Goal: Transaction & Acquisition: Purchase product/service

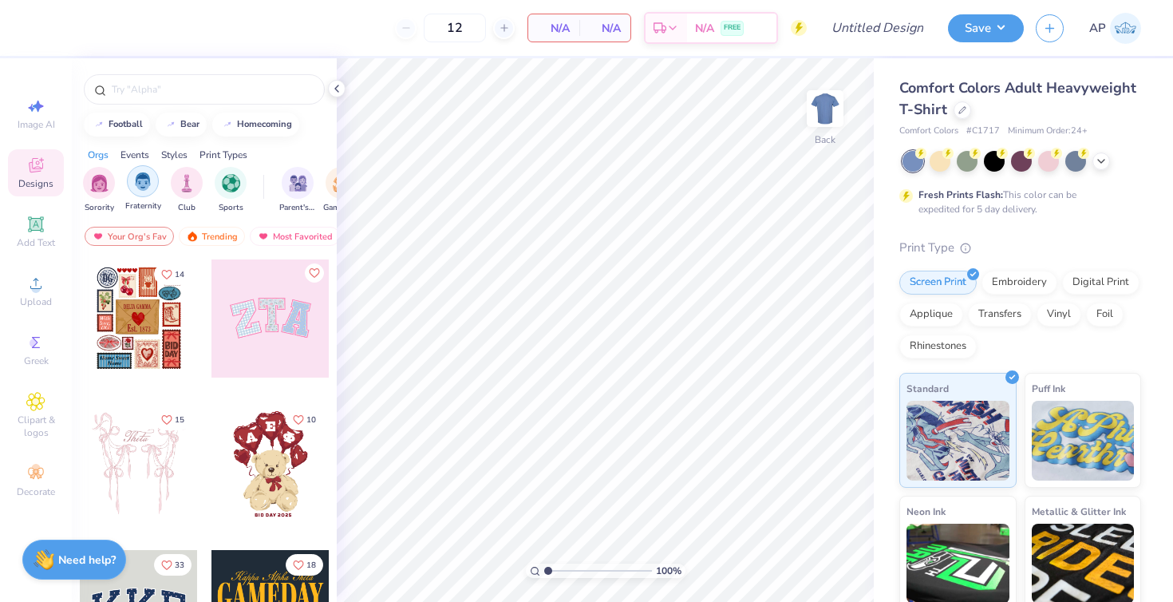
click at [137, 191] on img "filter for Fraternity" at bounding box center [143, 181] width 18 height 18
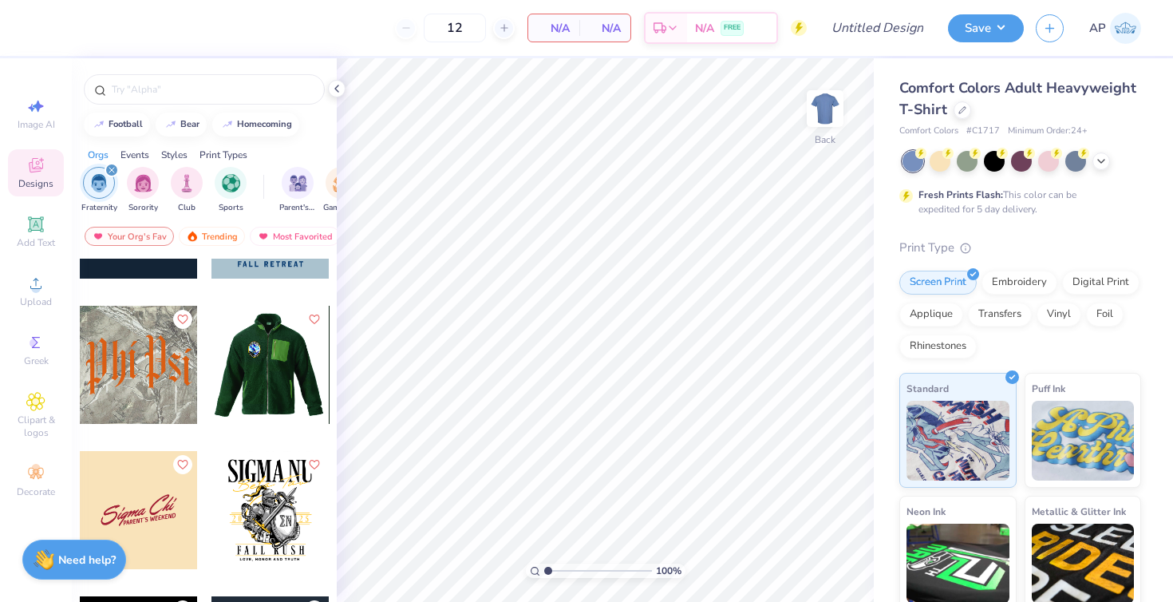
scroll to position [535, 0]
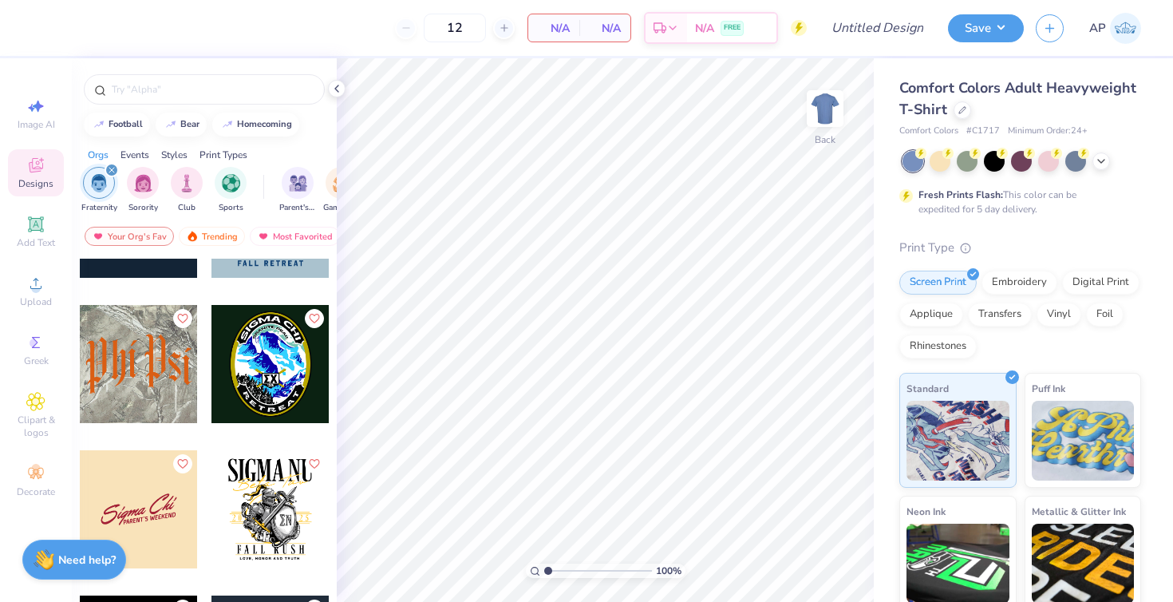
click at [149, 372] on div at bounding box center [139, 364] width 118 height 118
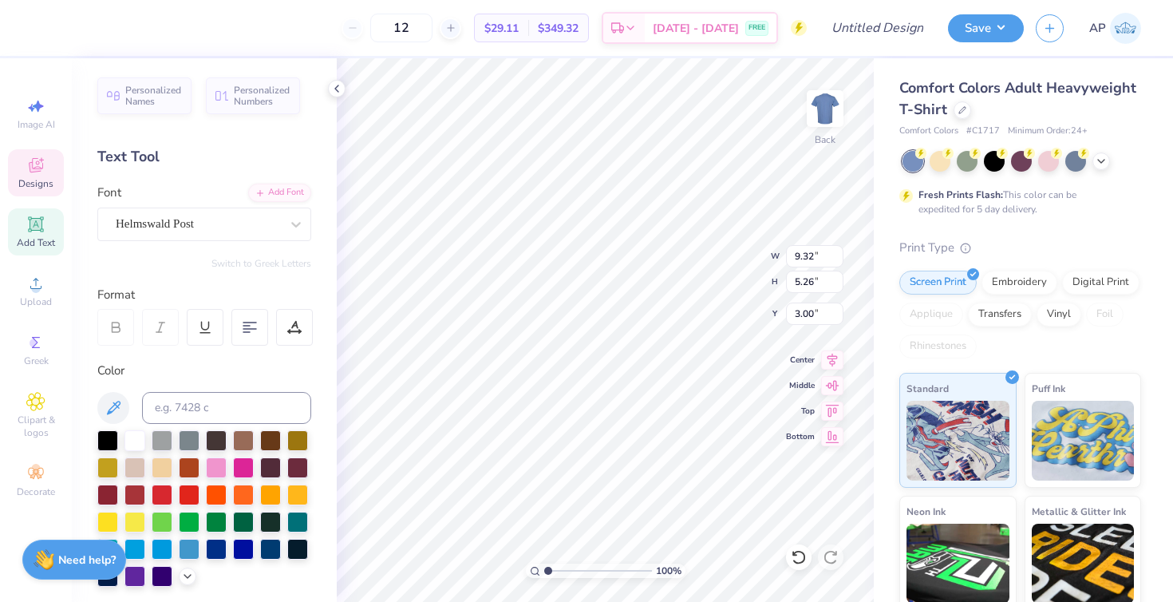
click at [39, 171] on icon at bounding box center [36, 165] width 14 height 14
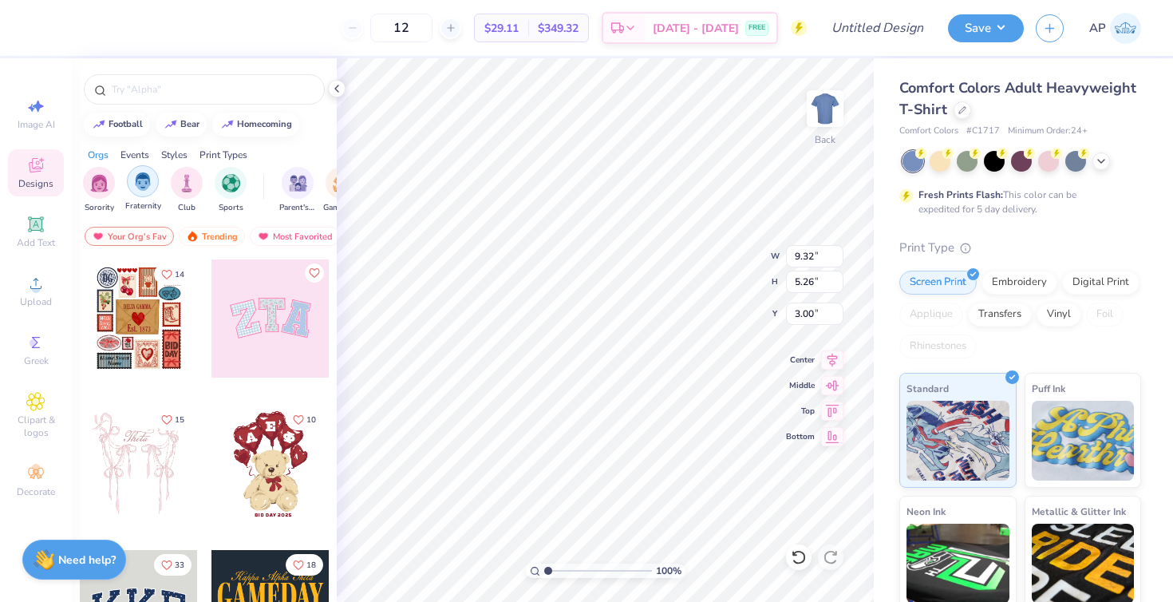
click at [144, 191] on div "filter for Fraternity" at bounding box center [143, 181] width 32 height 32
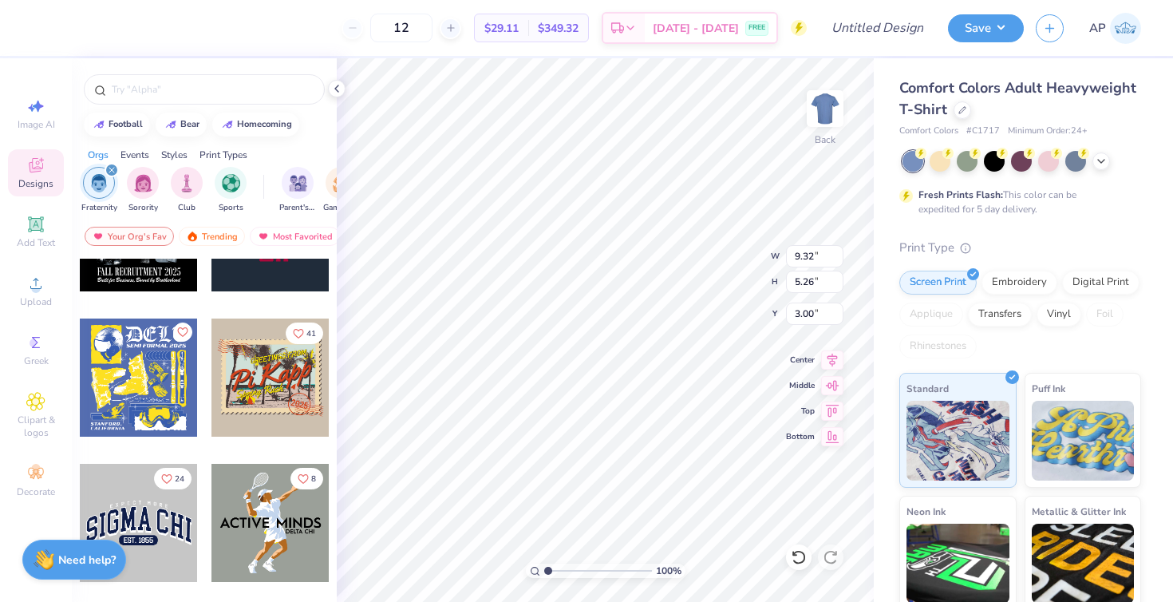
scroll to position [681, 0]
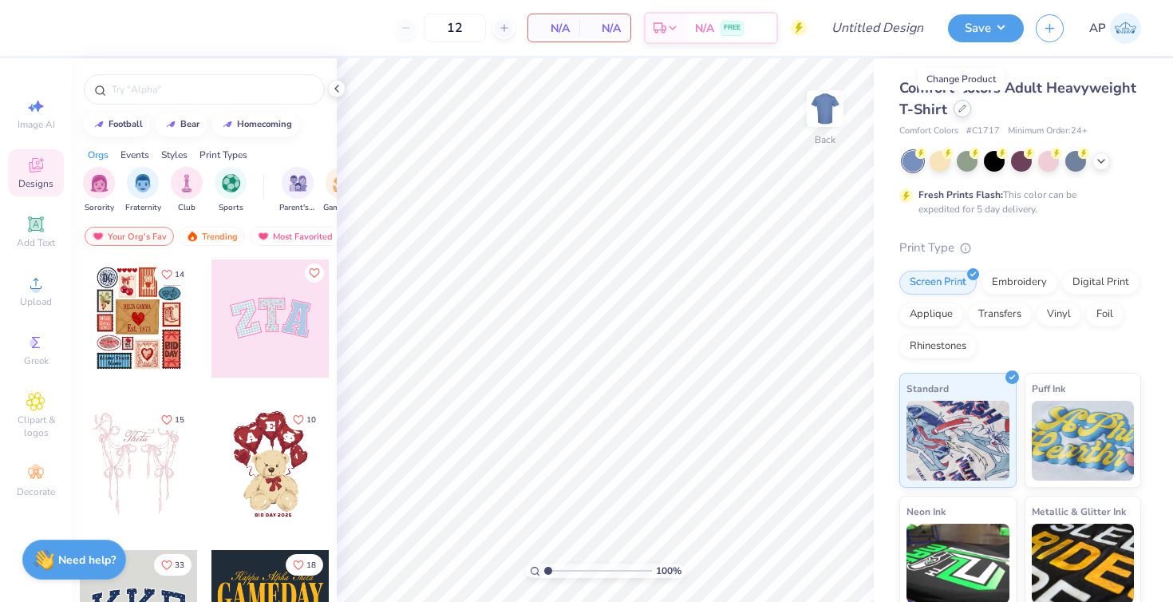
click at [956, 109] on div at bounding box center [963, 109] width 18 height 18
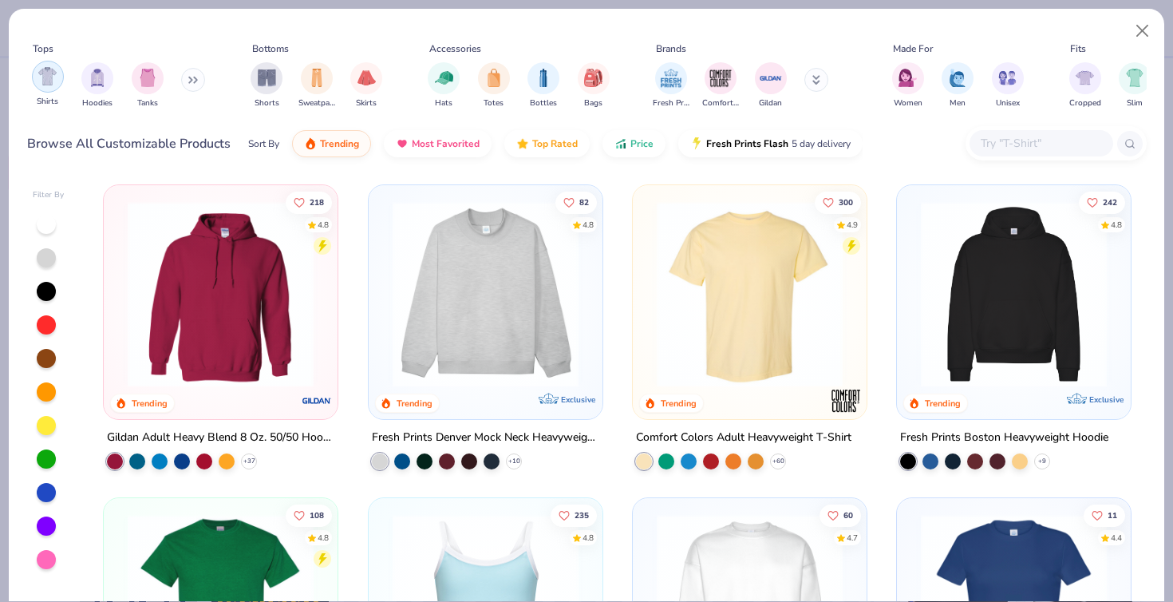
click at [45, 83] on img "filter for Shirts" at bounding box center [47, 76] width 18 height 18
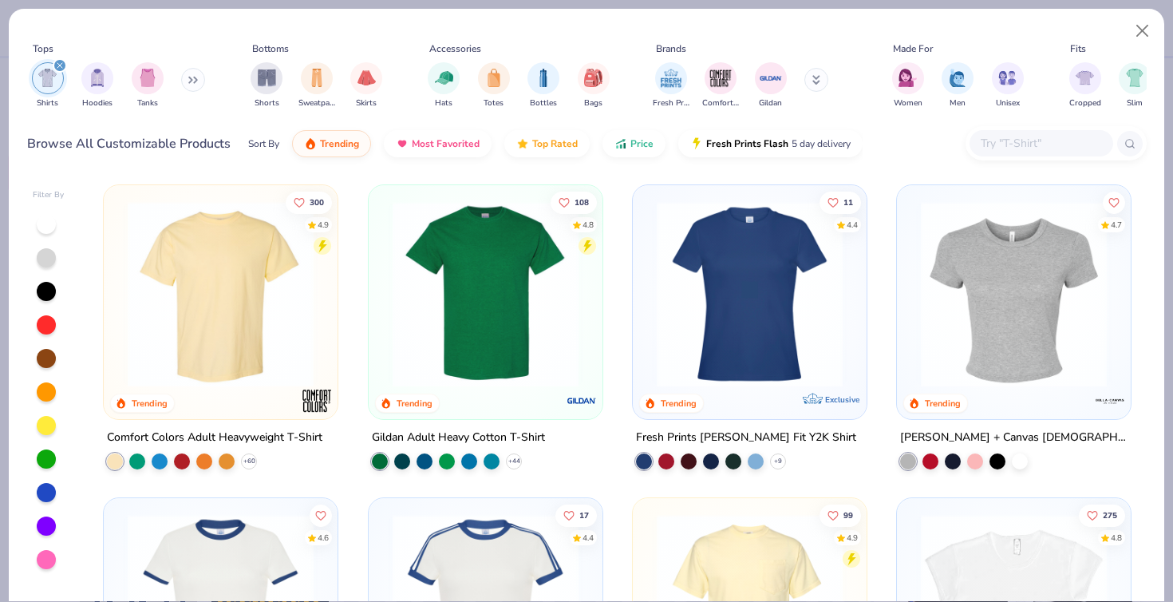
click at [186, 322] on img at bounding box center [221, 294] width 202 height 186
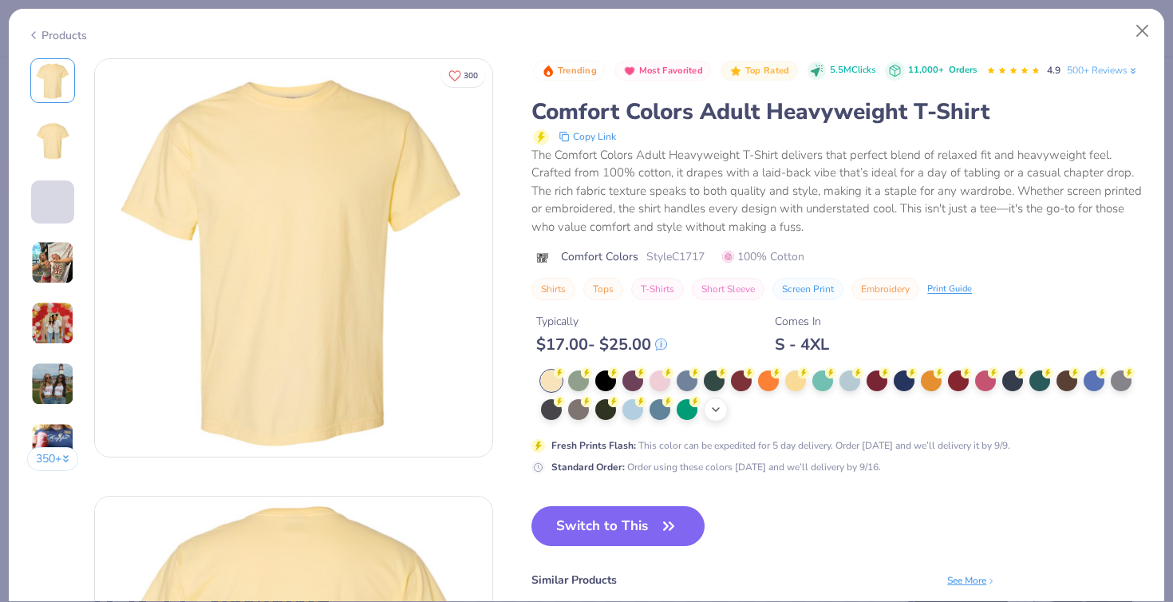
click at [711, 410] on icon at bounding box center [715, 409] width 13 height 13
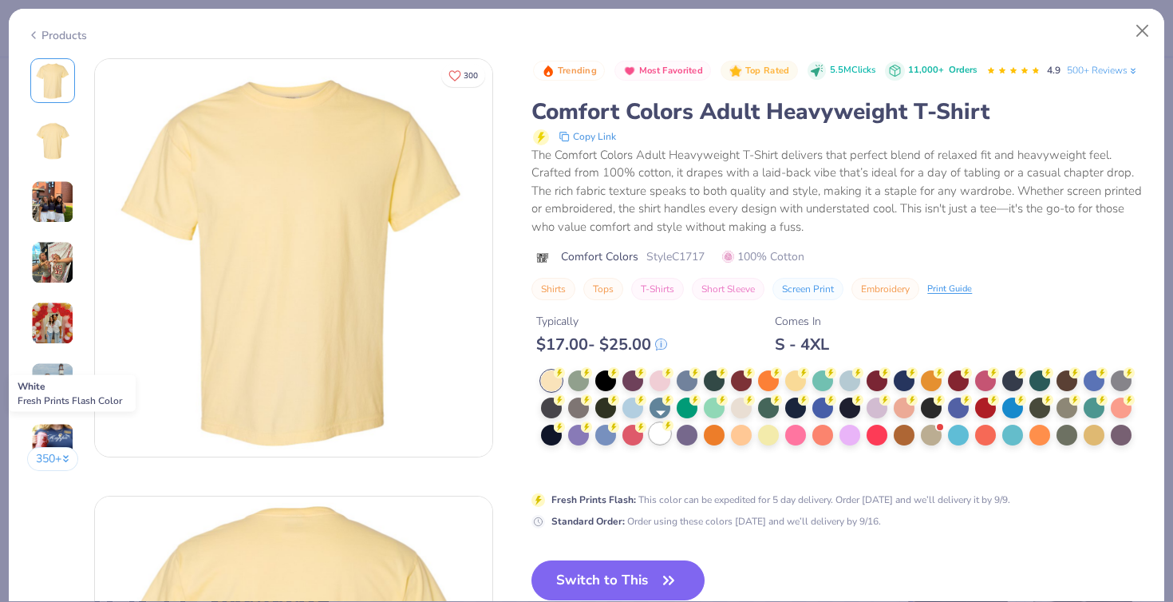
click at [658, 436] on div at bounding box center [660, 433] width 21 height 21
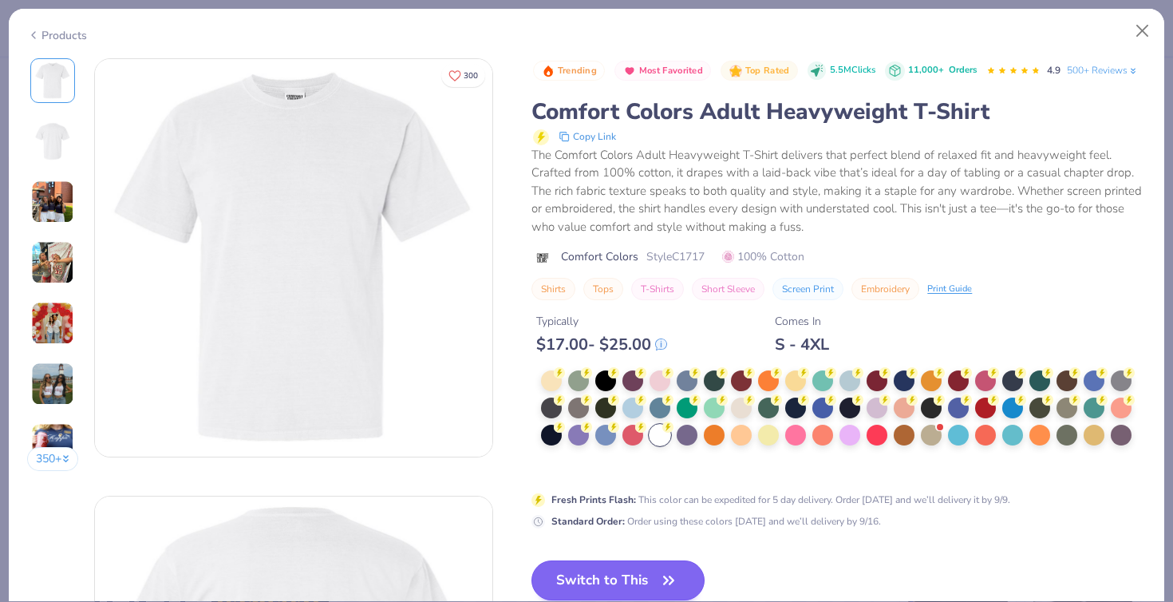
click at [623, 567] on button "Switch to This" at bounding box center [617, 580] width 173 height 40
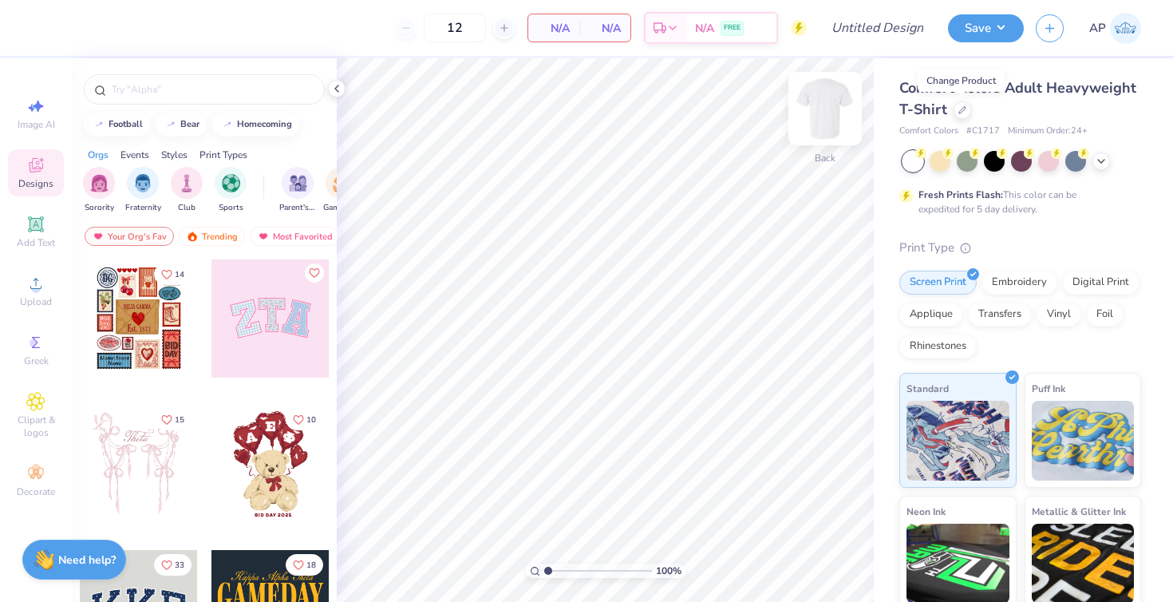
click at [825, 116] on img at bounding box center [825, 109] width 64 height 64
click at [817, 109] on img at bounding box center [825, 109] width 64 height 64
click at [20, 291] on div "Upload" at bounding box center [36, 290] width 56 height 47
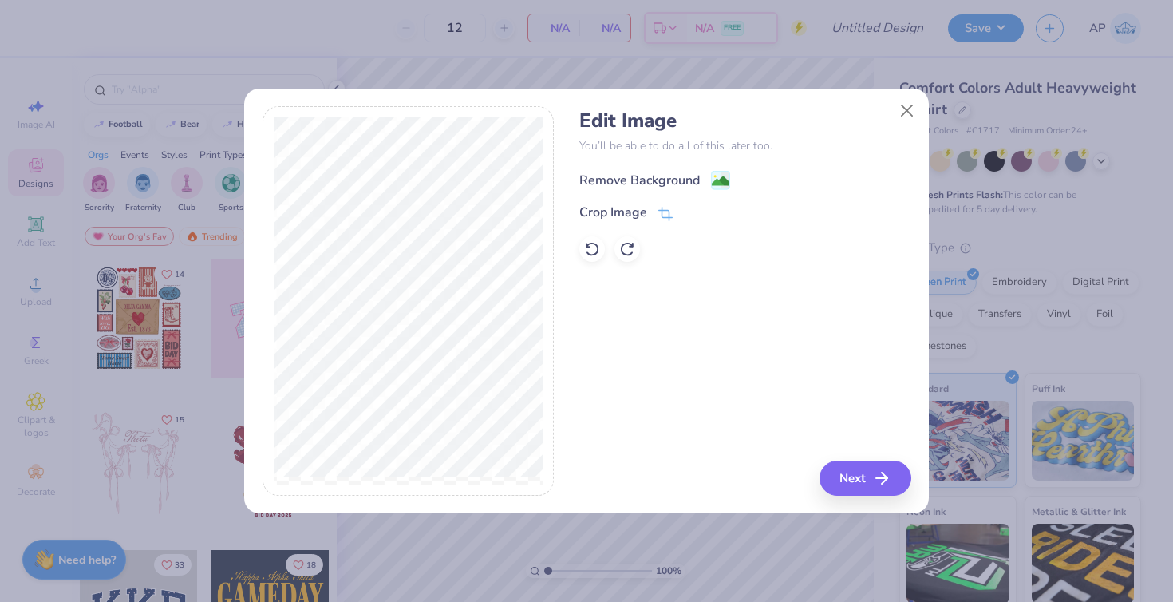
click at [661, 181] on div "Remove Background" at bounding box center [639, 180] width 120 height 19
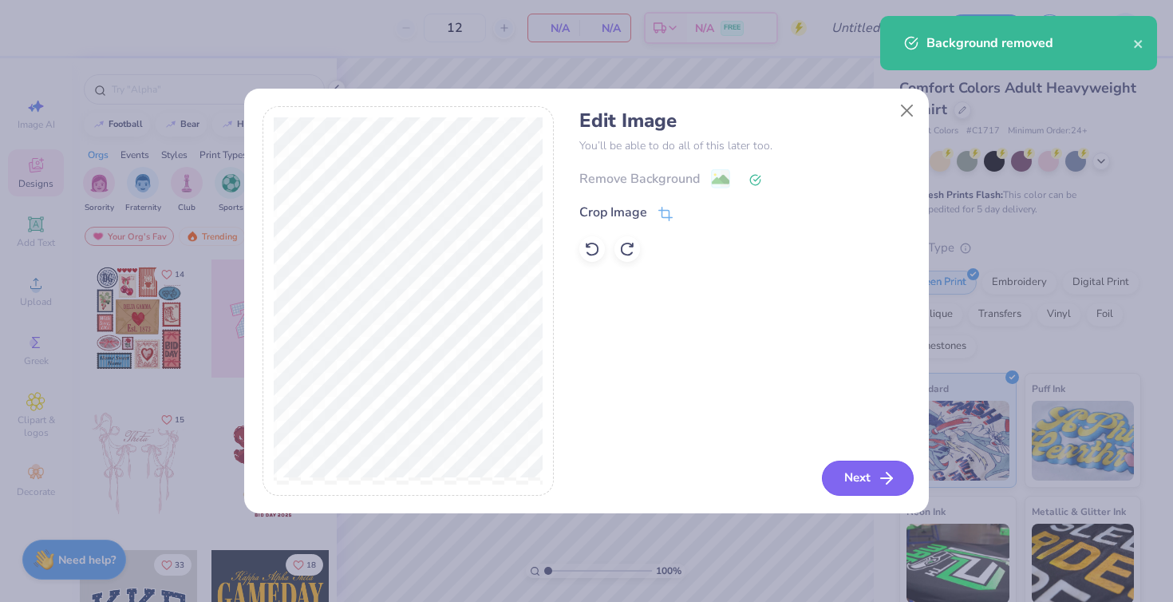
click at [879, 487] on icon "button" at bounding box center [886, 477] width 19 height 19
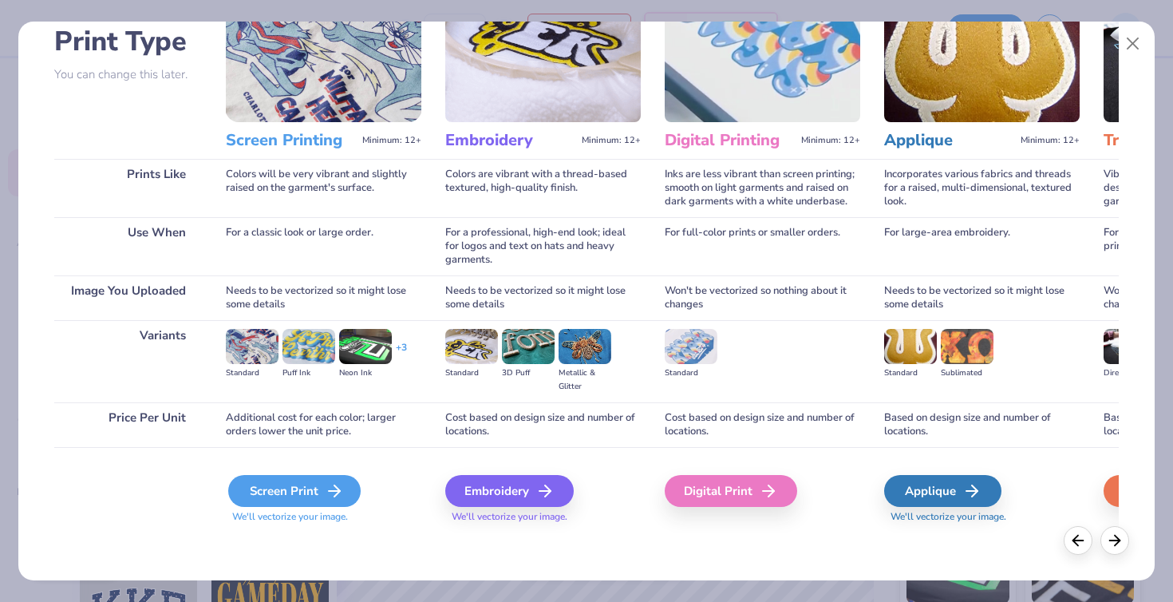
scroll to position [114, 0]
click at [322, 488] on div "Screen Print" at bounding box center [294, 491] width 132 height 32
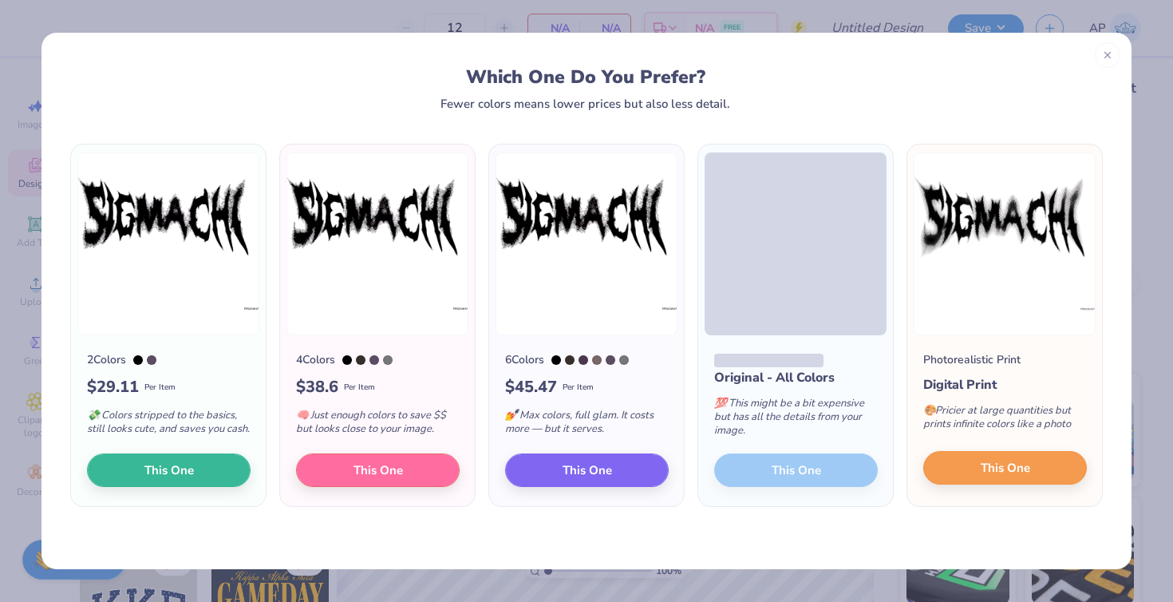
click at [966, 472] on button "This One" at bounding box center [1005, 468] width 164 height 34
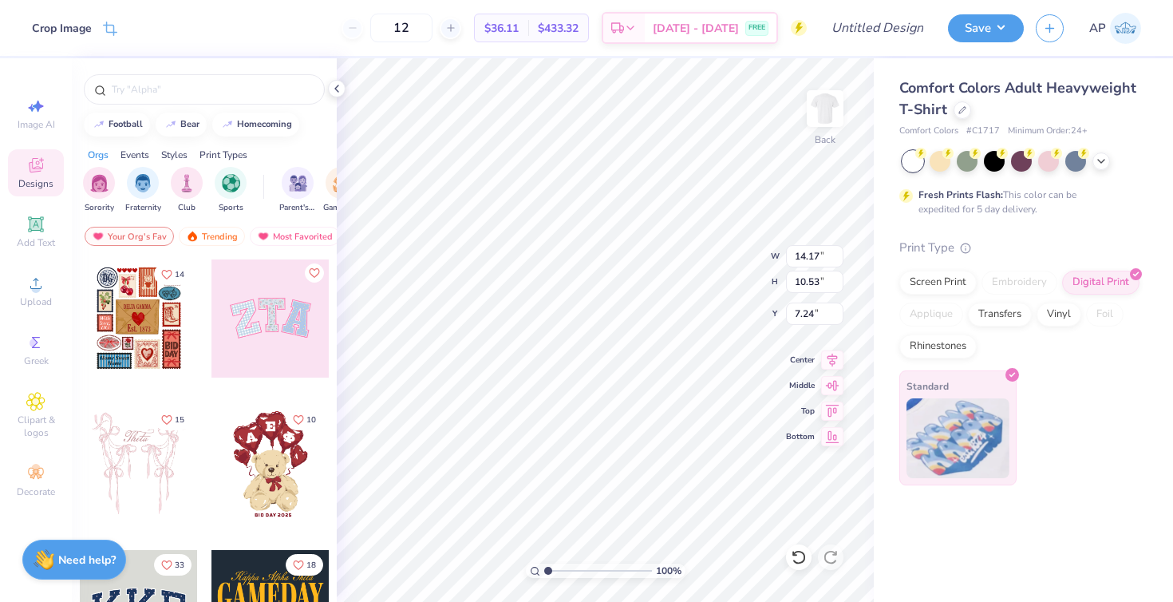
type input "3.00"
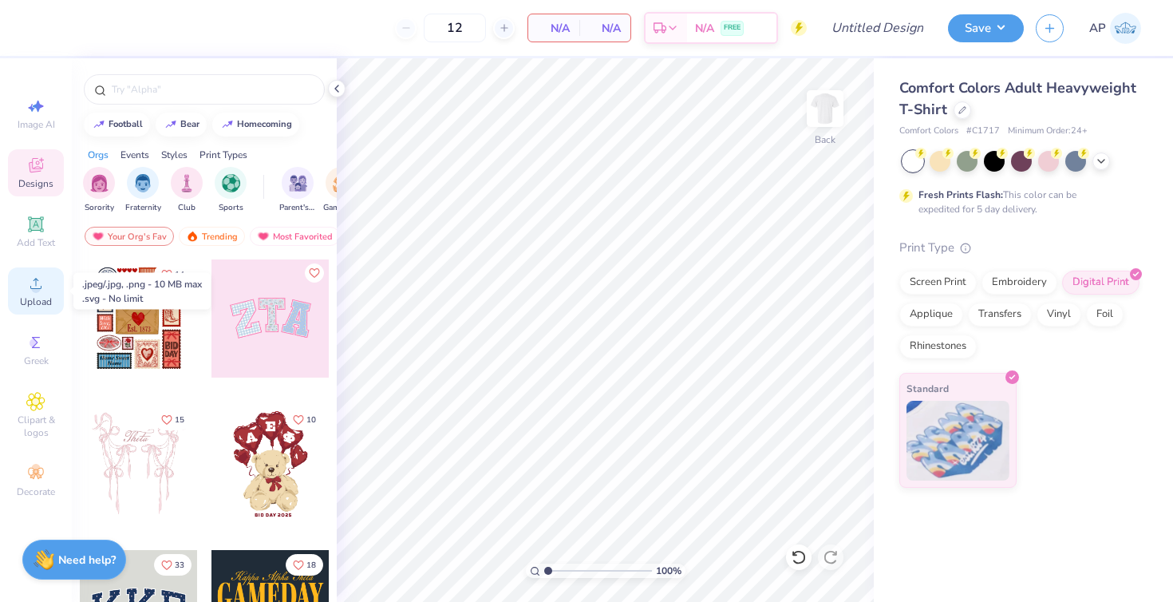
click at [34, 300] on span "Upload" at bounding box center [36, 301] width 32 height 13
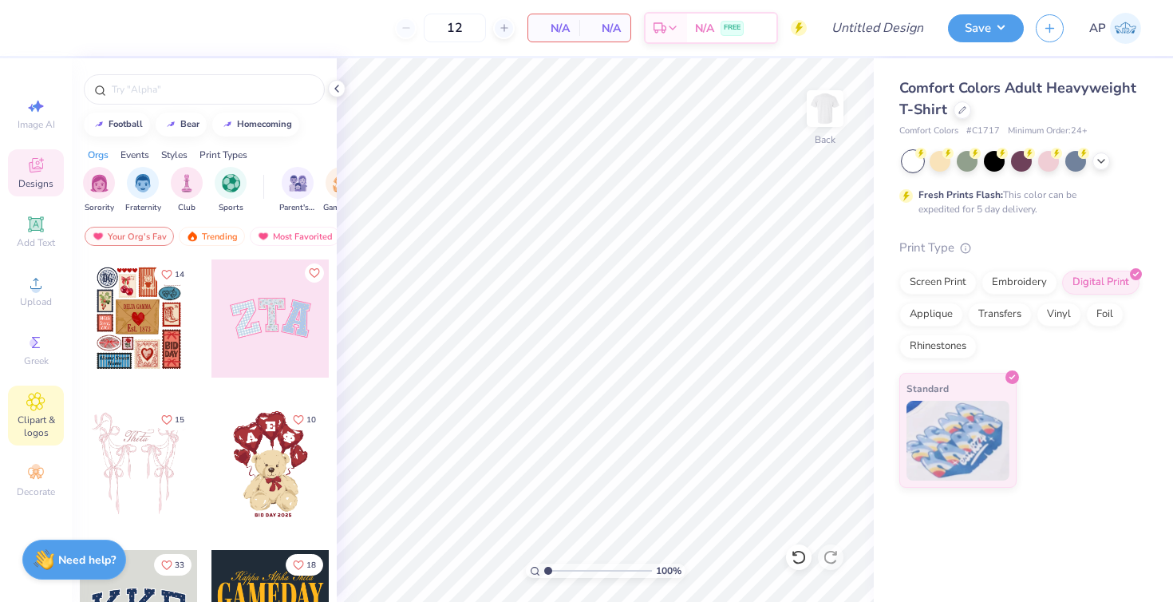
click at [37, 436] on span "Clipart & logos" at bounding box center [36, 426] width 56 height 26
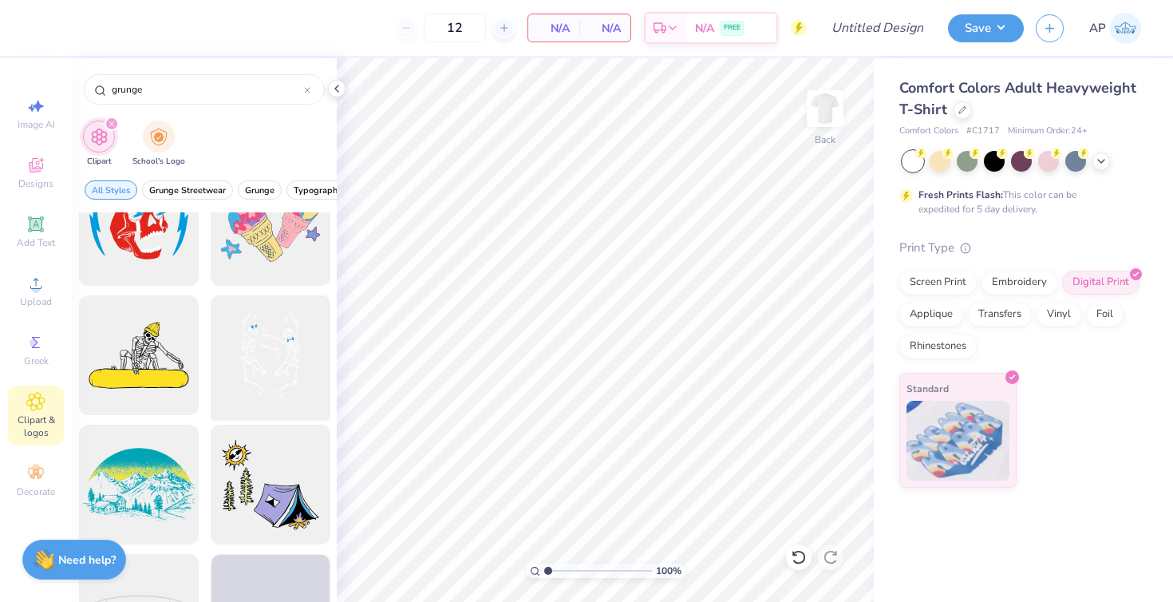
scroll to position [1739, 0]
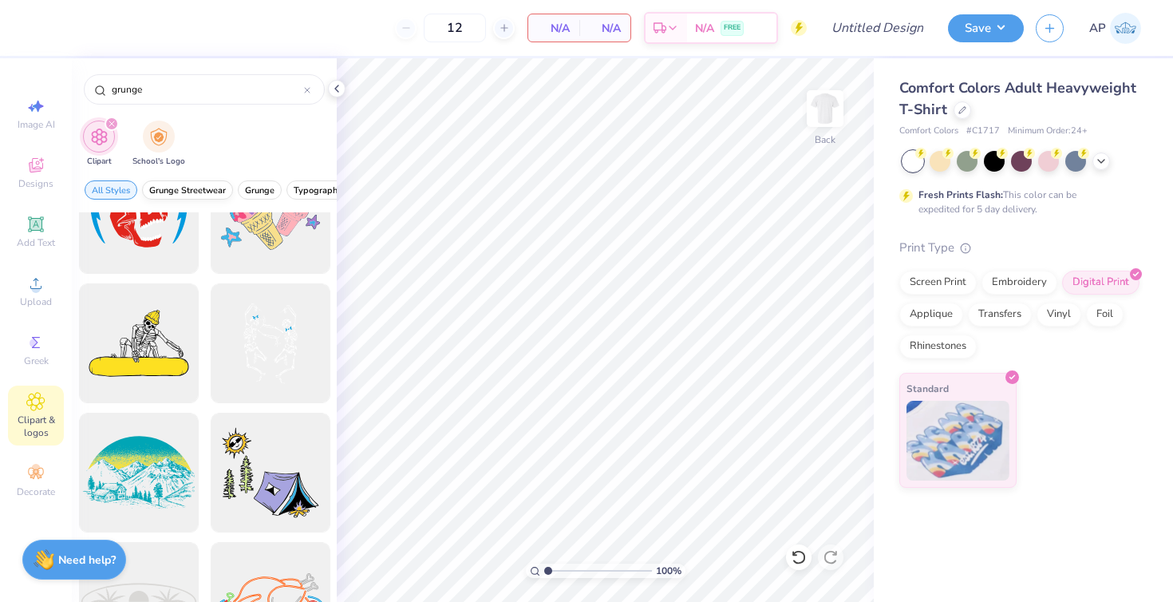
click at [206, 184] on span "Grunge Streetwear" at bounding box center [187, 190] width 77 height 12
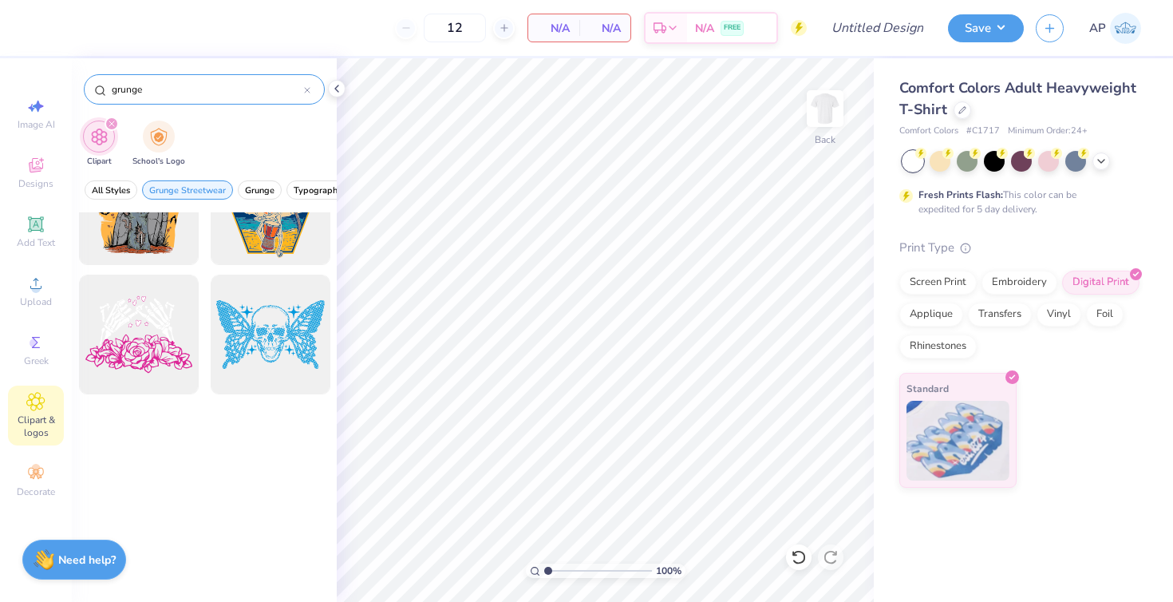
scroll to position [116, 0]
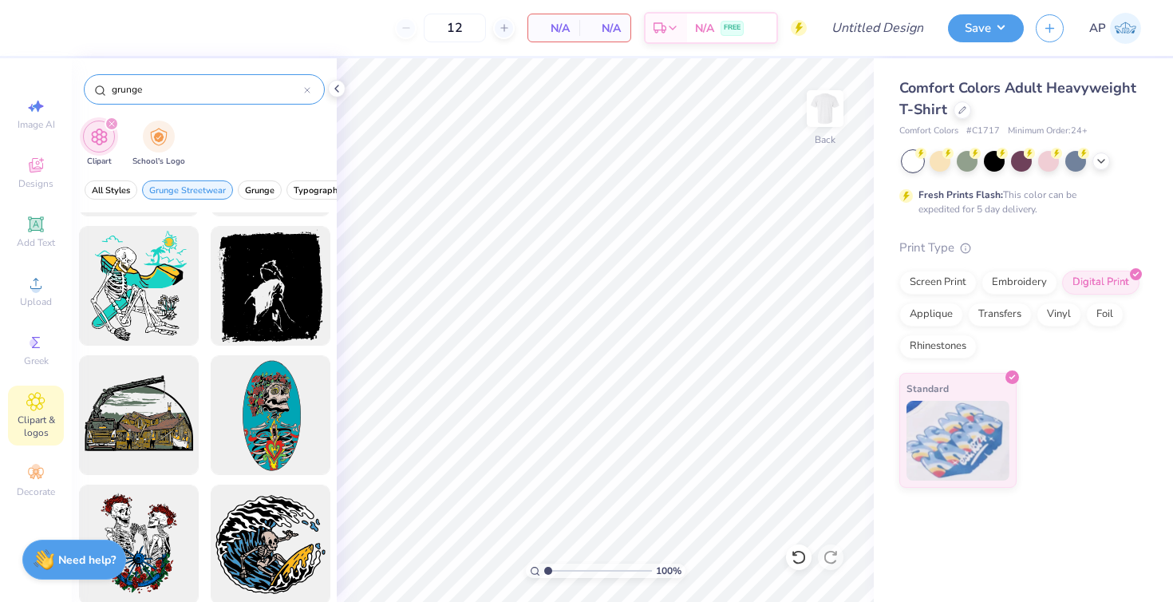
click at [177, 93] on input "grunge" at bounding box center [207, 89] width 194 height 16
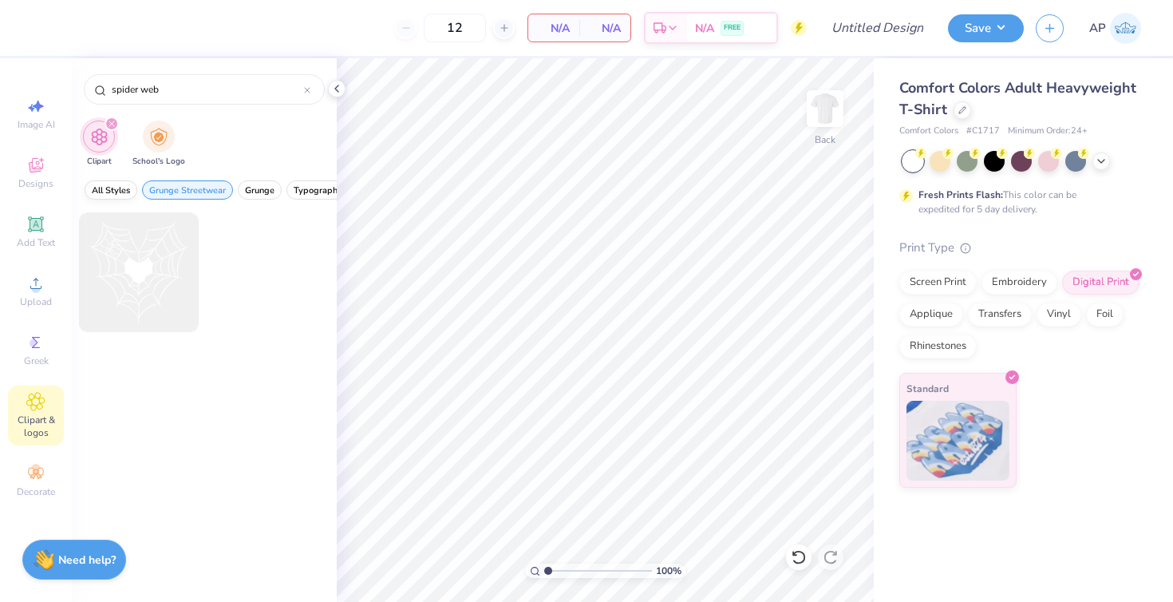
click at [106, 188] on span "All Styles" at bounding box center [111, 190] width 38 height 12
click at [109, 123] on icon "filter for Clipart" at bounding box center [111, 123] width 5 height 5
click at [111, 123] on icon "filter for Clipart" at bounding box center [112, 123] width 6 height 6
click at [185, 101] on div "spider web" at bounding box center [204, 89] width 241 height 30
click at [186, 90] on input "spider web" at bounding box center [207, 89] width 194 height 16
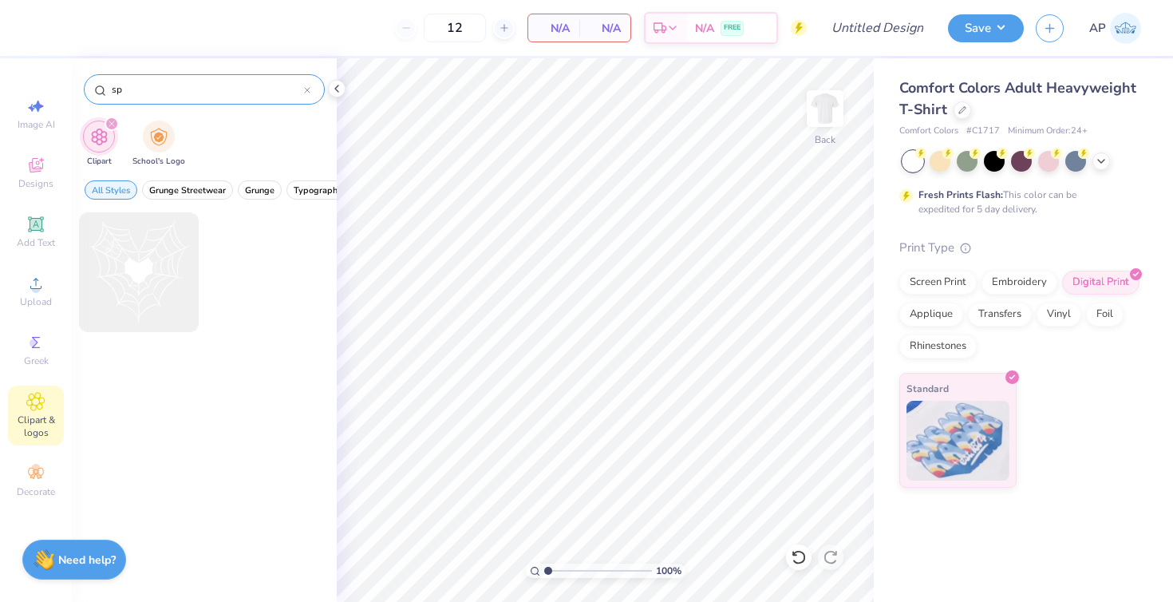
type input "s"
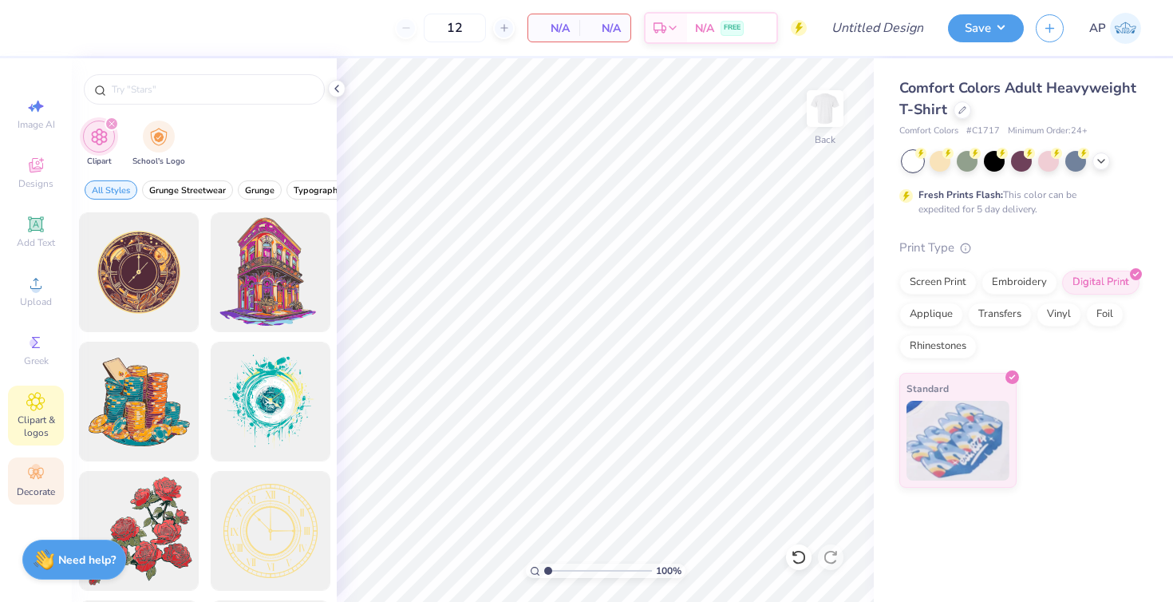
click at [42, 492] on span "Decorate" at bounding box center [36, 491] width 38 height 13
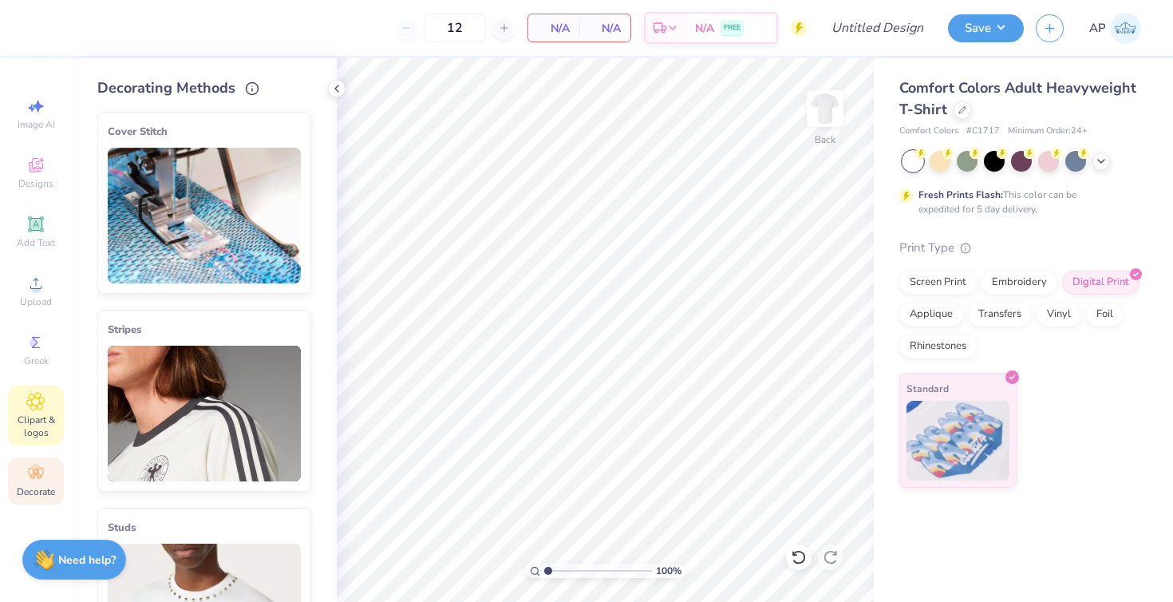
click at [34, 438] on span "Clipart & logos" at bounding box center [36, 426] width 56 height 26
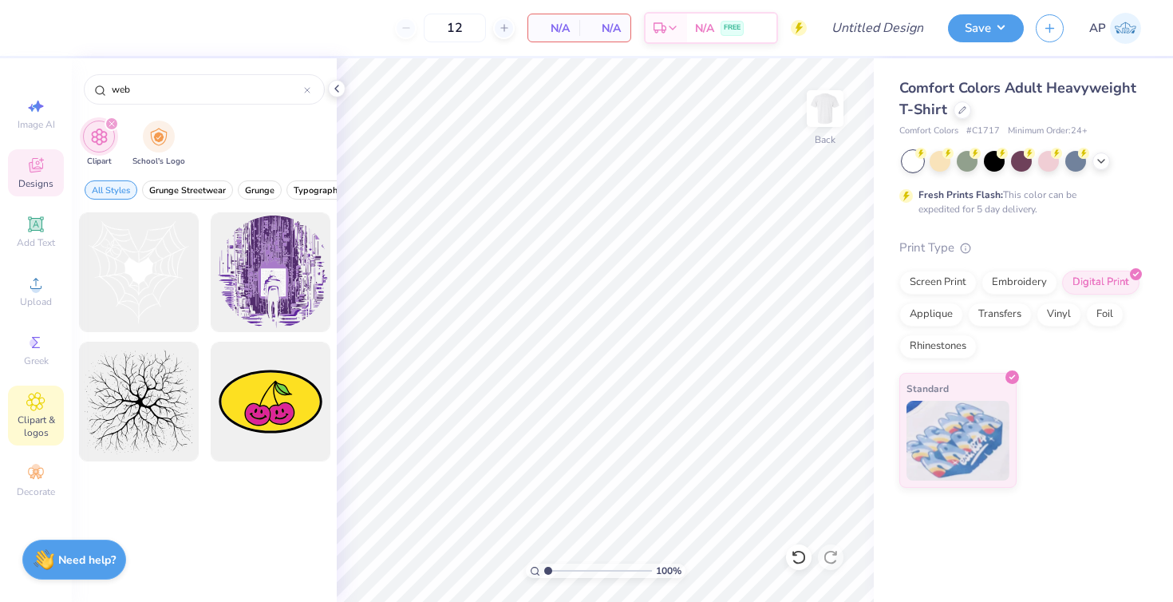
type input "web"
click at [30, 155] on div "Designs" at bounding box center [36, 172] width 56 height 47
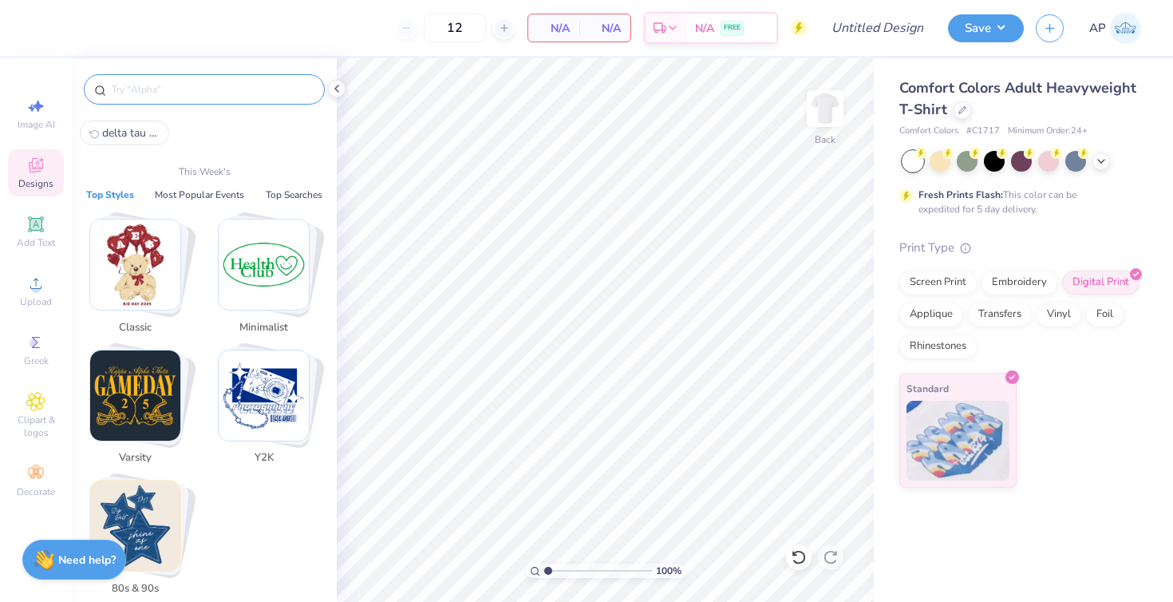
click at [158, 87] on input "text" at bounding box center [212, 89] width 204 height 16
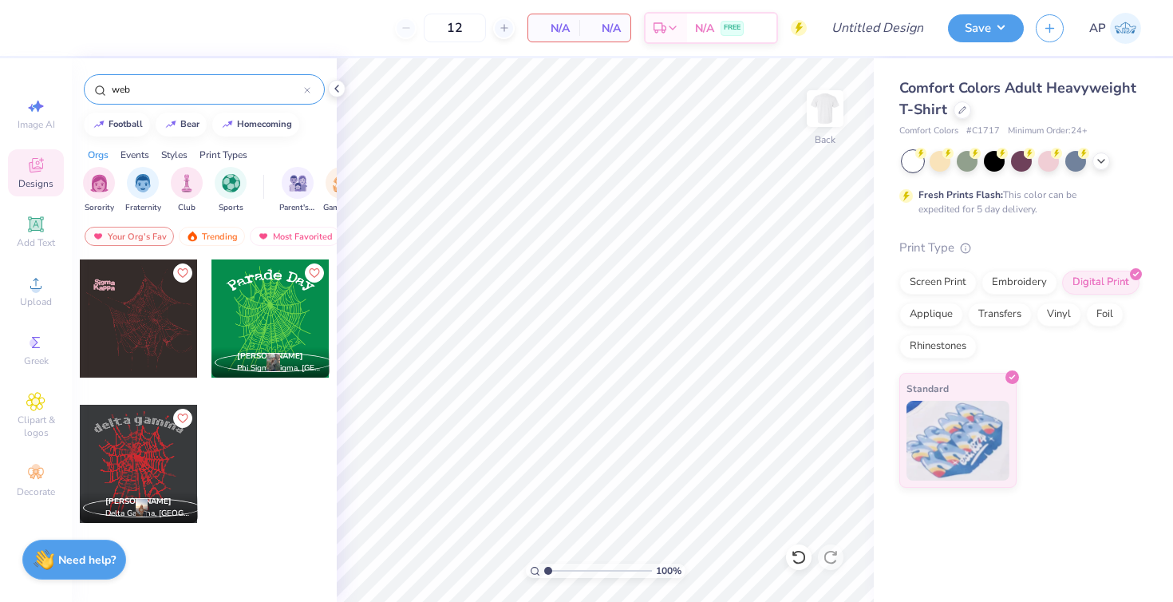
type input "web"
click at [160, 330] on div at bounding box center [139, 318] width 118 height 118
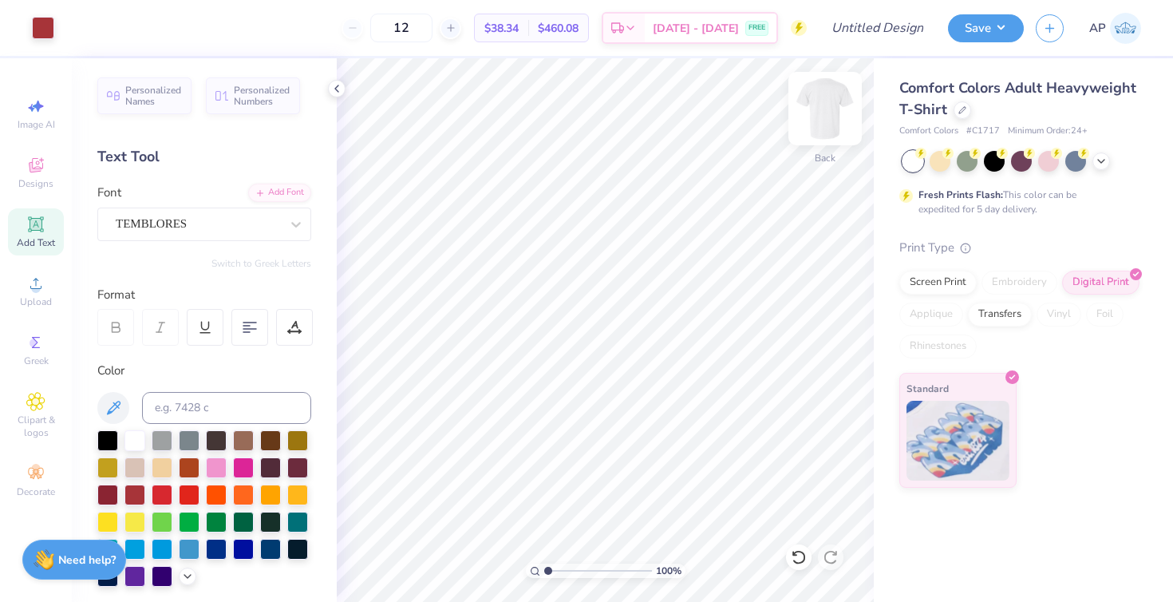
click at [831, 116] on img at bounding box center [825, 109] width 64 height 64
click at [832, 113] on img at bounding box center [825, 109] width 64 height 64
click at [26, 291] on icon at bounding box center [35, 283] width 19 height 19
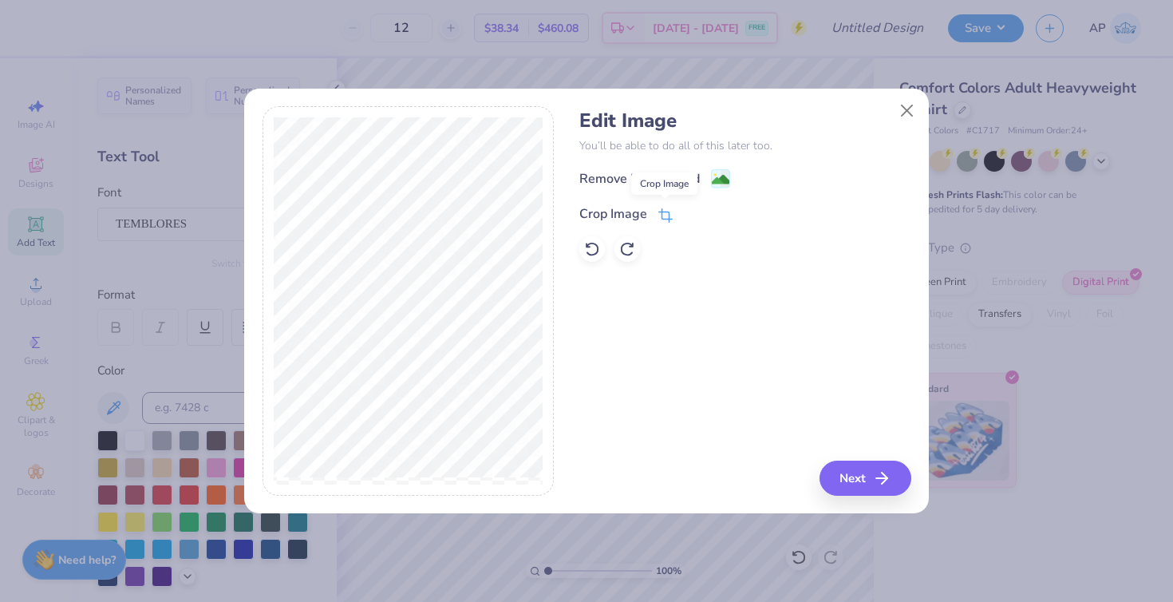
click at [665, 213] on icon at bounding box center [665, 215] width 14 height 14
click at [775, 355] on div "Edit Image You’ll be able to do all of this later too. Remove Background Crop I…" at bounding box center [744, 300] width 331 height 389
click at [688, 212] on icon at bounding box center [693, 212] width 10 height 10
click at [661, 176] on div "Remove Background" at bounding box center [639, 180] width 120 height 19
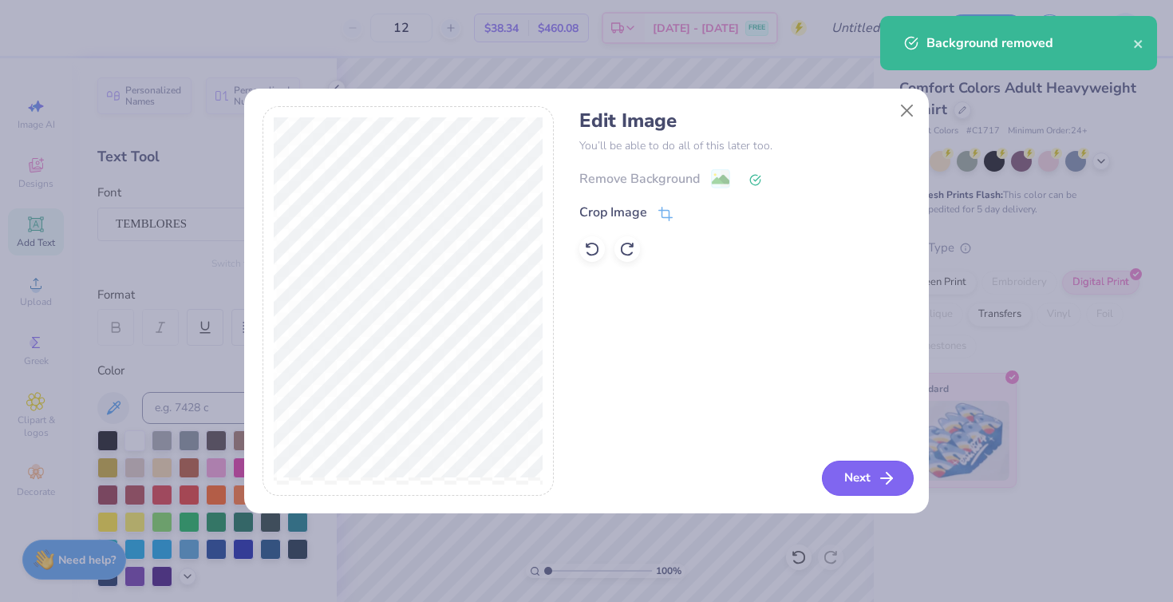
click at [835, 468] on button "Next" at bounding box center [868, 477] width 92 height 35
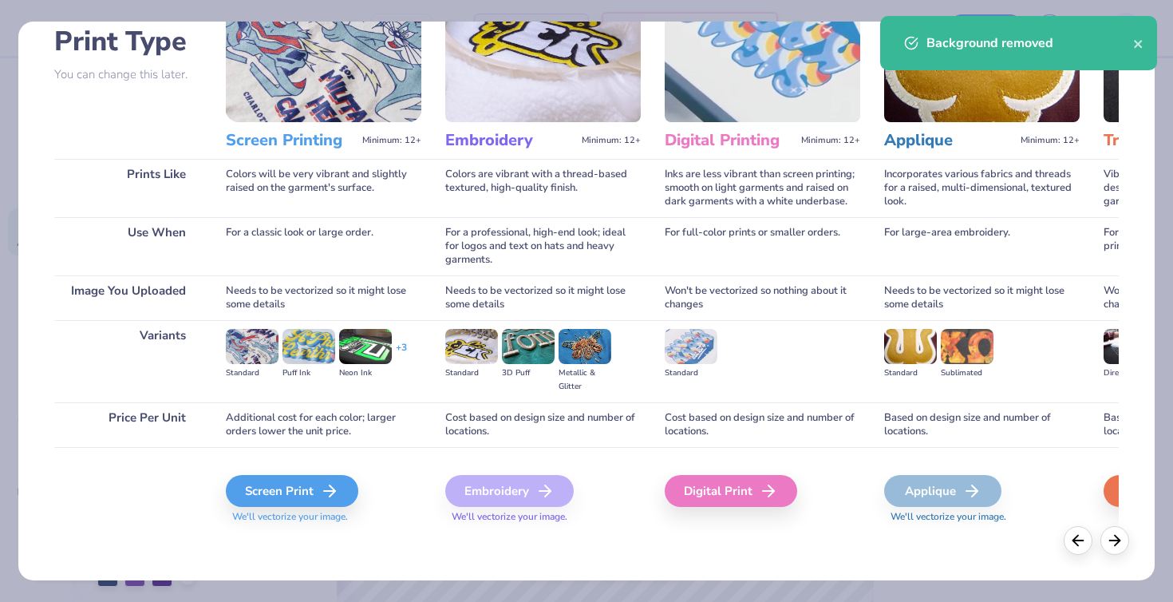
scroll to position [114, 0]
click at [327, 487] on icon at bounding box center [334, 490] width 19 height 19
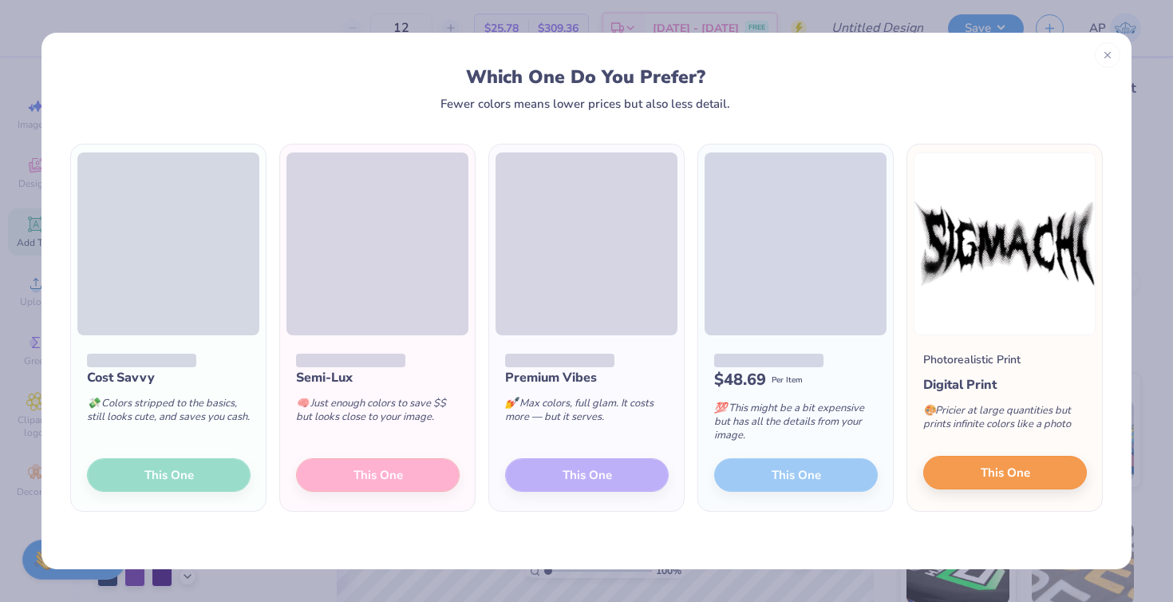
click at [973, 473] on button "This One" at bounding box center [1005, 473] width 164 height 34
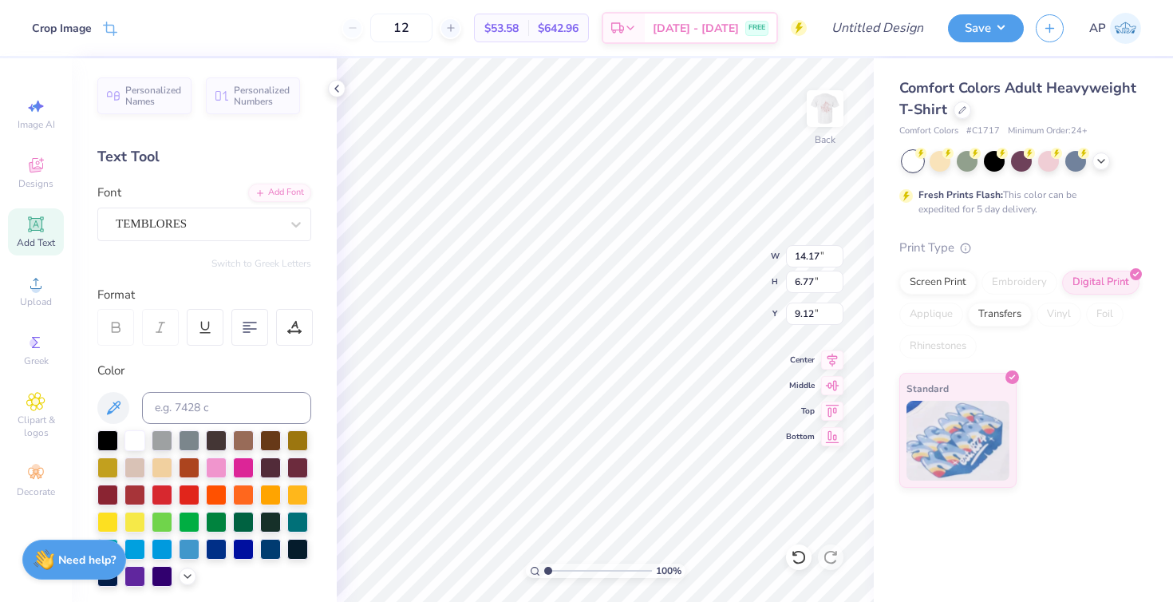
type input "3.00"
click at [825, 110] on img at bounding box center [825, 109] width 64 height 64
click at [43, 33] on div at bounding box center [43, 26] width 22 height 22
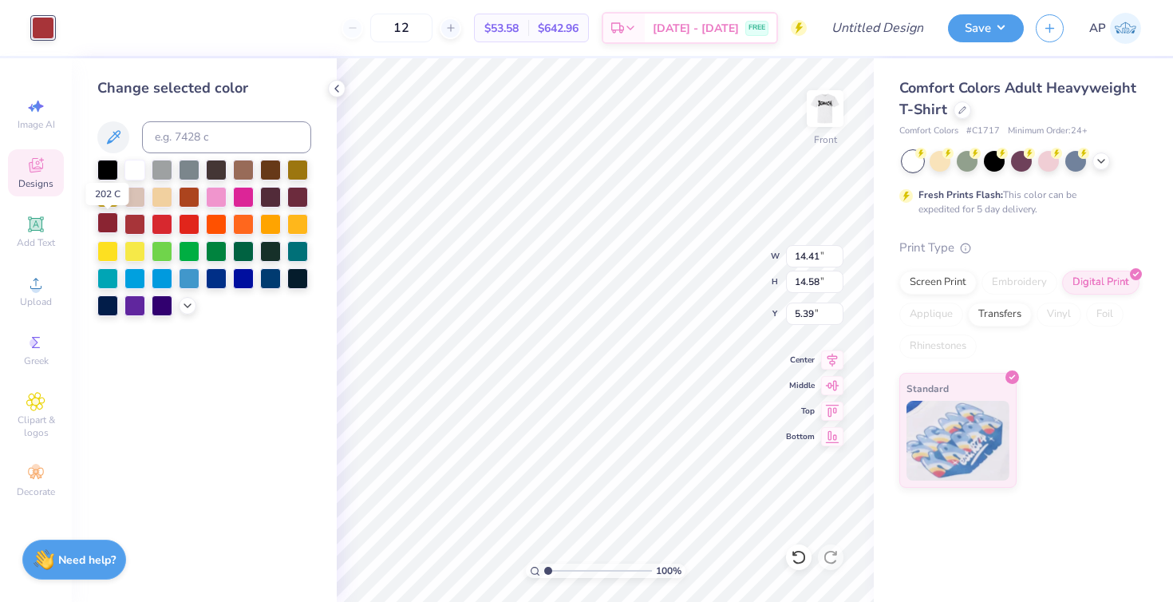
click at [105, 231] on div at bounding box center [107, 222] width 21 height 21
click at [821, 96] on img at bounding box center [825, 109] width 64 height 64
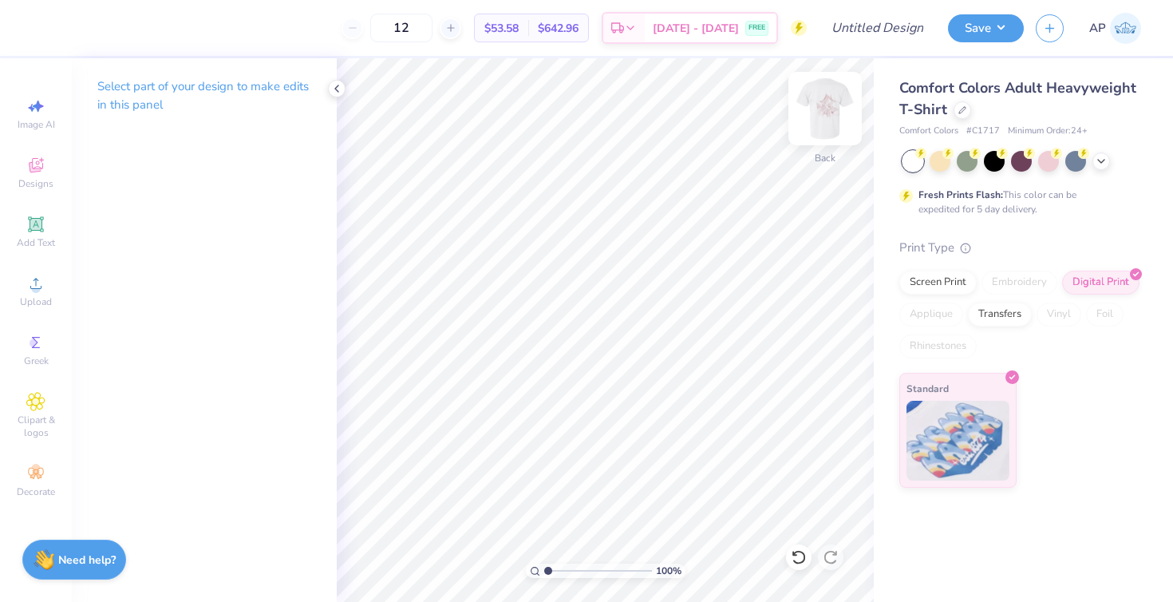
click at [822, 113] on img at bounding box center [825, 109] width 64 height 64
click at [829, 106] on img at bounding box center [825, 109] width 64 height 64
click at [333, 89] on icon at bounding box center [336, 88] width 13 height 13
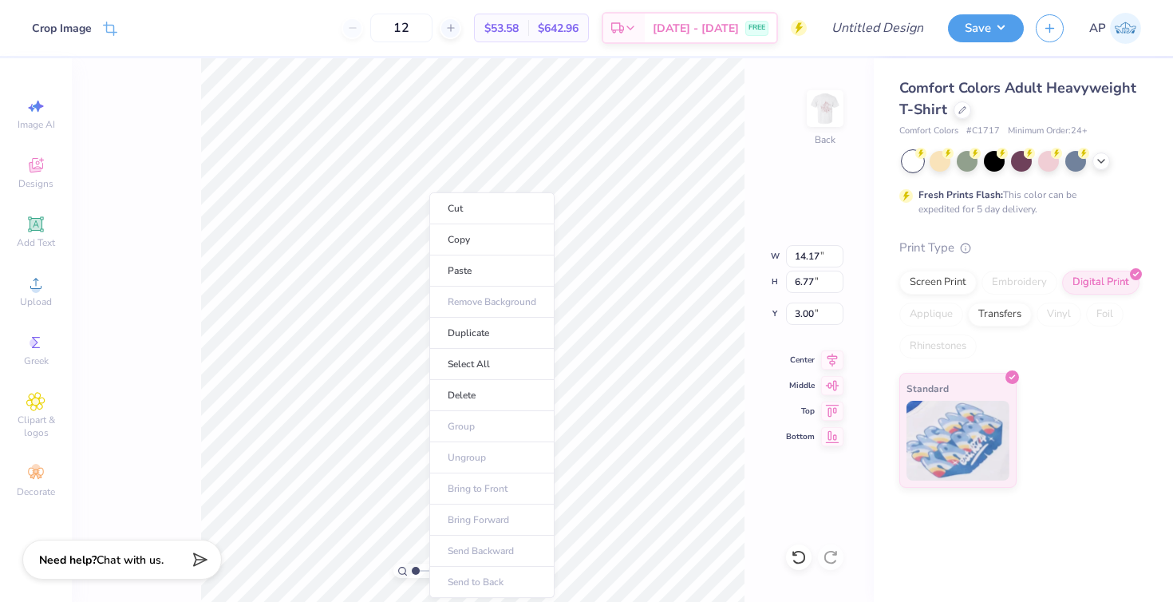
click at [176, 385] on div "100 % Back W 14.17 14.17 " H 6.77 6.77 " Y 3.00 3.00 " Center Middle Top Bottom" at bounding box center [473, 329] width 802 height 543
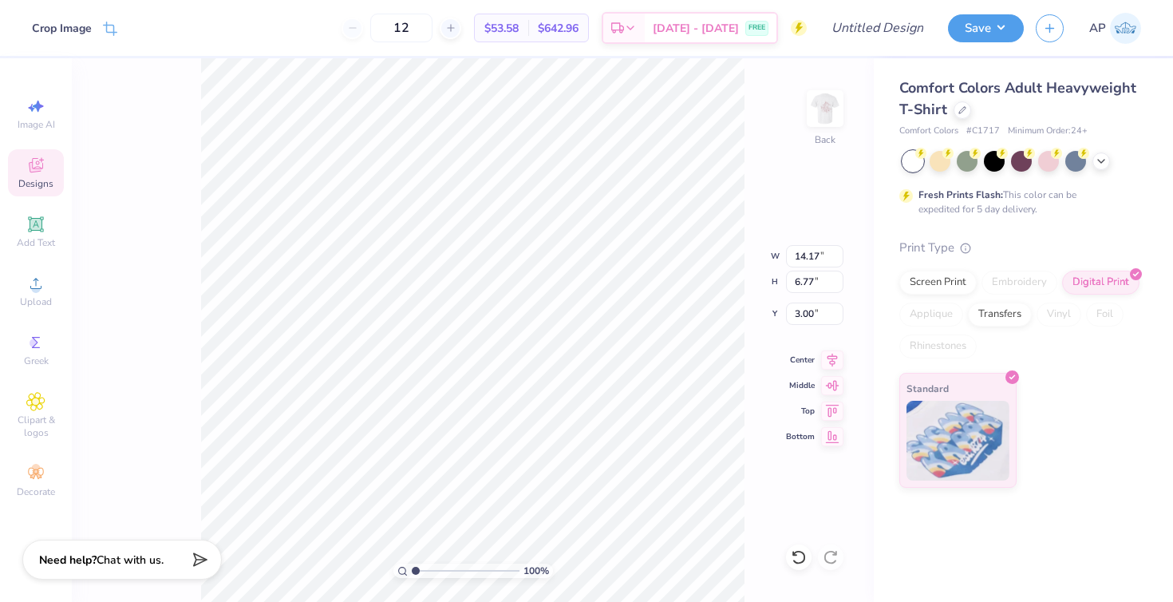
click at [41, 176] on div "Designs" at bounding box center [36, 172] width 56 height 47
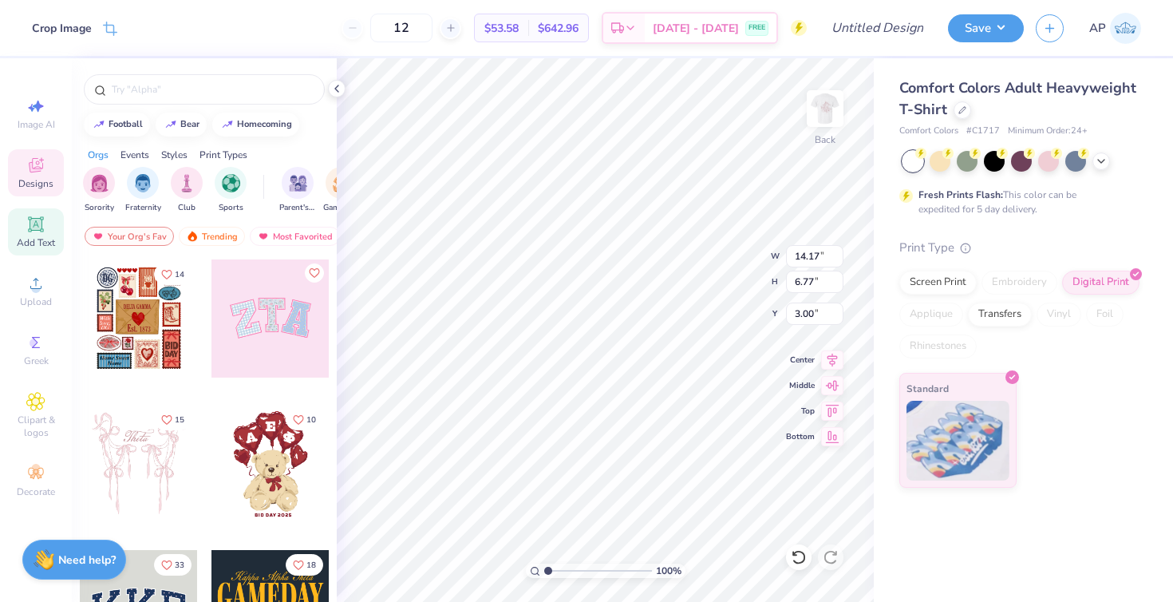
click at [43, 235] on div "Add Text" at bounding box center [36, 231] width 56 height 47
type input "5.59"
type input "1.62"
type input "11.69"
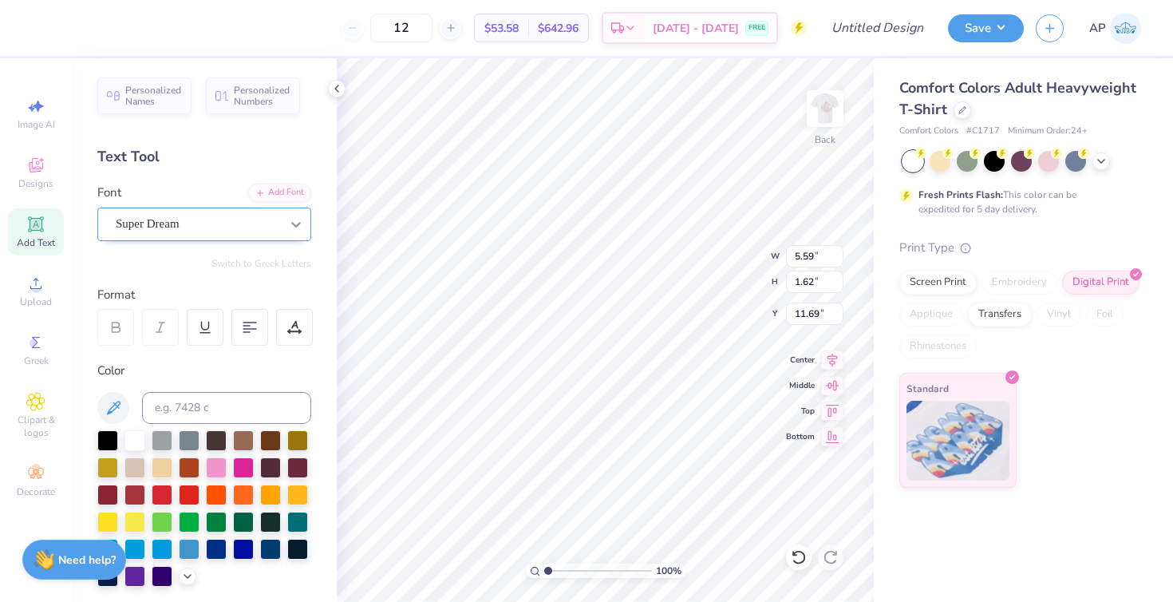
type input "14.17"
type input "6.77"
type input "3.00"
type input "5.59"
type input "1.62"
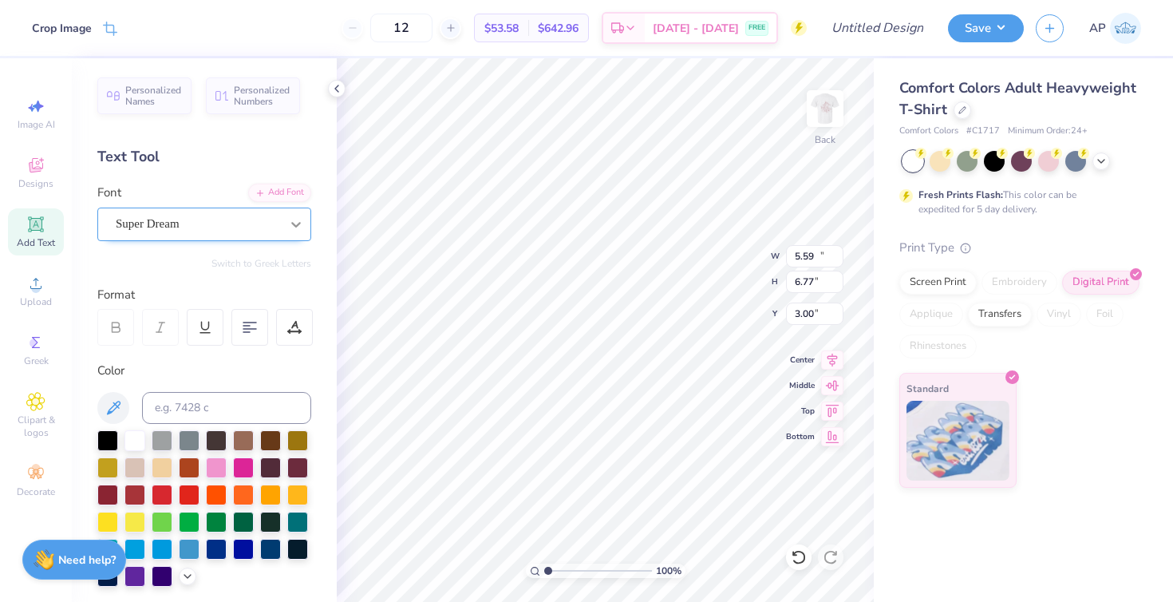
type input "11.69"
click at [49, 30] on div "Crop Image" at bounding box center [62, 30] width 60 height 17
click at [136, 28] on icon at bounding box center [137, 28] width 10 height 10
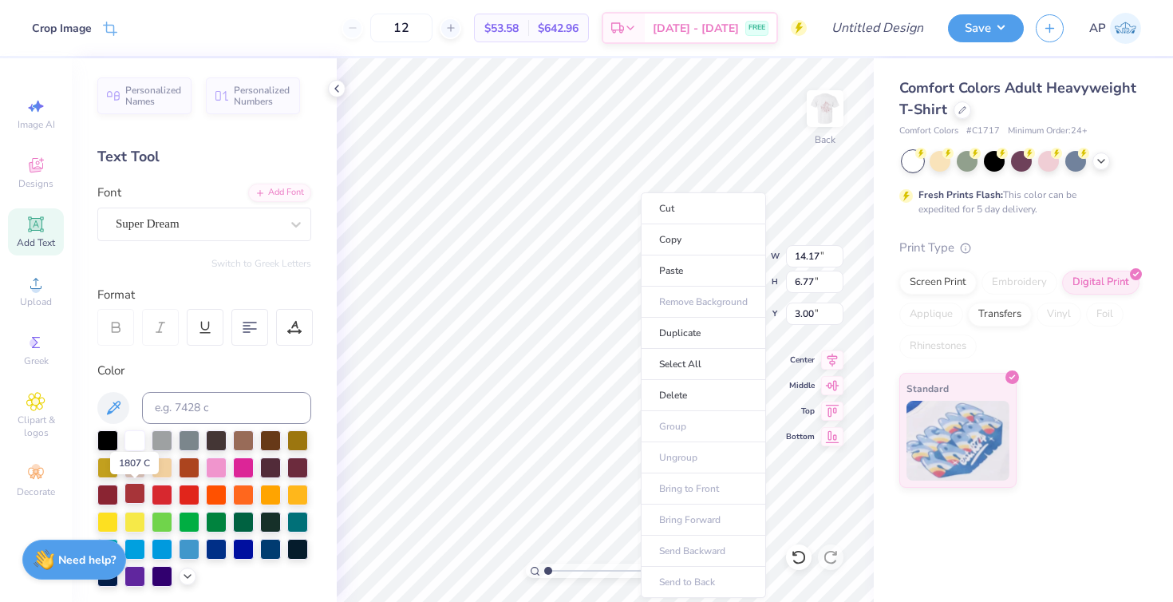
click at [134, 492] on div at bounding box center [134, 493] width 21 height 21
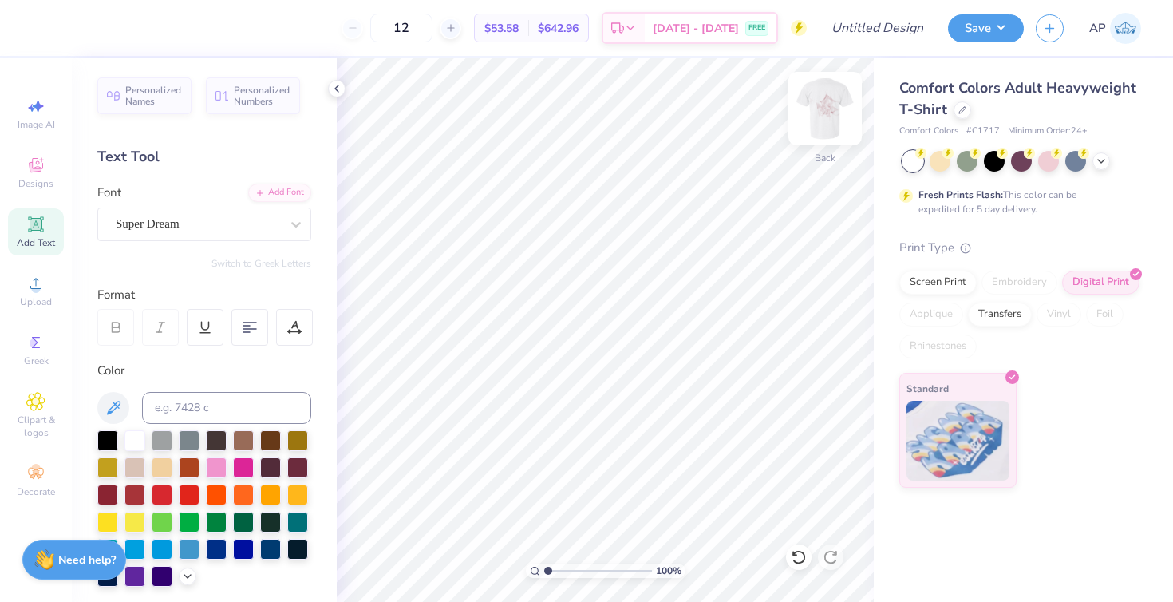
click at [831, 102] on img at bounding box center [825, 109] width 64 height 64
click at [48, 35] on div at bounding box center [43, 26] width 22 height 22
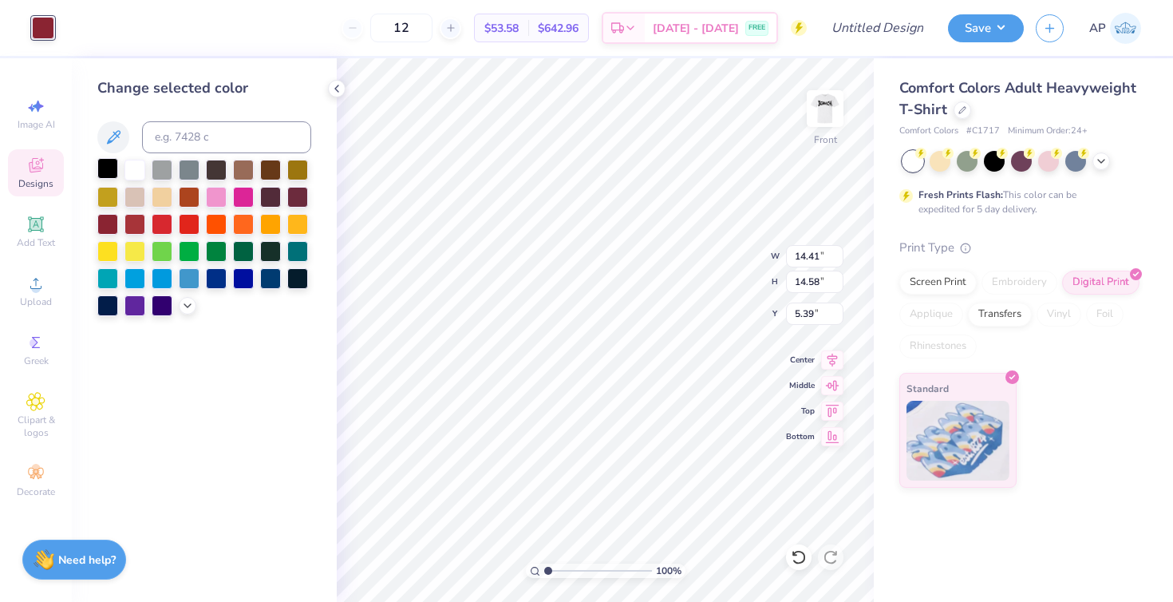
click at [109, 170] on div at bounding box center [107, 168] width 21 height 21
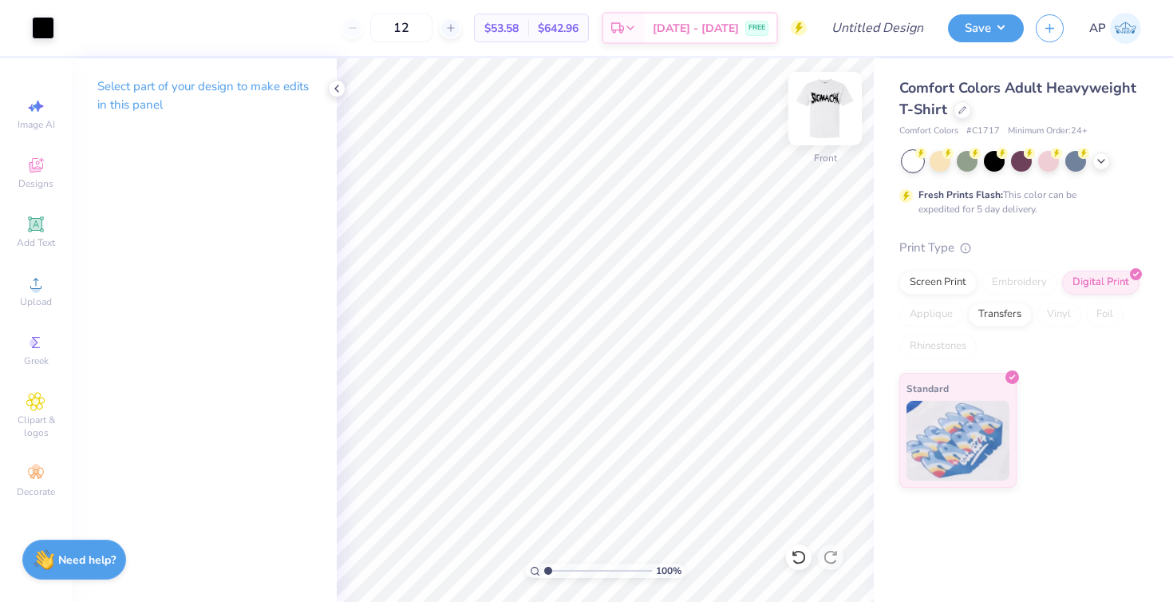
click at [815, 106] on img at bounding box center [825, 109] width 64 height 64
click at [815, 107] on img at bounding box center [825, 109] width 64 height 64
click at [962, 113] on div at bounding box center [963, 109] width 18 height 18
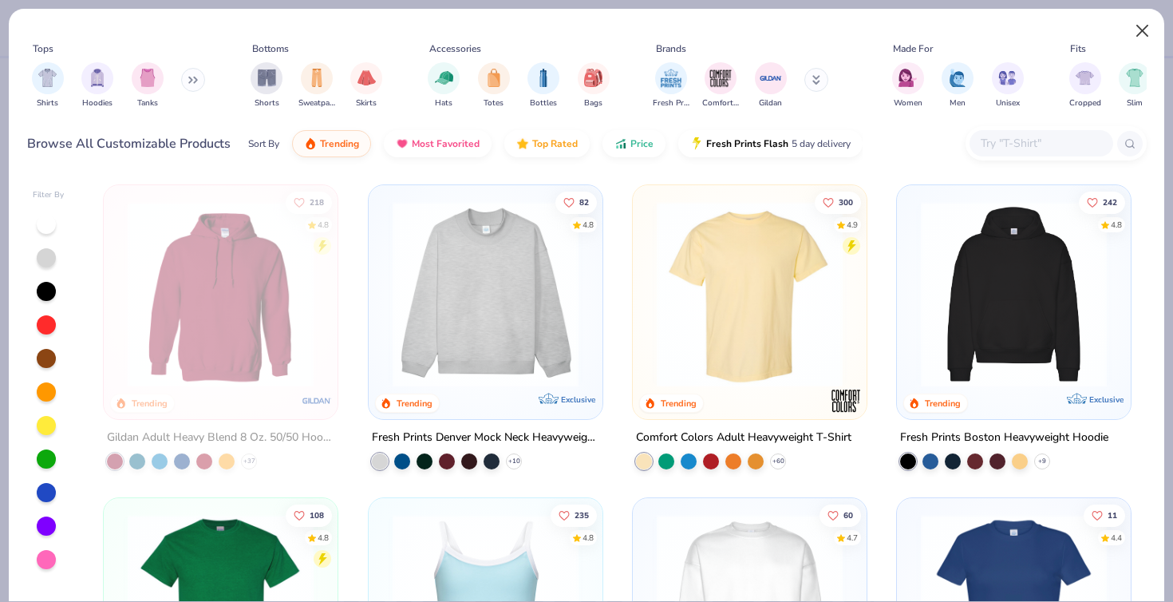
click at [1142, 35] on button "Close" at bounding box center [1142, 31] width 30 height 30
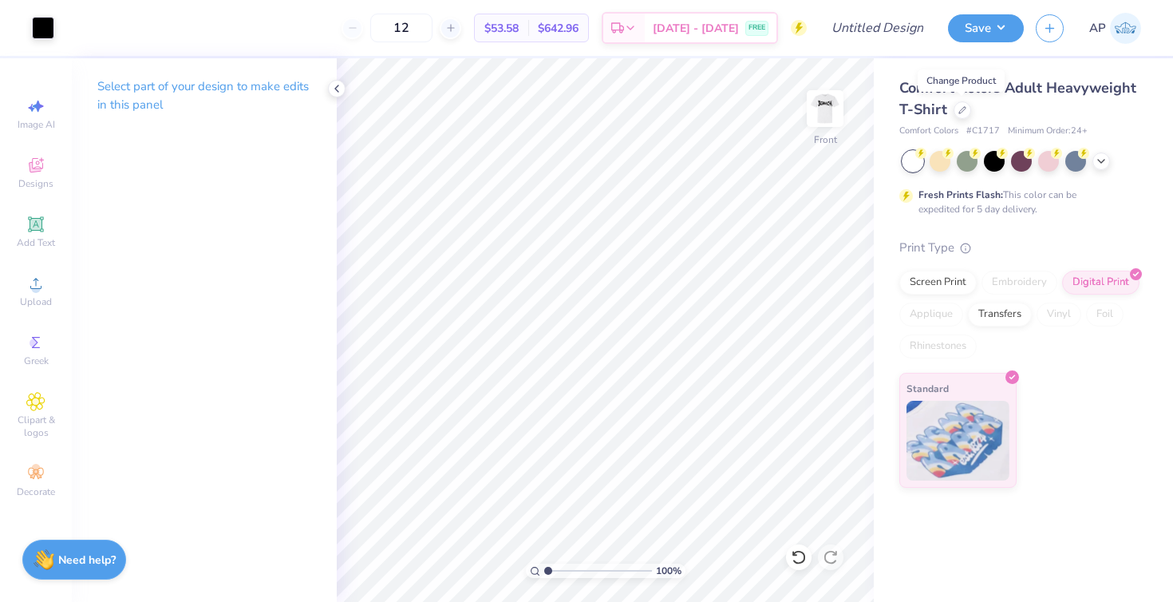
click at [1104, 124] on div "Comfort Colors # C1717 Minimum Order: 24 +" at bounding box center [1020, 131] width 242 height 14
click at [808, 129] on div "Front" at bounding box center [825, 118] width 37 height 57
click at [970, 154] on icon at bounding box center [975, 151] width 11 height 11
click at [1045, 163] on div at bounding box center [1048, 159] width 21 height 21
click at [962, 113] on div at bounding box center [963, 109] width 18 height 18
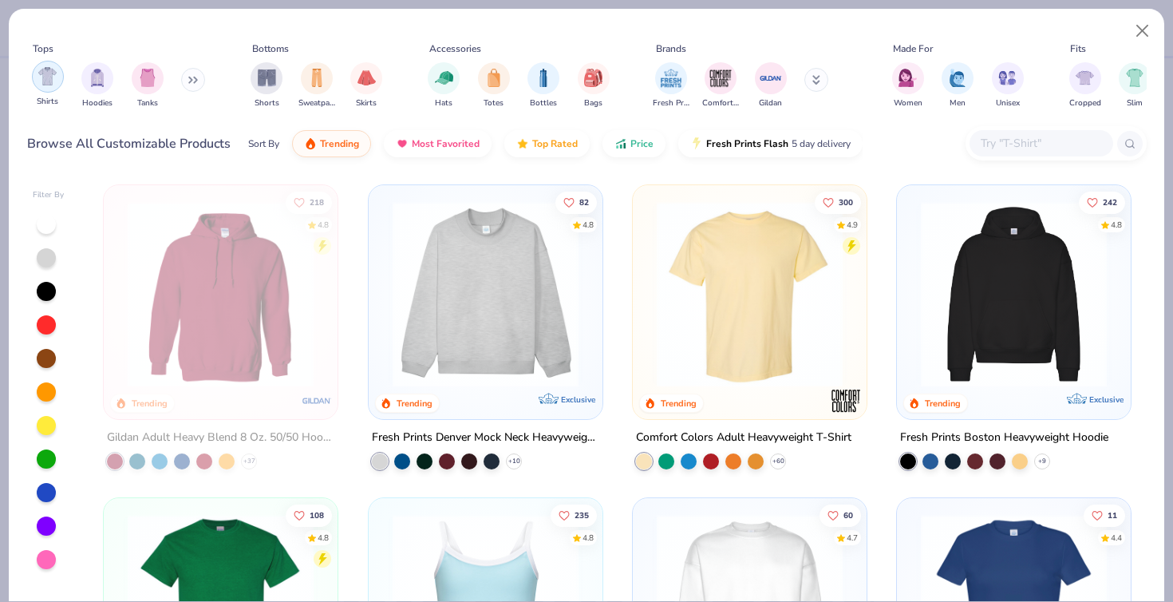
click at [47, 83] on img "filter for Shirts" at bounding box center [47, 76] width 18 height 18
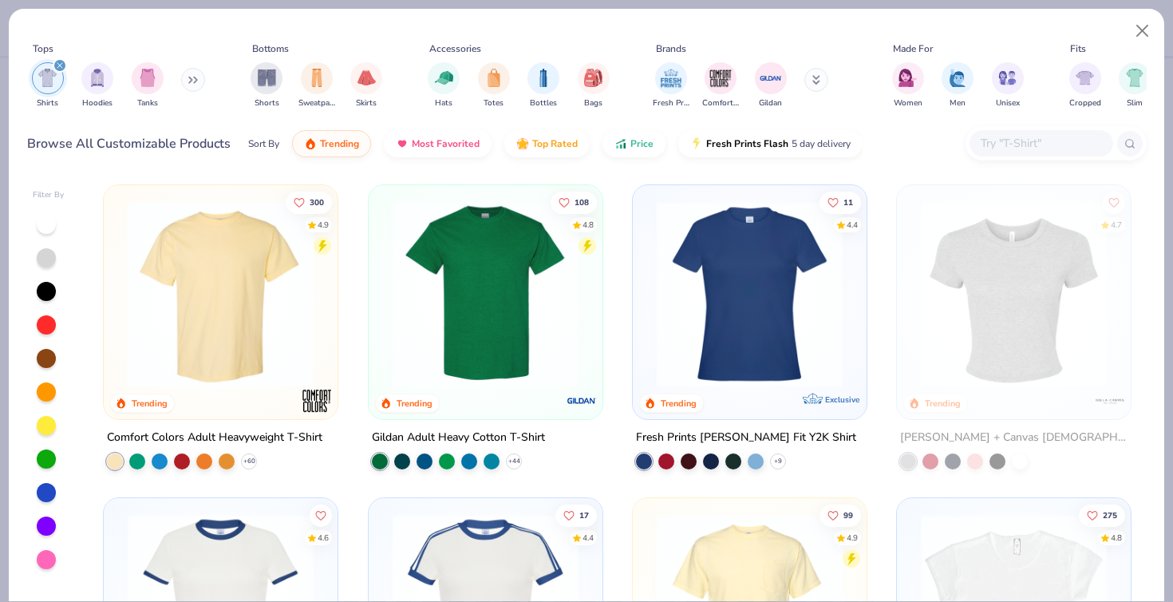
click at [243, 340] on img at bounding box center [221, 294] width 202 height 186
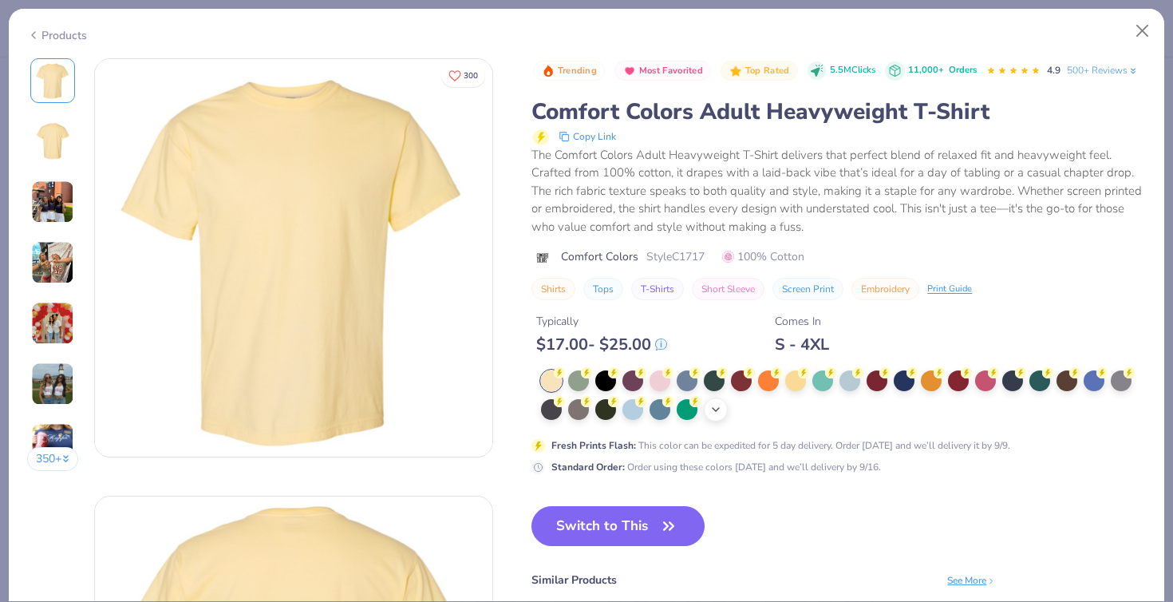
click at [716, 404] on icon at bounding box center [715, 409] width 13 height 13
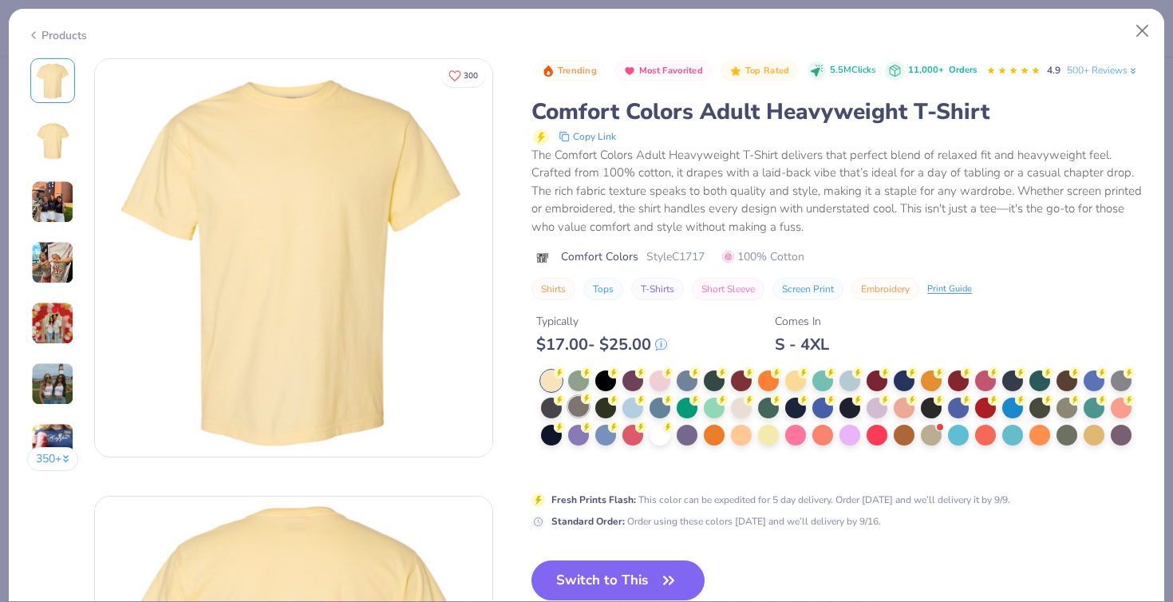
click at [575, 397] on div at bounding box center [578, 406] width 21 height 21
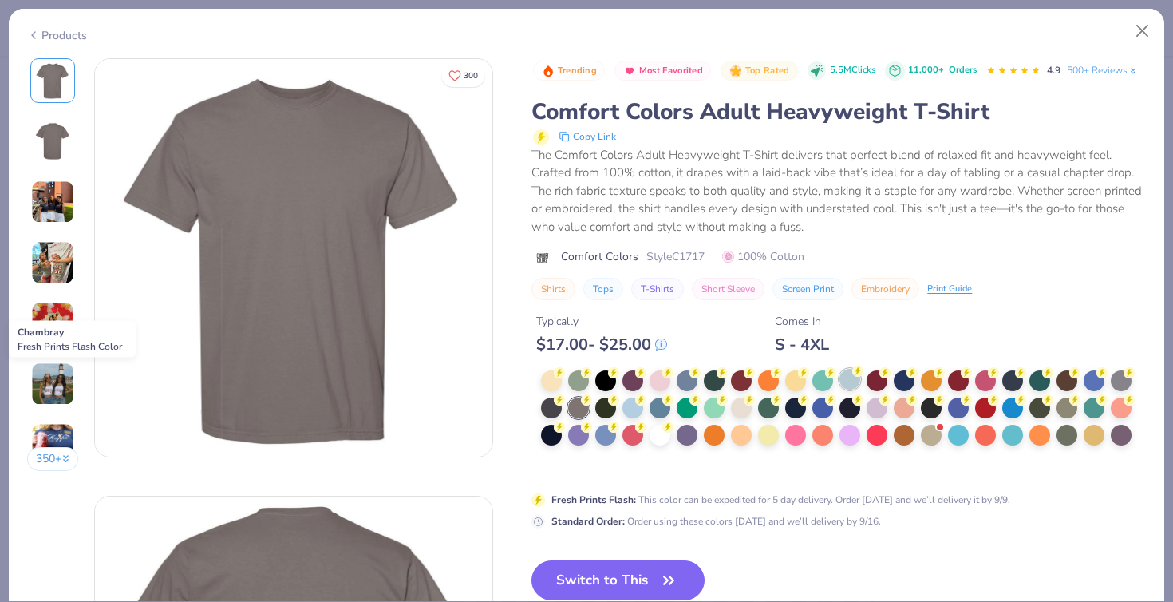
click at [855, 377] on div at bounding box center [849, 379] width 21 height 21
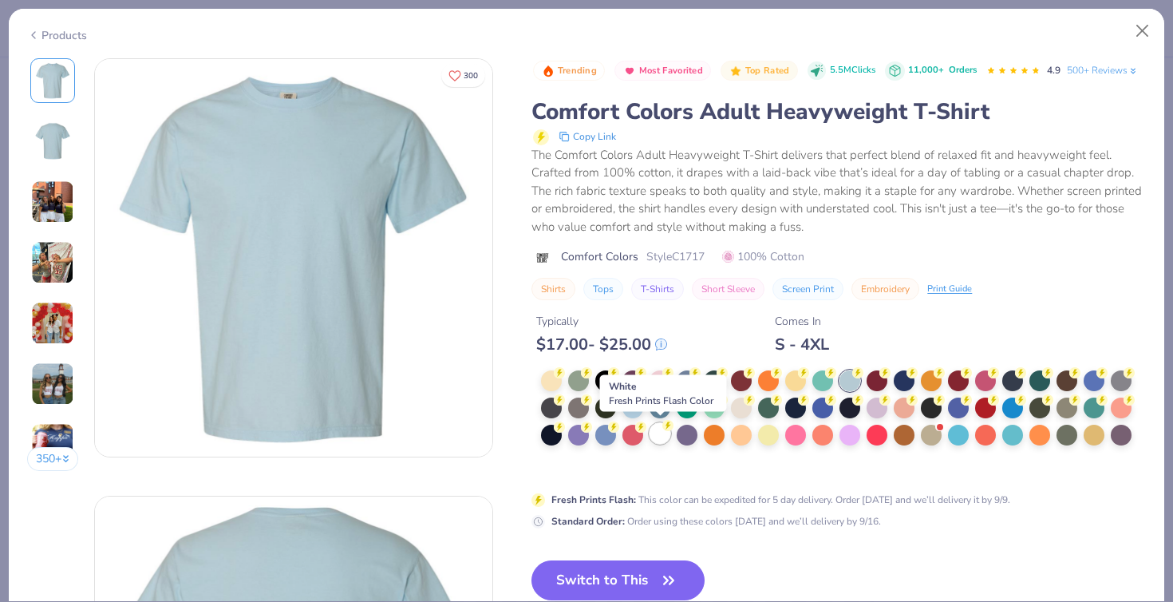
click at [659, 437] on div at bounding box center [660, 433] width 21 height 21
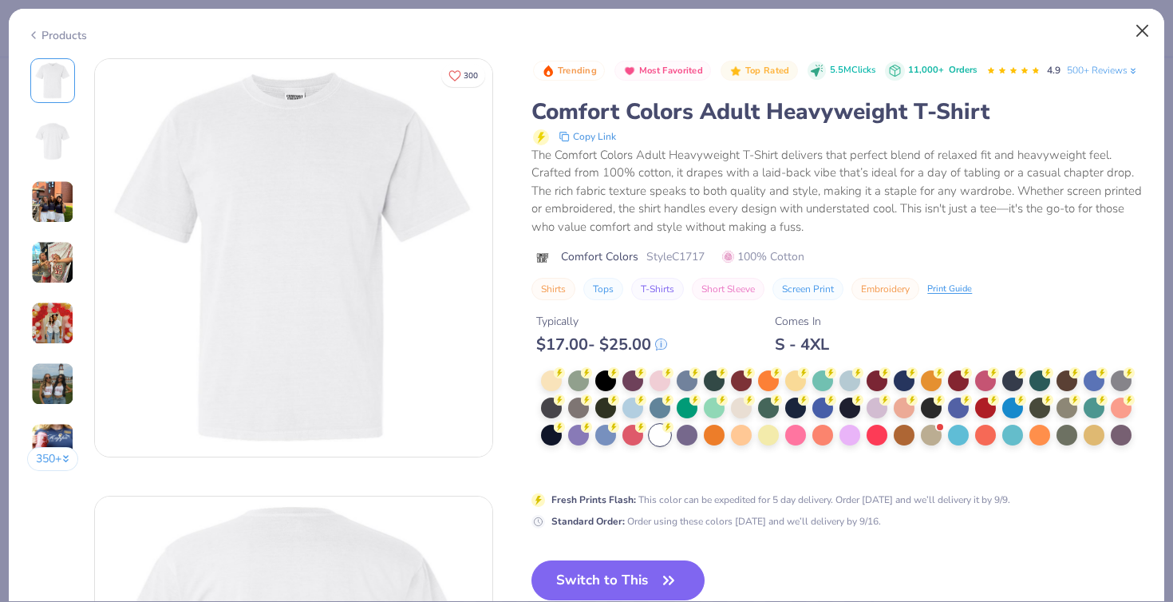
click at [1148, 26] on button "Close" at bounding box center [1142, 31] width 30 height 30
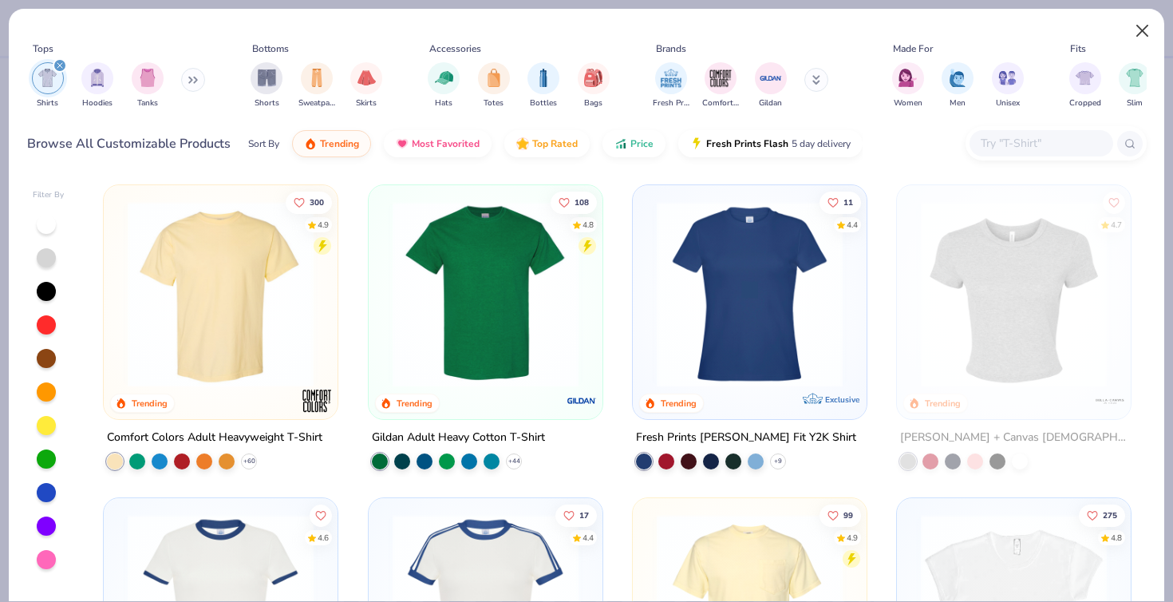
click at [1146, 38] on button "Close" at bounding box center [1142, 31] width 30 height 30
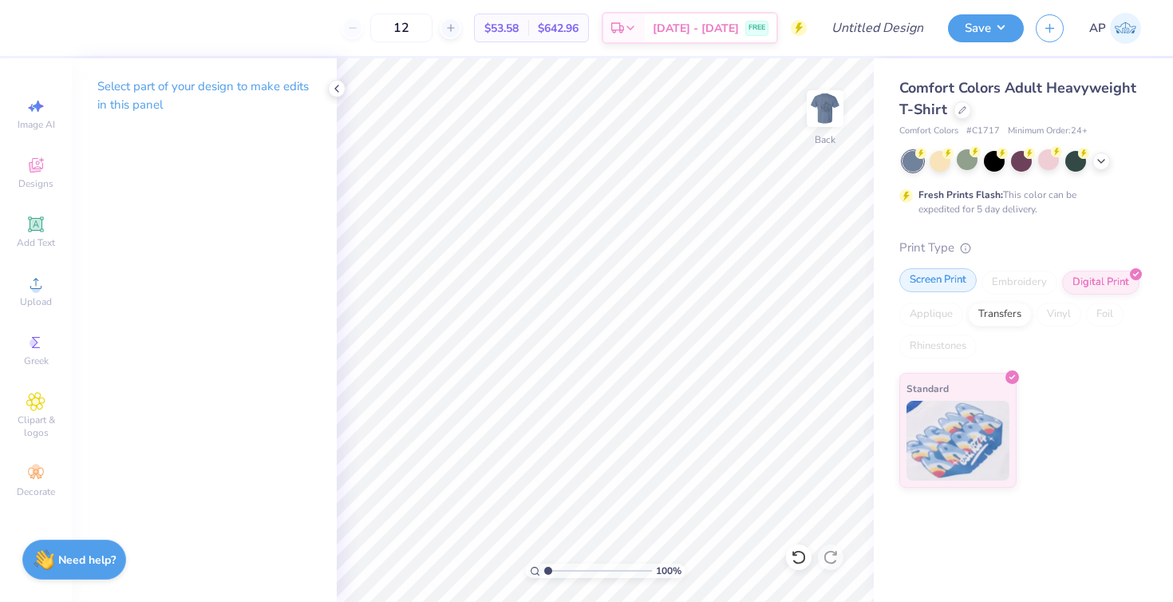
click at [946, 280] on div "Screen Print" at bounding box center [937, 280] width 77 height 24
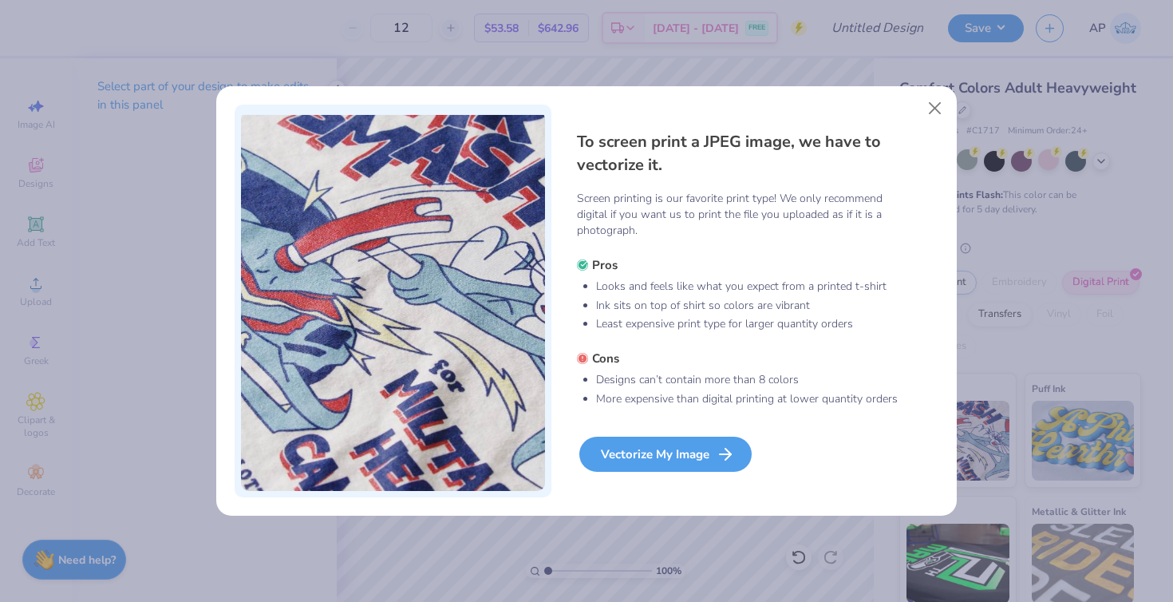
click at [677, 456] on div "Vectorize My Image" at bounding box center [665, 453] width 172 height 35
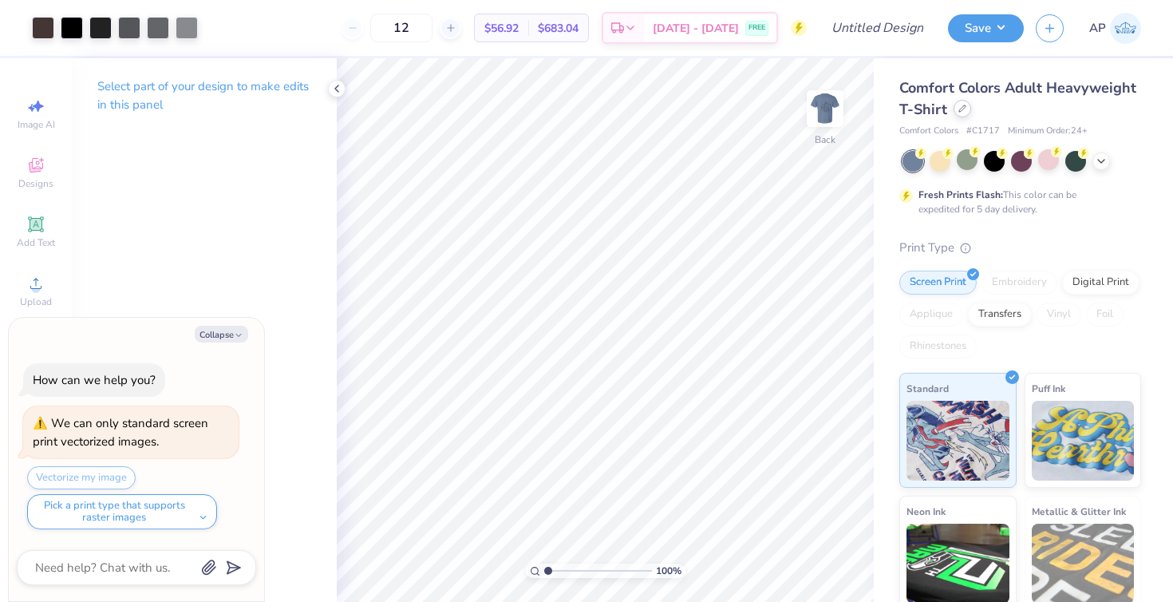
click at [960, 110] on icon at bounding box center [962, 109] width 8 height 8
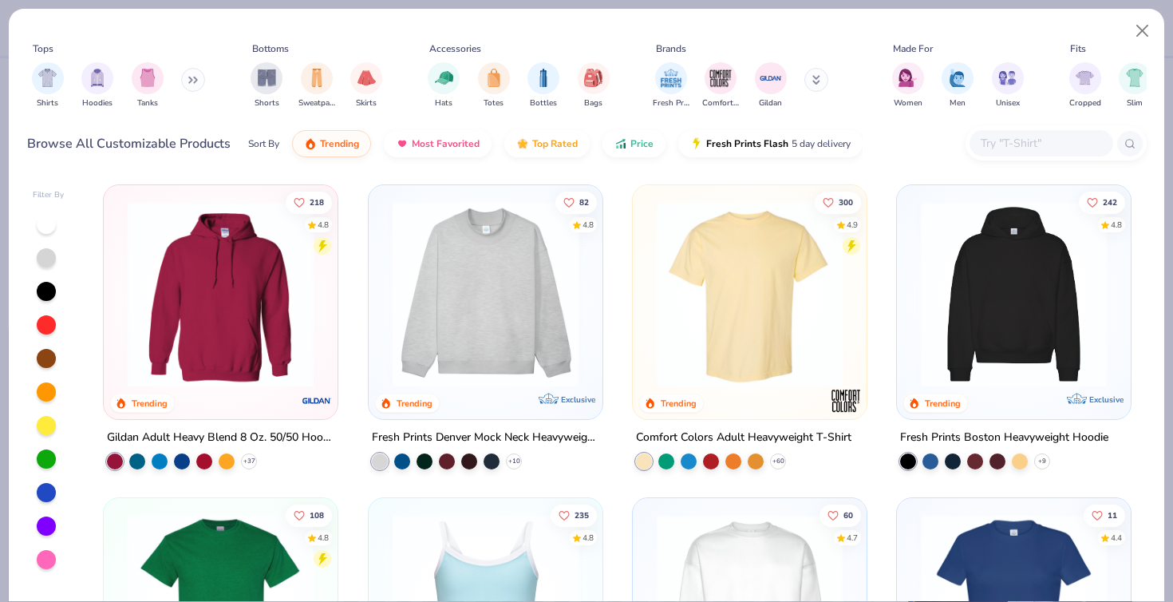
click at [740, 308] on img at bounding box center [750, 294] width 202 height 186
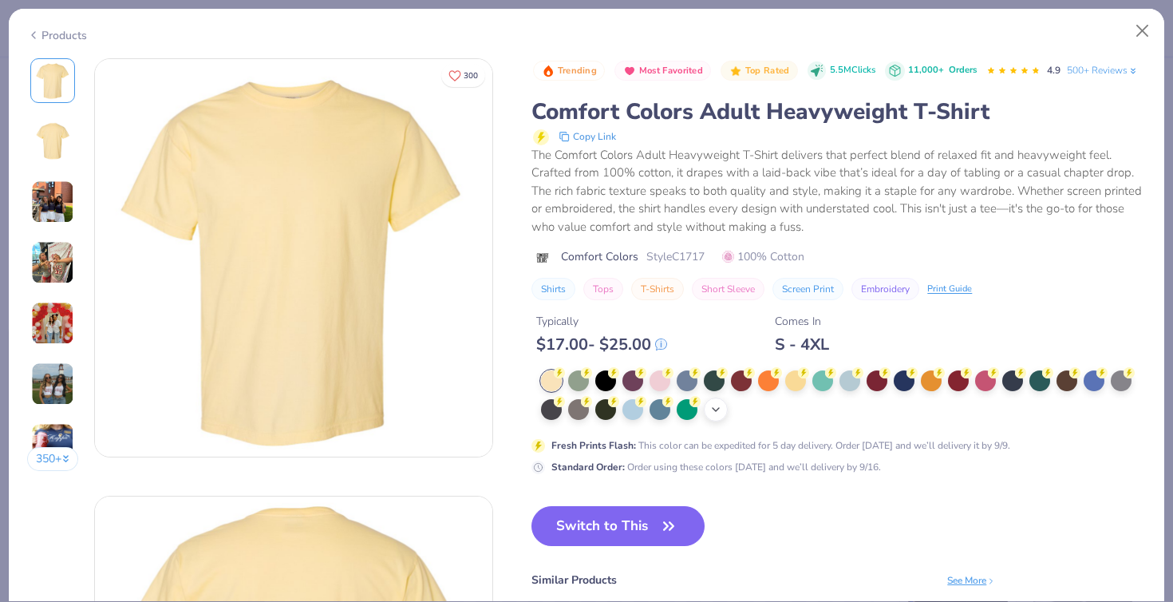
click at [719, 409] on icon at bounding box center [715, 409] width 13 height 13
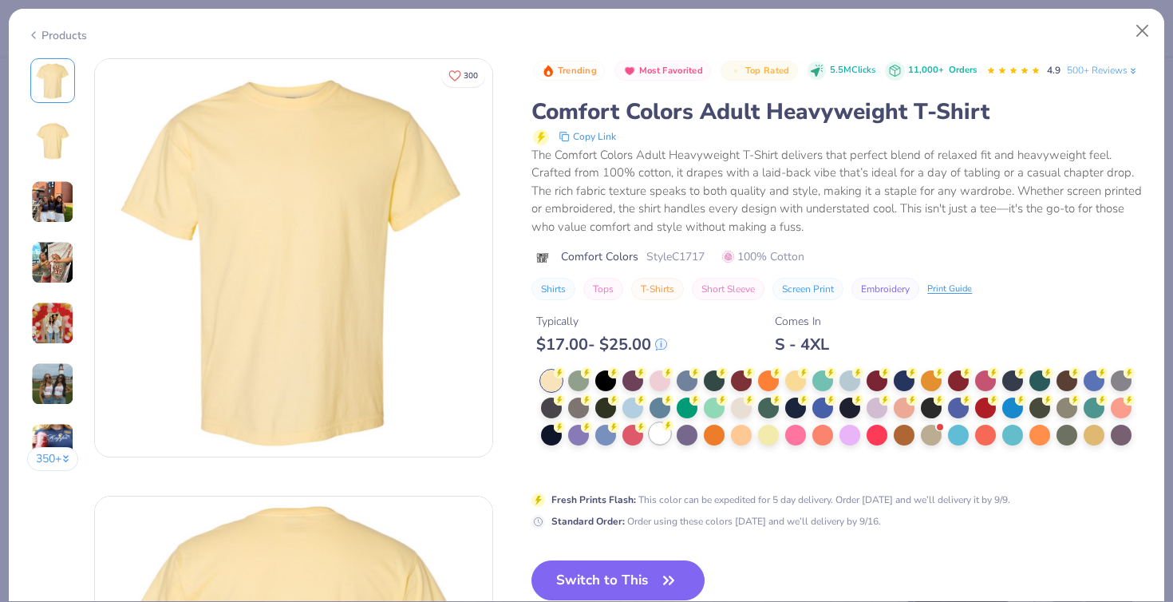
click at [663, 428] on icon at bounding box center [667, 425] width 11 height 11
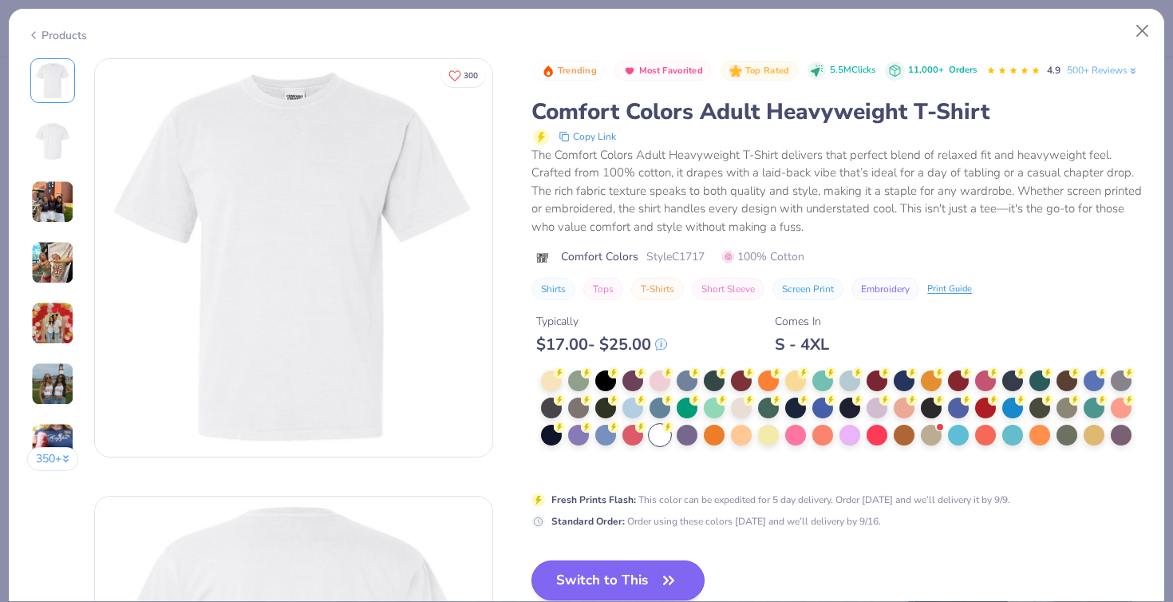
click at [642, 570] on button "Switch to This" at bounding box center [617, 580] width 173 height 40
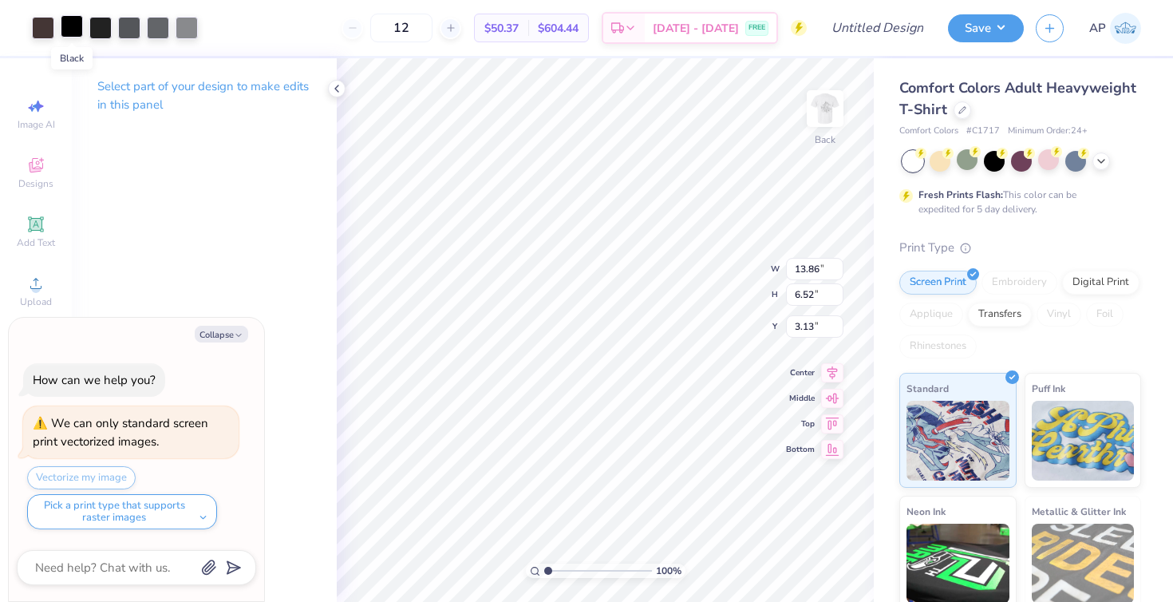
click at [68, 33] on div at bounding box center [72, 26] width 22 height 22
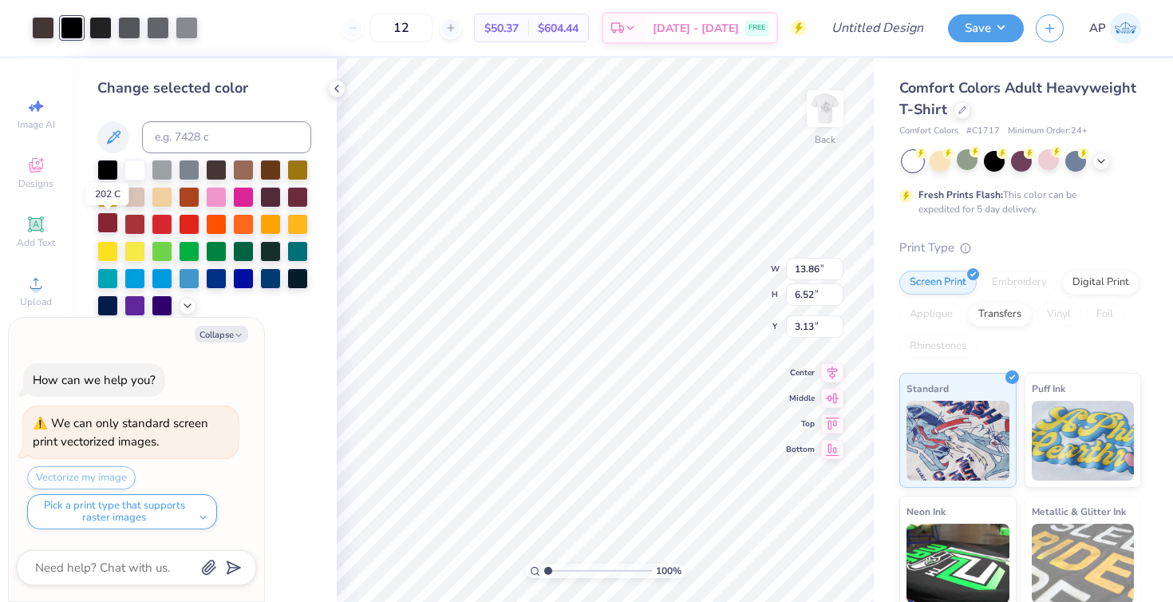
click at [101, 227] on div at bounding box center [107, 222] width 21 height 21
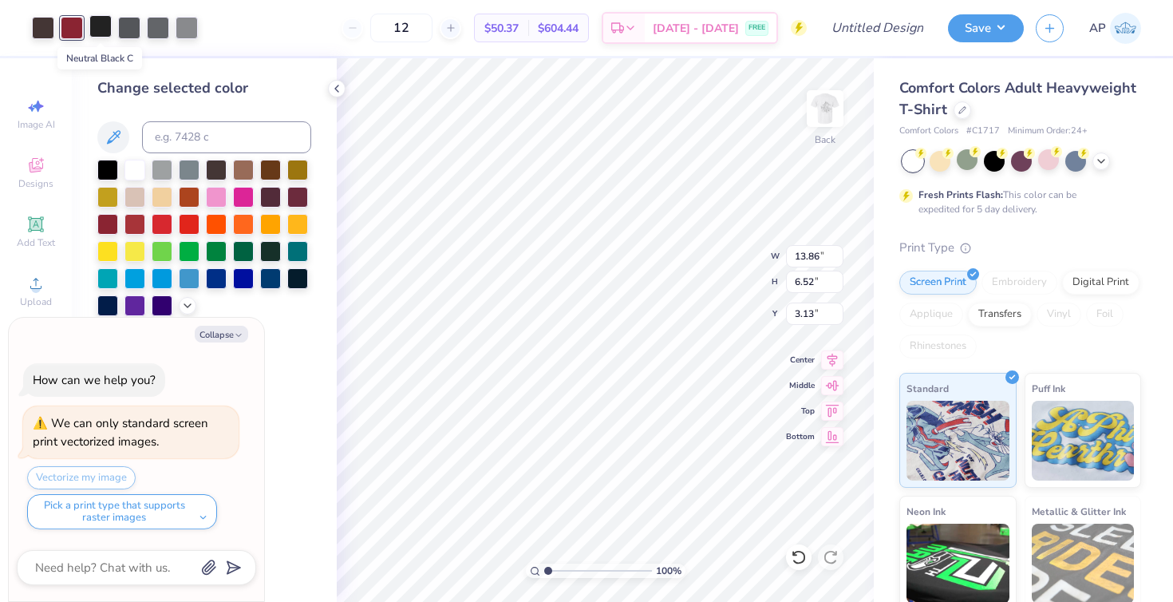
click at [96, 28] on div at bounding box center [100, 26] width 22 height 22
click at [294, 204] on div at bounding box center [297, 195] width 21 height 21
click at [67, 33] on div at bounding box center [72, 26] width 22 height 22
click at [109, 221] on div at bounding box center [107, 222] width 21 height 21
click at [297, 200] on div at bounding box center [297, 195] width 21 height 21
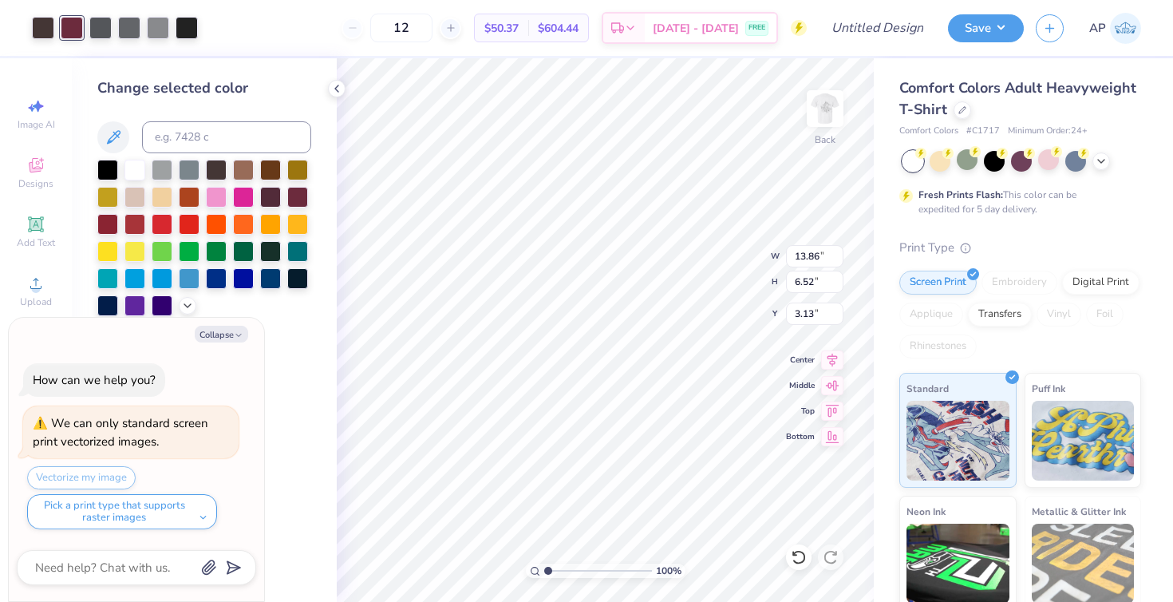
type textarea "x"
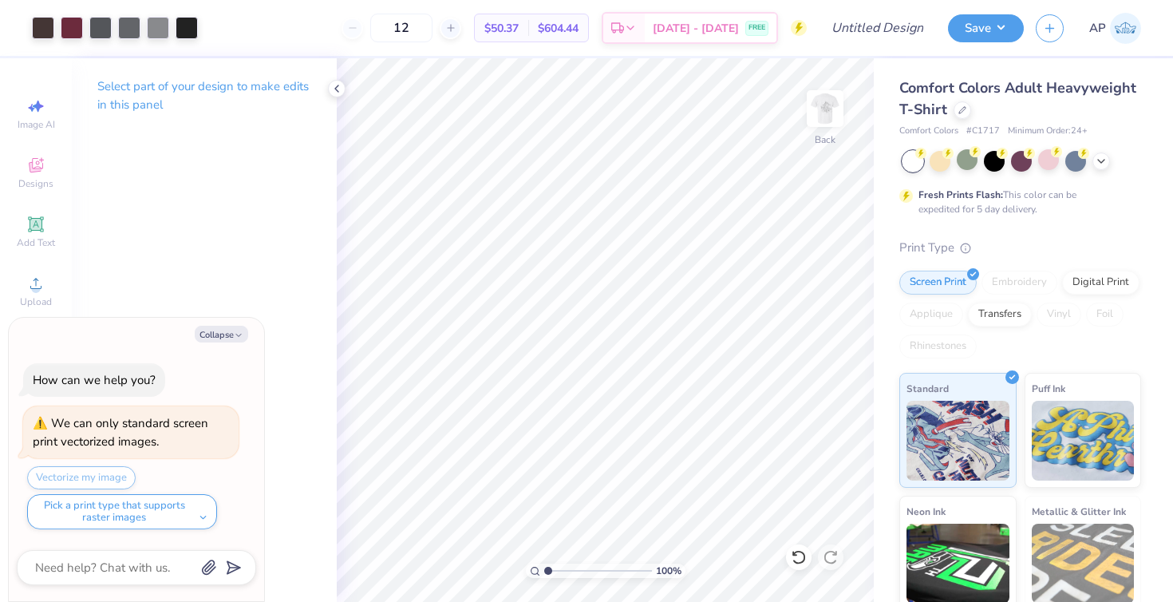
type input "1.11"
type textarea "x"
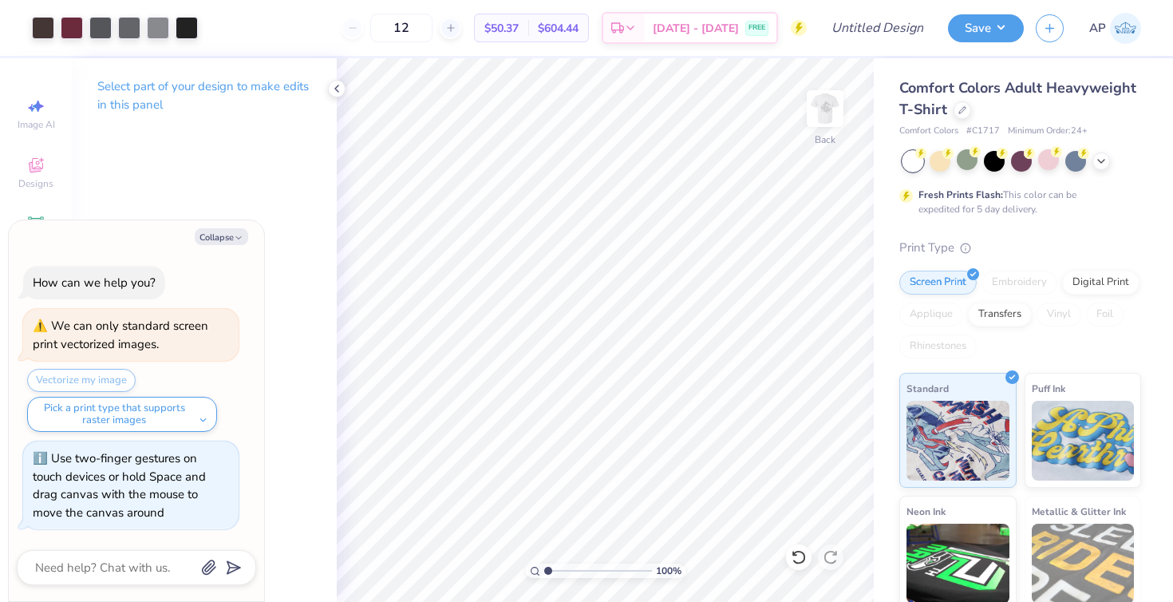
drag, startPoint x: 545, startPoint y: 571, endPoint x: 510, endPoint y: 577, distance: 35.6
type input "1"
click at [510, 577] on div "100 %" at bounding box center [605, 329] width 543 height 543
click at [89, 28] on div at bounding box center [100, 26] width 22 height 22
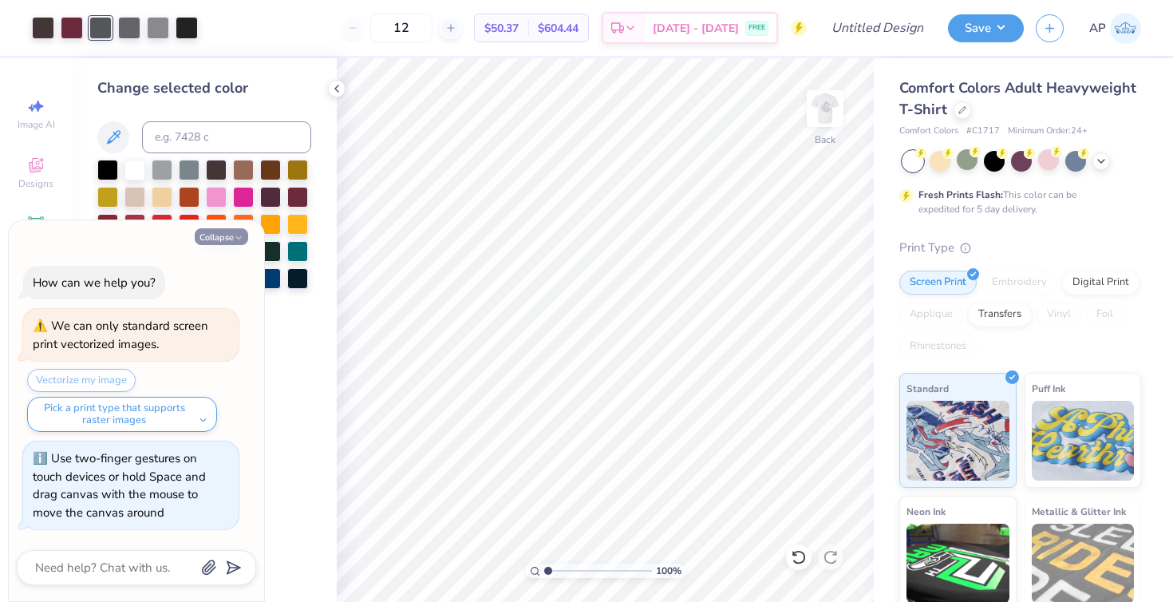
click at [231, 243] on button "Collapse" at bounding box center [221, 236] width 53 height 17
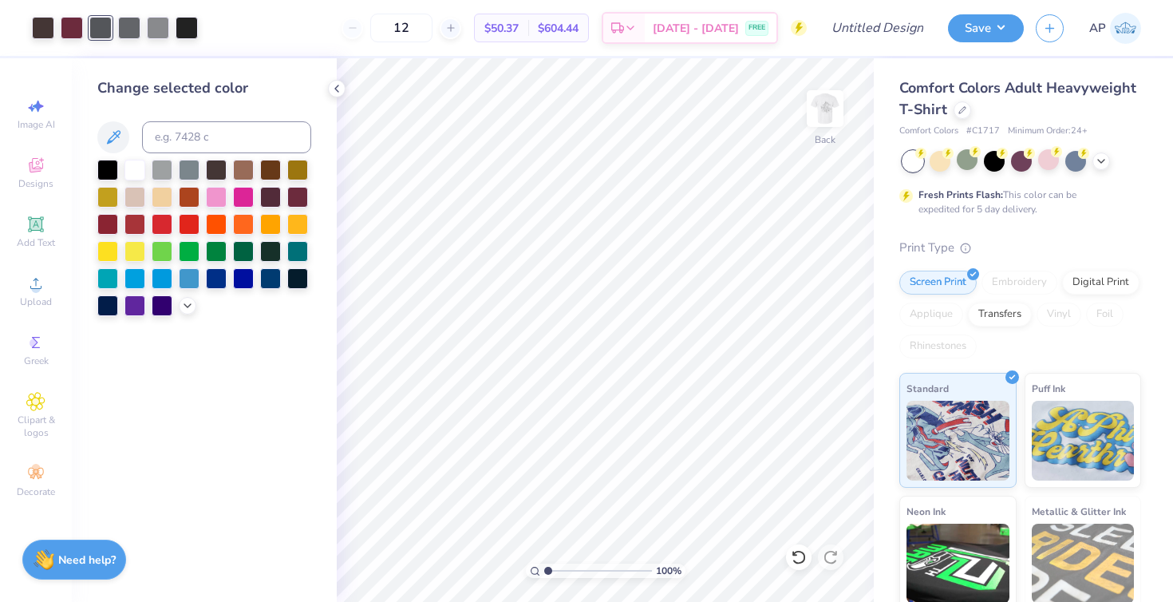
type textarea "x"
click at [113, 223] on div at bounding box center [107, 222] width 21 height 21
click at [298, 195] on div at bounding box center [297, 195] width 21 height 21
click at [103, 34] on div at bounding box center [100, 26] width 22 height 22
click at [292, 201] on div at bounding box center [297, 195] width 21 height 21
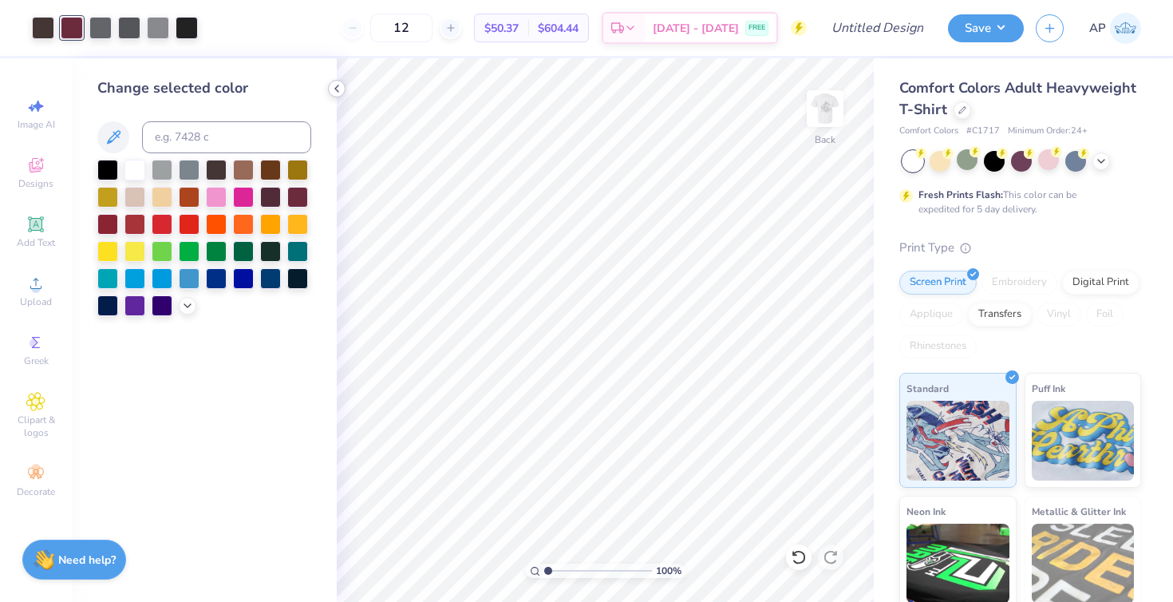
click at [337, 92] on icon at bounding box center [336, 88] width 13 height 13
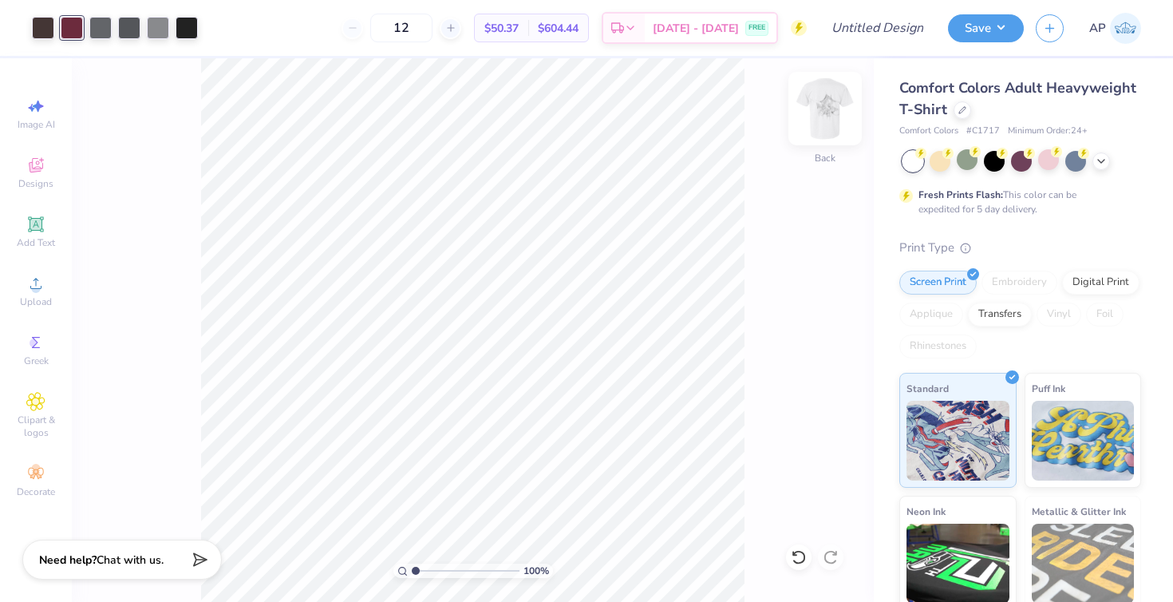
click at [827, 102] on img at bounding box center [825, 109] width 64 height 64
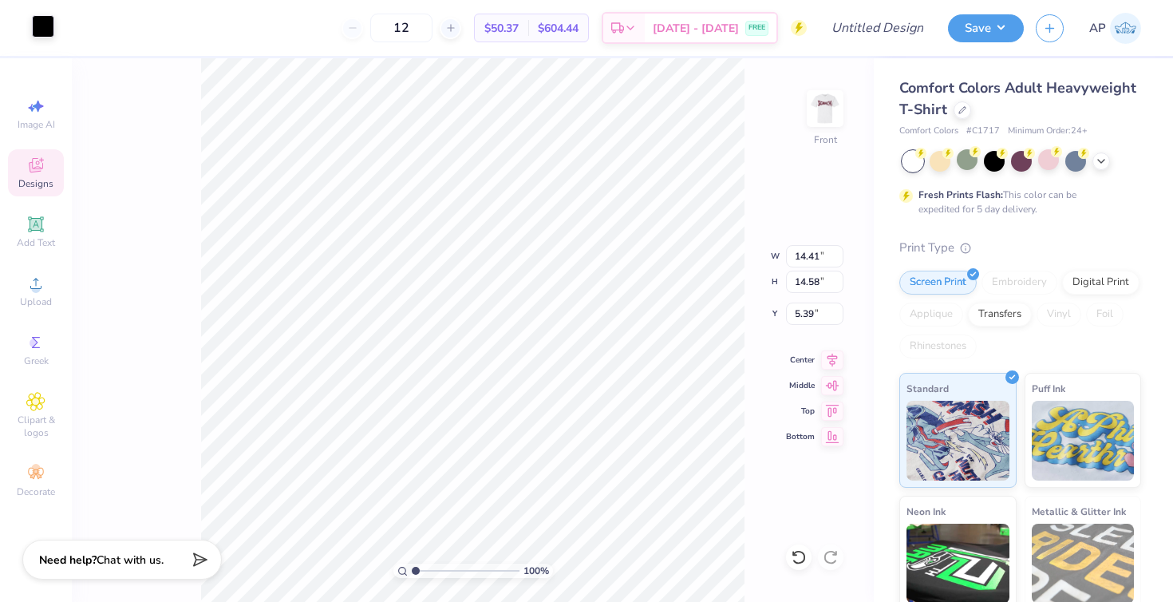
click at [33, 22] on div at bounding box center [43, 26] width 22 height 22
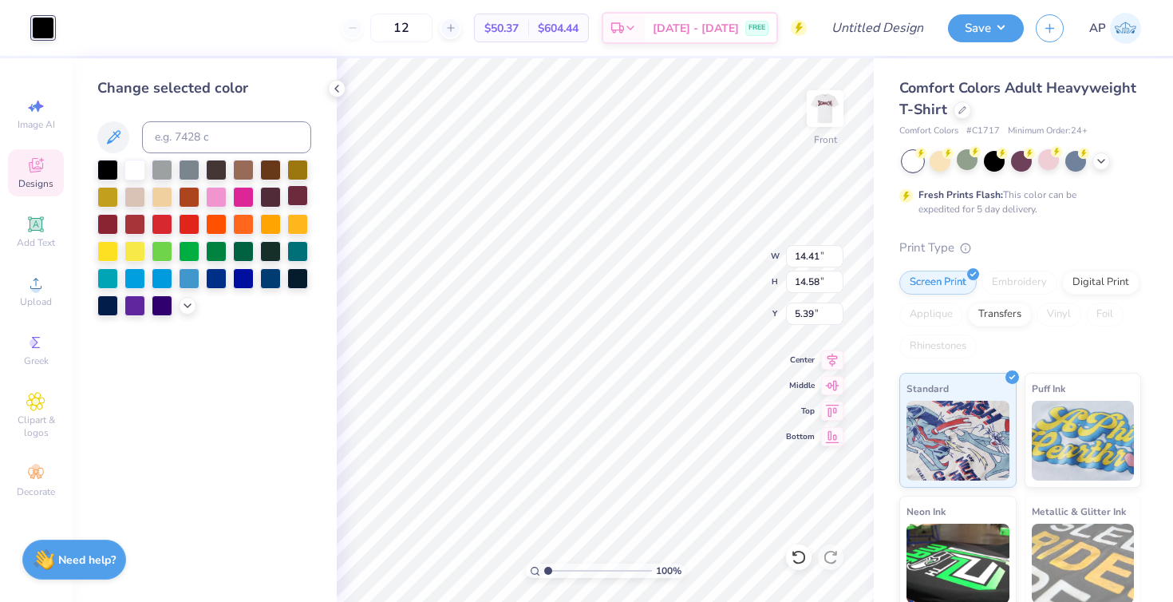
click at [298, 201] on div at bounding box center [297, 195] width 21 height 21
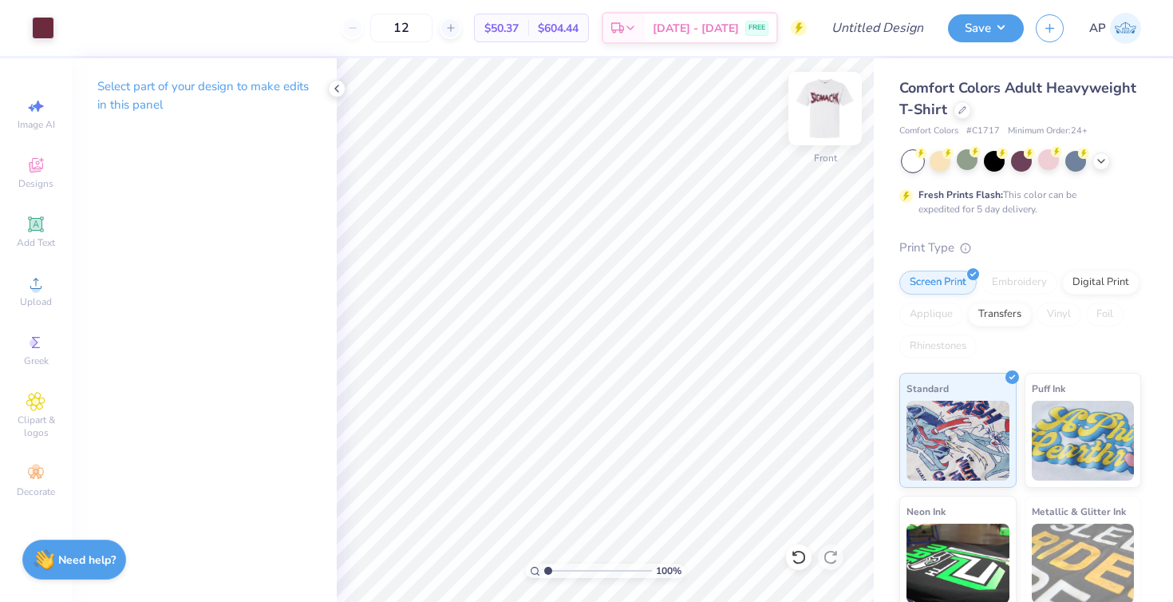
click at [841, 116] on img at bounding box center [825, 109] width 64 height 64
click at [825, 109] on img at bounding box center [825, 109] width 64 height 64
click at [338, 90] on icon at bounding box center [336, 88] width 13 height 13
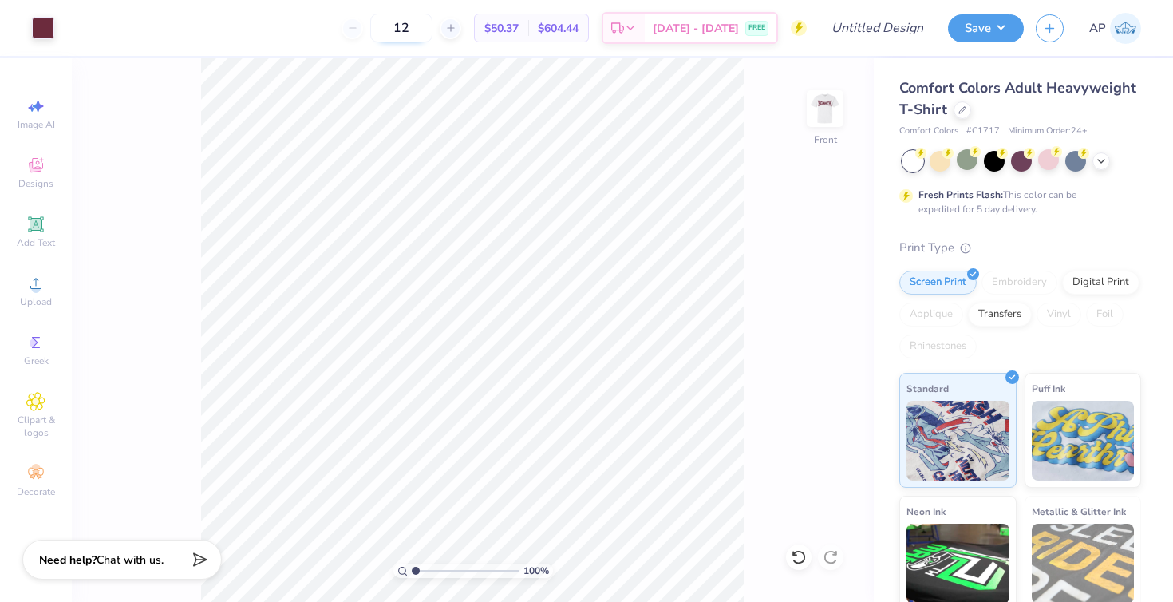
click at [420, 26] on input "12" at bounding box center [401, 28] width 62 height 29
type input "30"
click at [830, 118] on img at bounding box center [825, 109] width 64 height 64
click at [813, 116] on img at bounding box center [825, 109] width 64 height 64
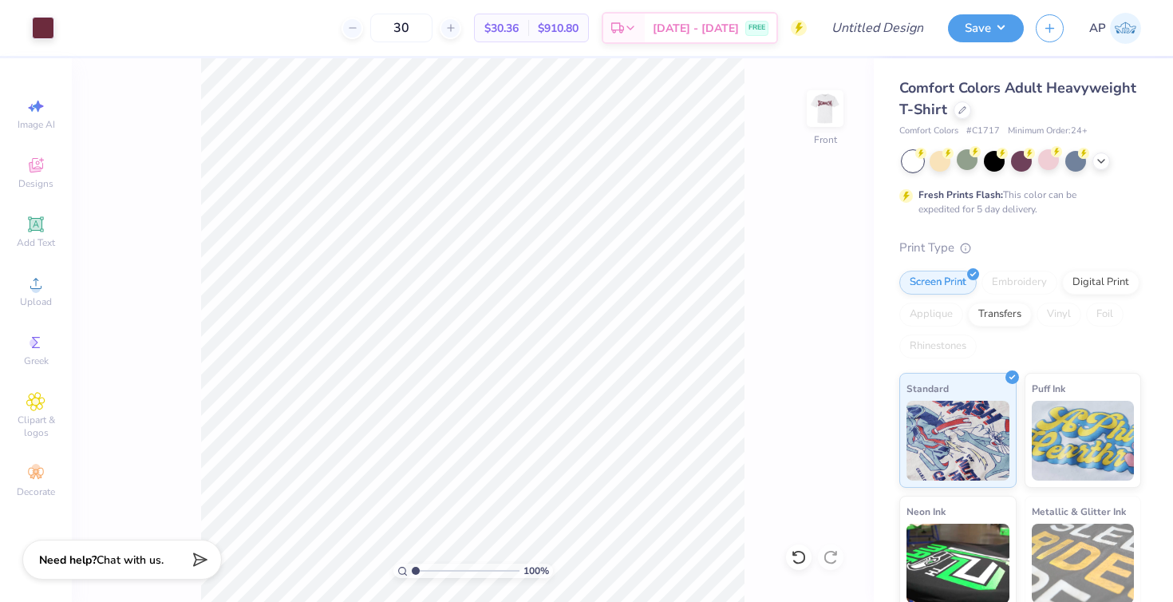
click at [813, 116] on img at bounding box center [825, 109] width 32 height 32
click at [810, 119] on img at bounding box center [825, 109] width 64 height 64
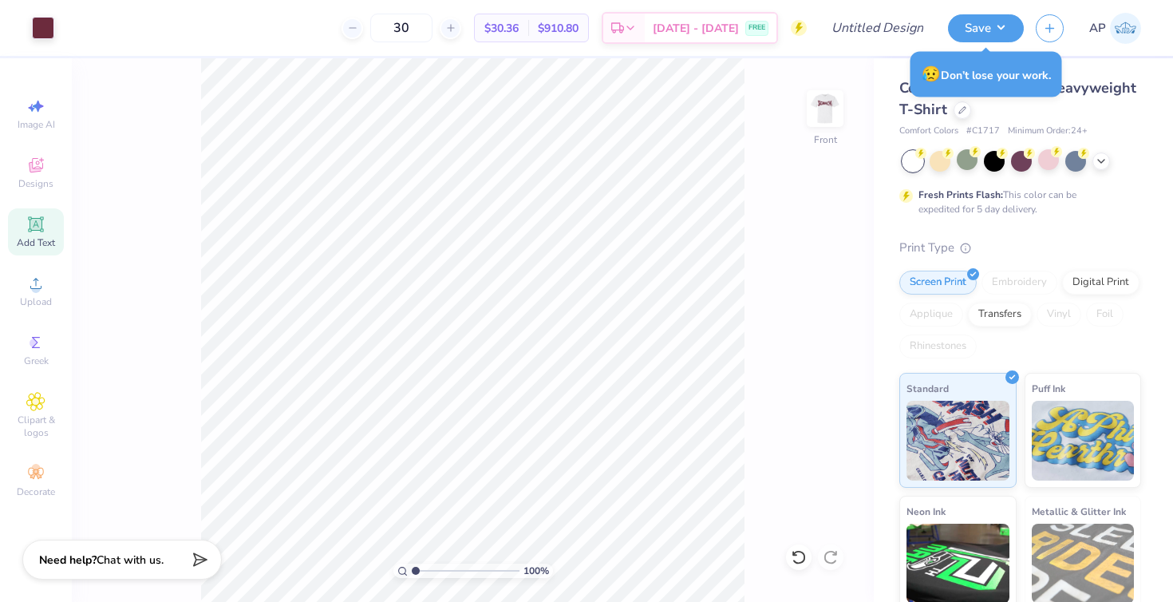
click at [32, 244] on span "Add Text" at bounding box center [36, 242] width 38 height 13
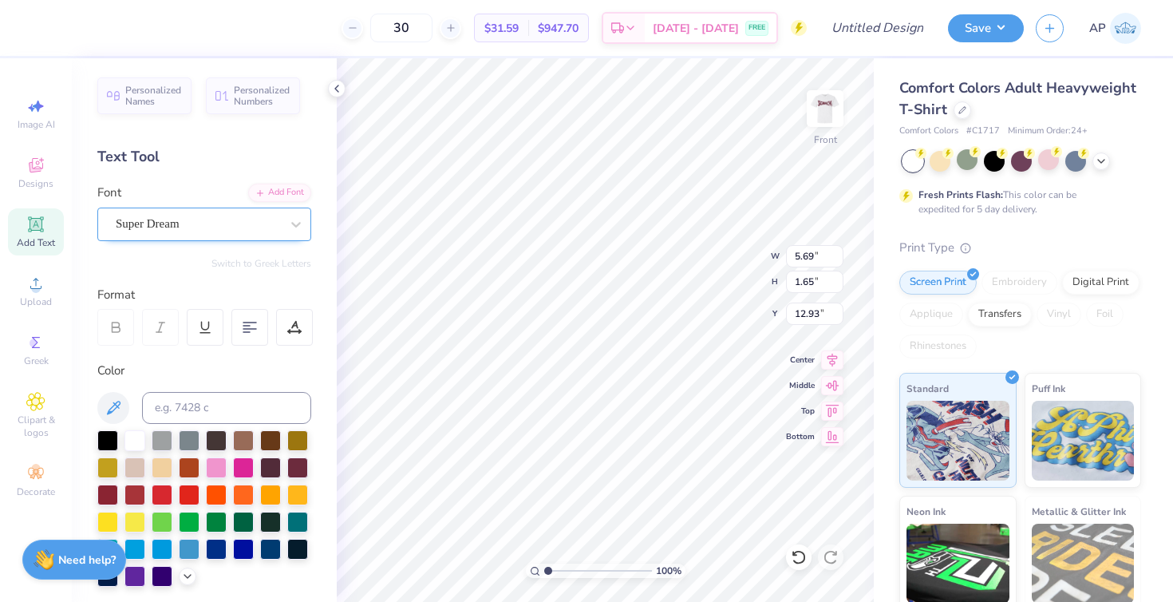
click at [180, 231] on span "Super Dream" at bounding box center [148, 224] width 64 height 18
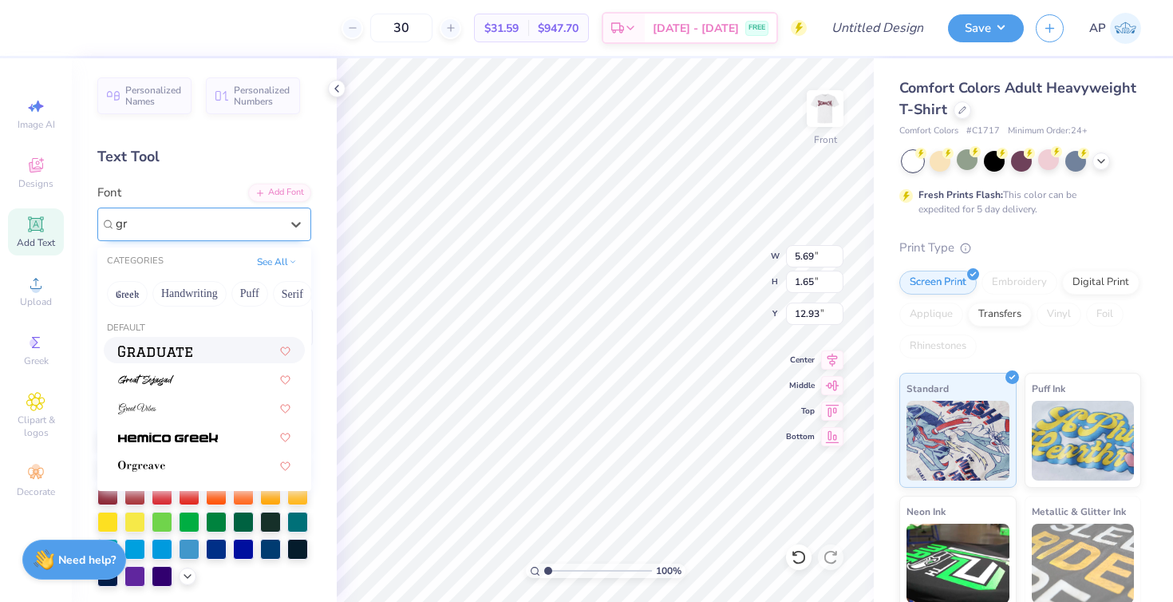
type input "g"
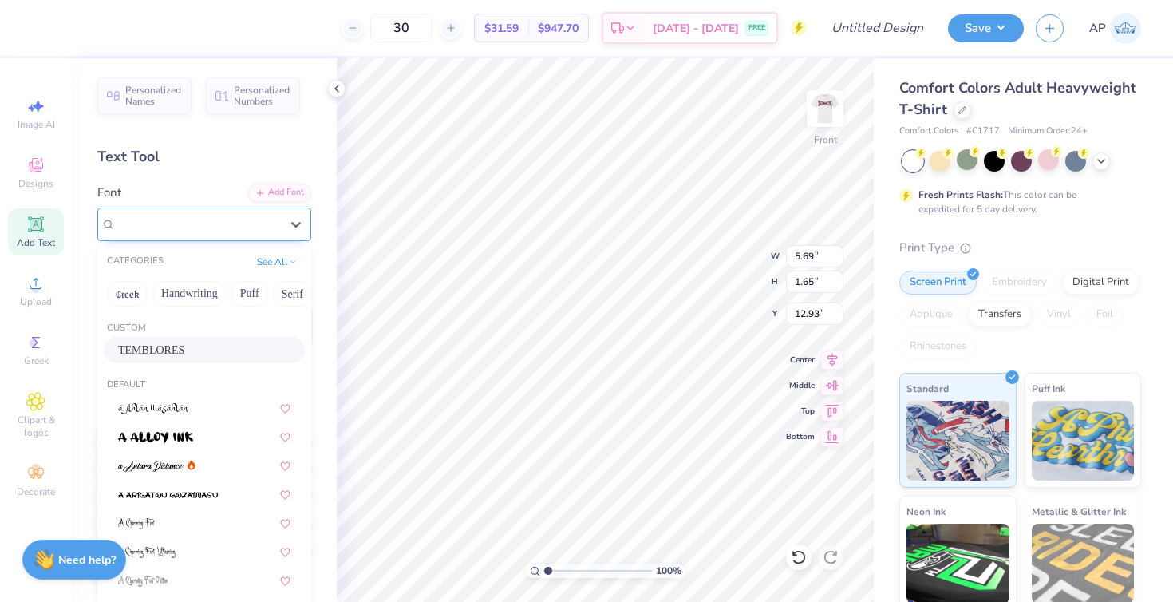
click at [190, 358] on div "TEMBLORES" at bounding box center [204, 350] width 172 height 17
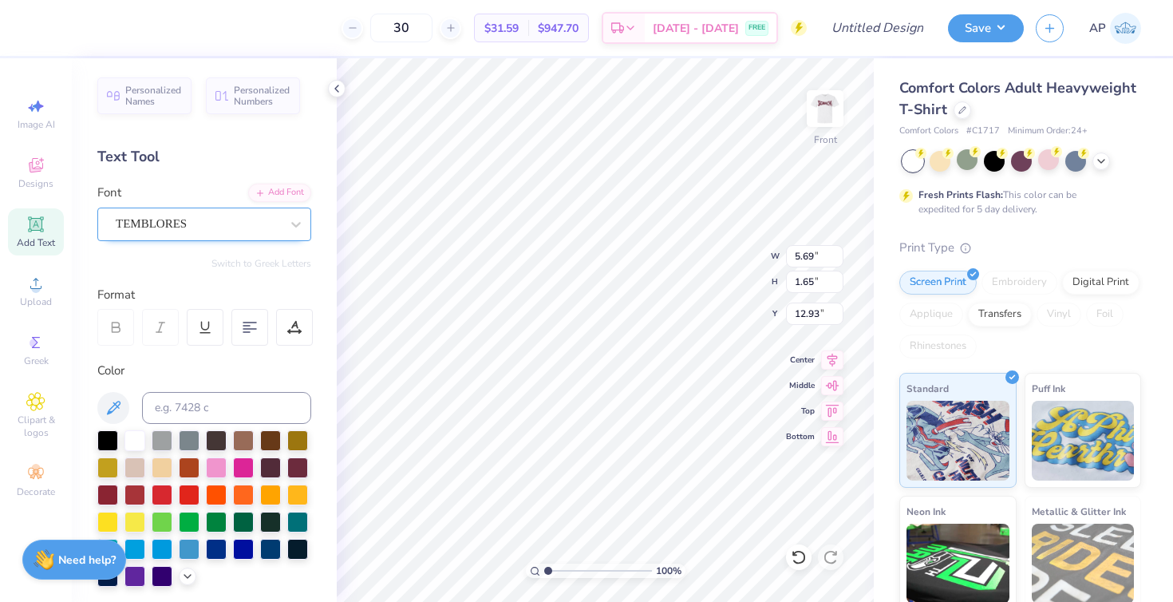
type input "6.19"
type input "1.90"
type input "12.80"
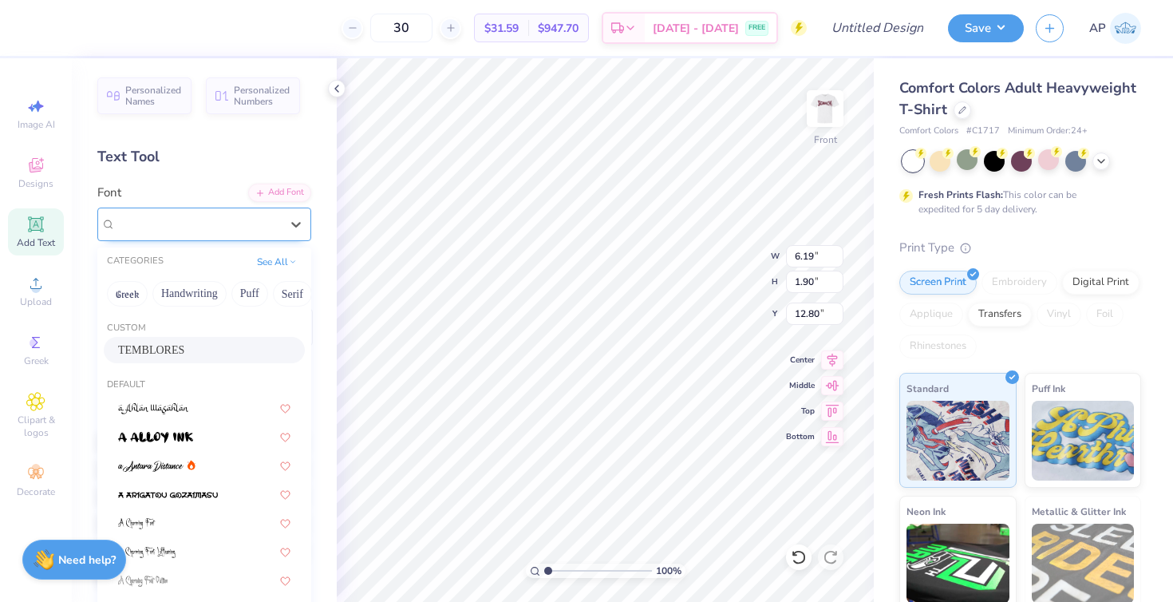
click at [191, 228] on div "TEMBLORES" at bounding box center [198, 223] width 168 height 25
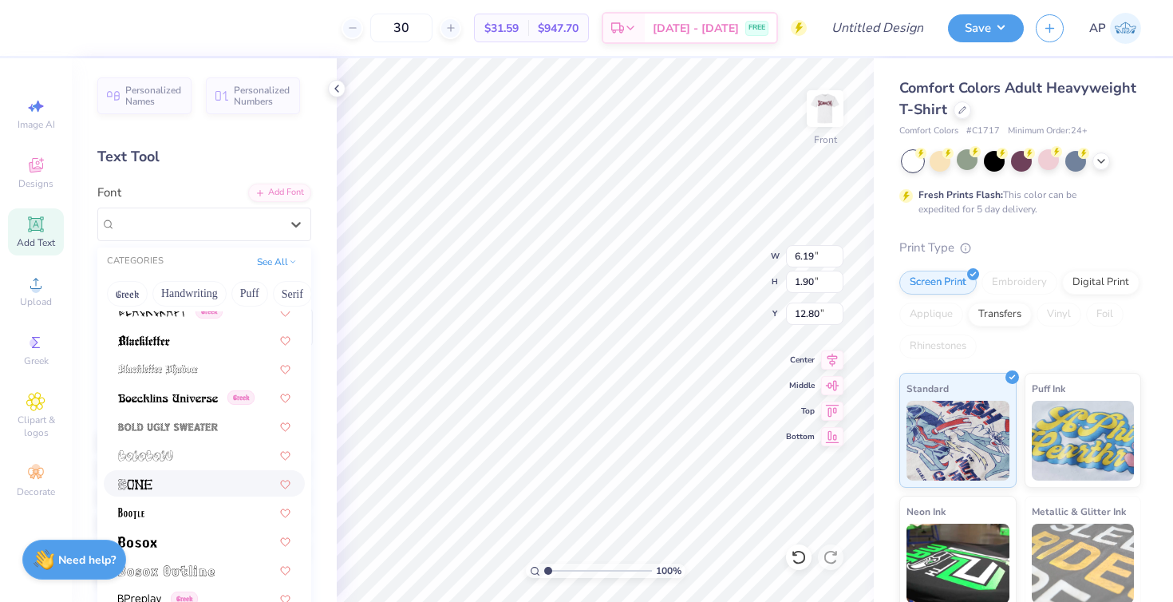
scroll to position [928, 0]
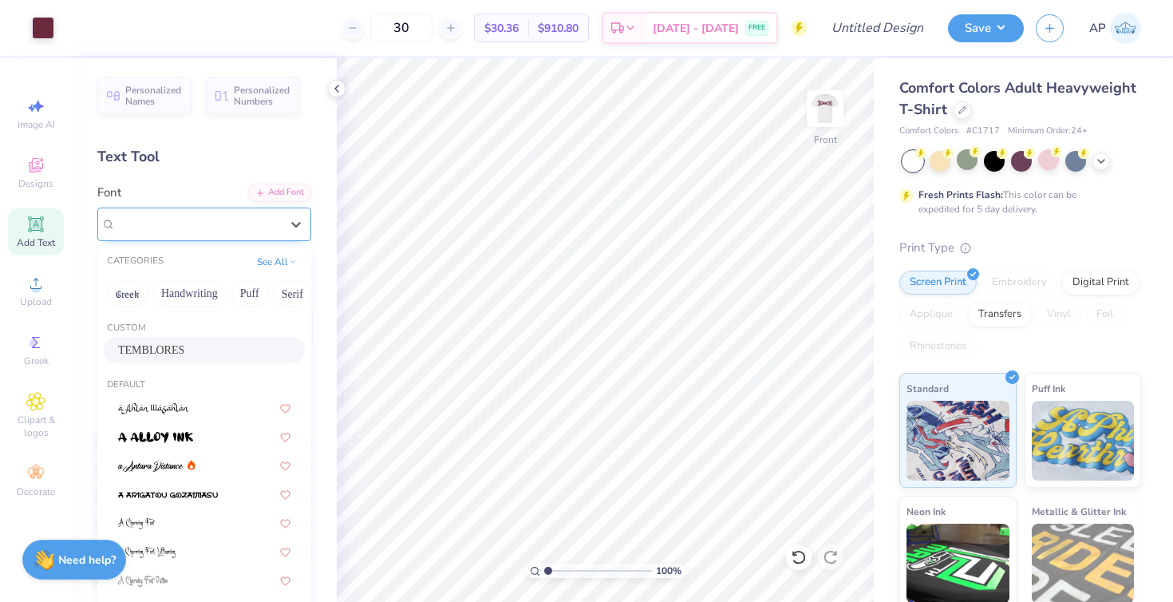
click at [231, 225] on div "TEMBLORES" at bounding box center [198, 223] width 168 height 25
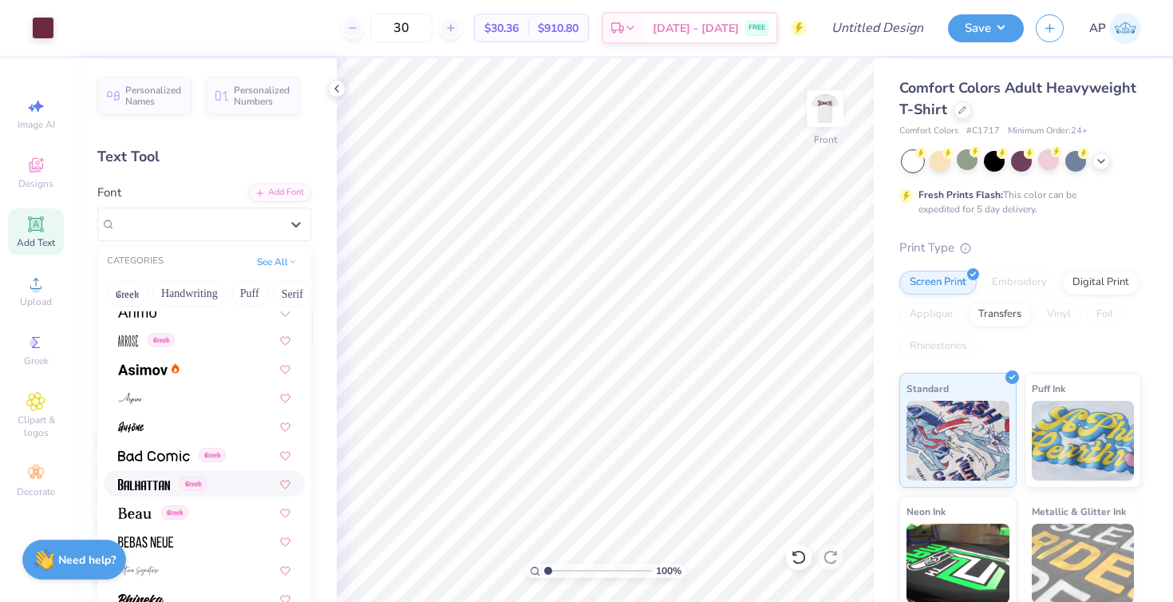
scroll to position [614, 0]
click at [189, 427] on div at bounding box center [204, 425] width 172 height 17
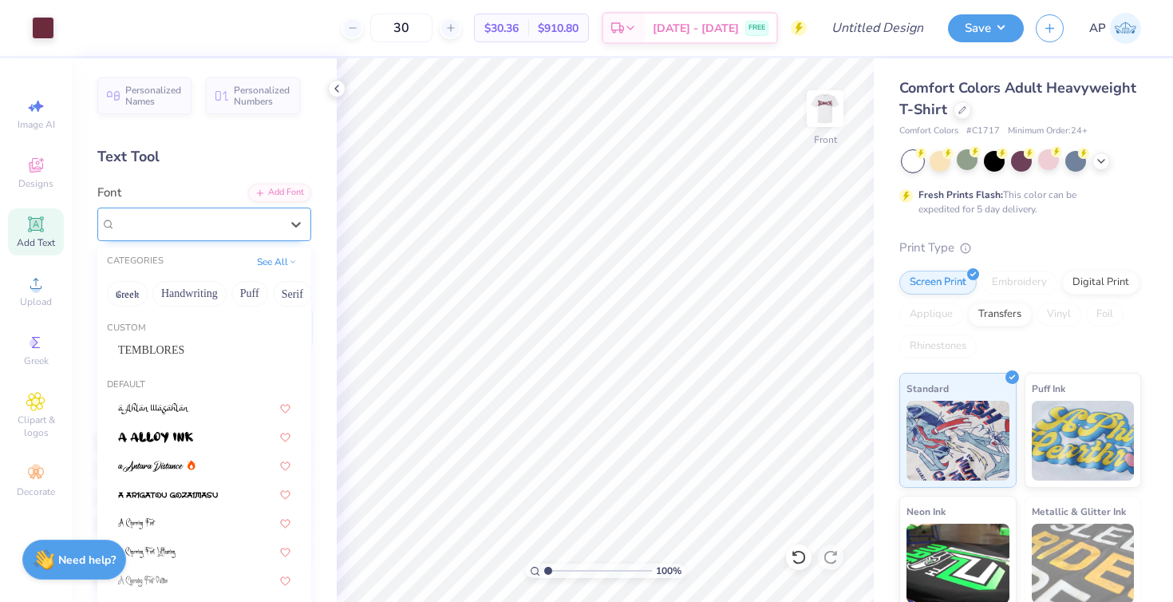
click at [214, 226] on div "Autone" at bounding box center [198, 223] width 168 height 25
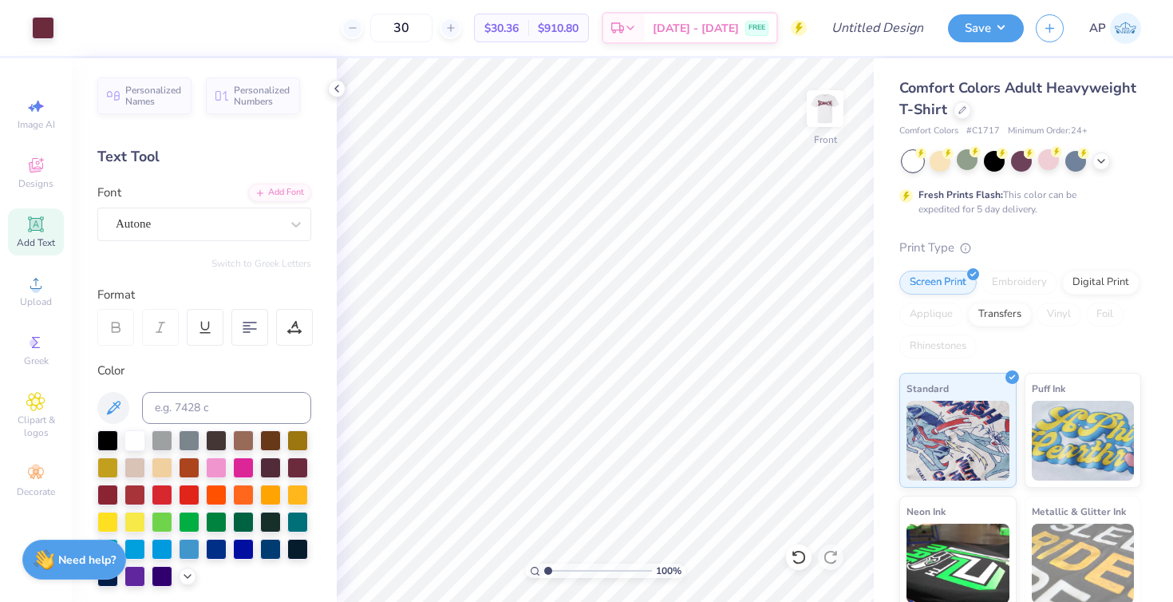
click at [41, 235] on div "Add Text" at bounding box center [36, 231] width 56 height 47
type input "19.97"
click at [112, 441] on div at bounding box center [107, 438] width 21 height 21
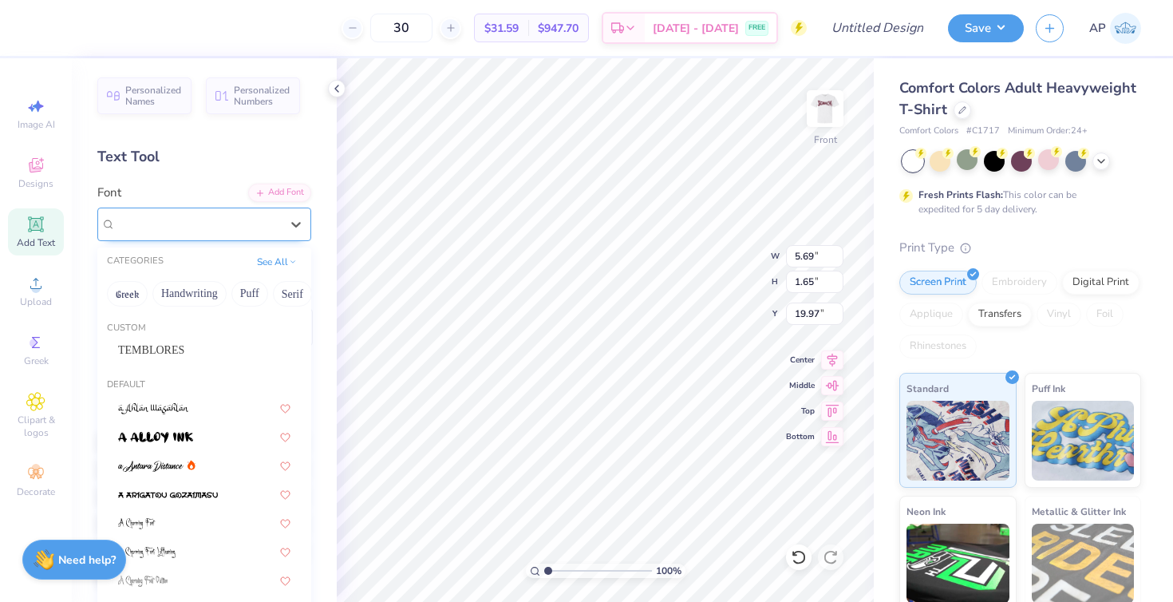
click at [259, 229] on div "Super Dream" at bounding box center [198, 223] width 168 height 25
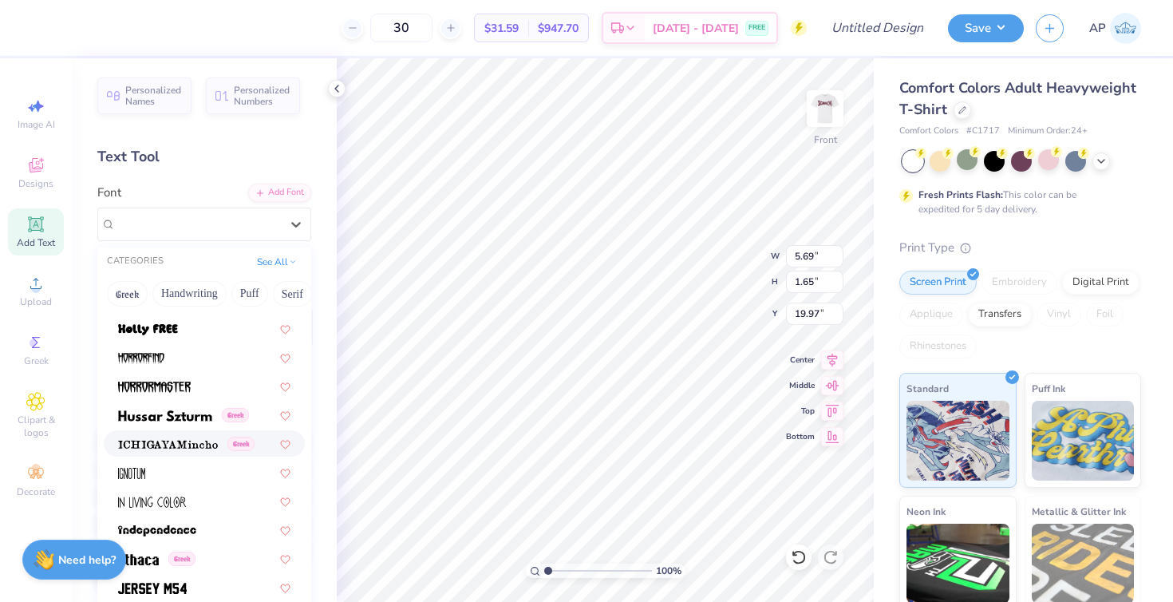
scroll to position [4182, 0]
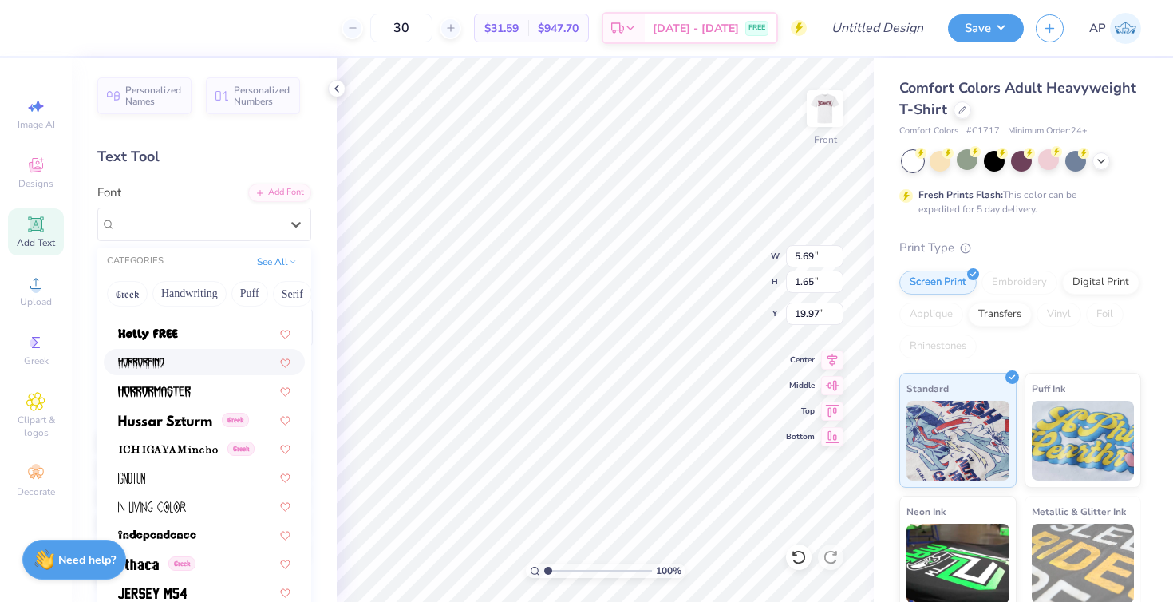
click at [223, 373] on div at bounding box center [204, 362] width 201 height 26
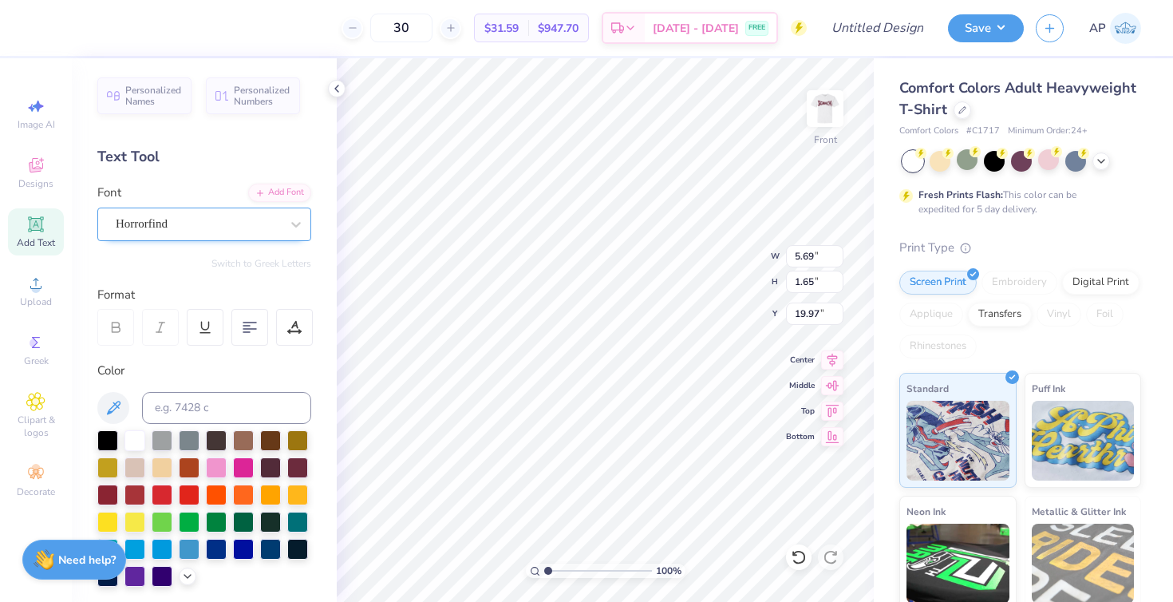
type input "3.53"
type input "2.00"
type input "19.80"
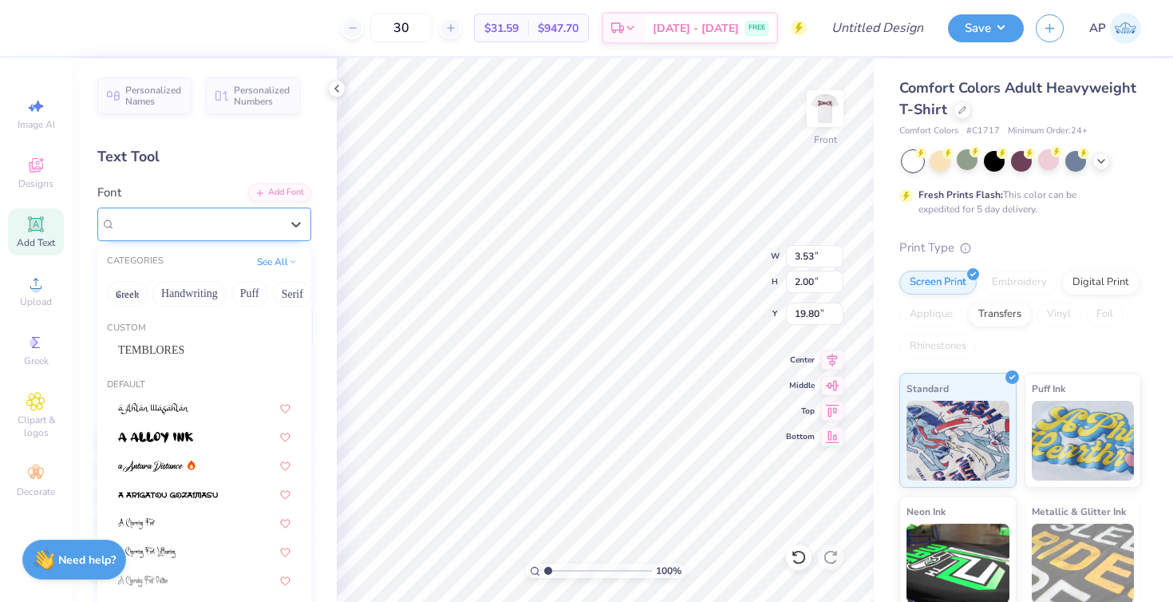
click at [239, 228] on div "Horrorfind" at bounding box center [198, 223] width 168 height 25
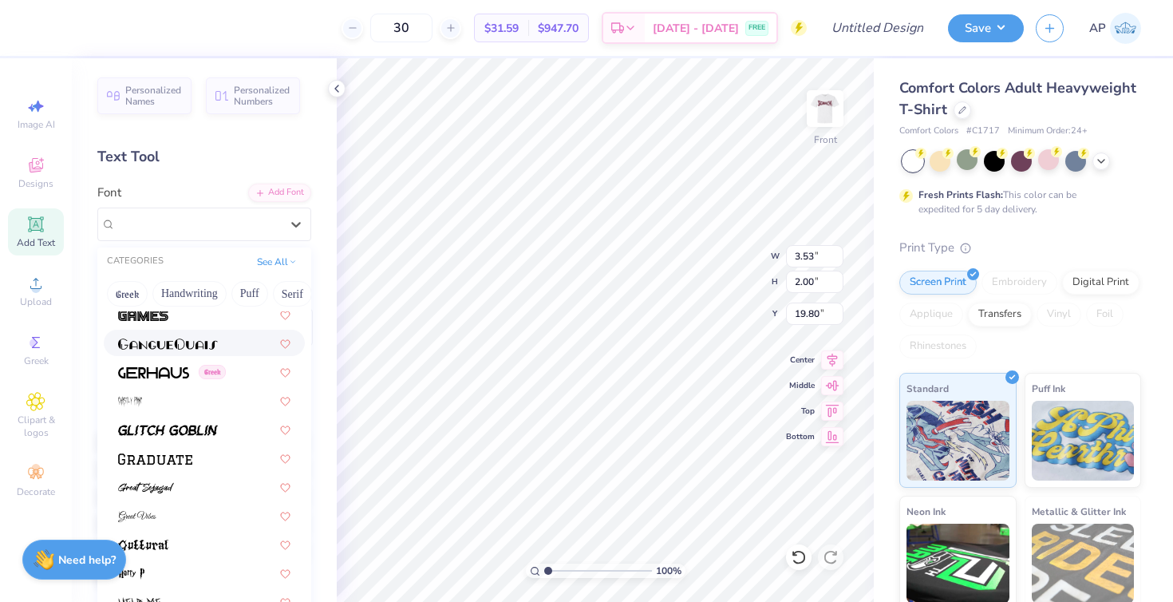
scroll to position [3712, 0]
click at [218, 401] on div at bounding box center [204, 401] width 172 height 17
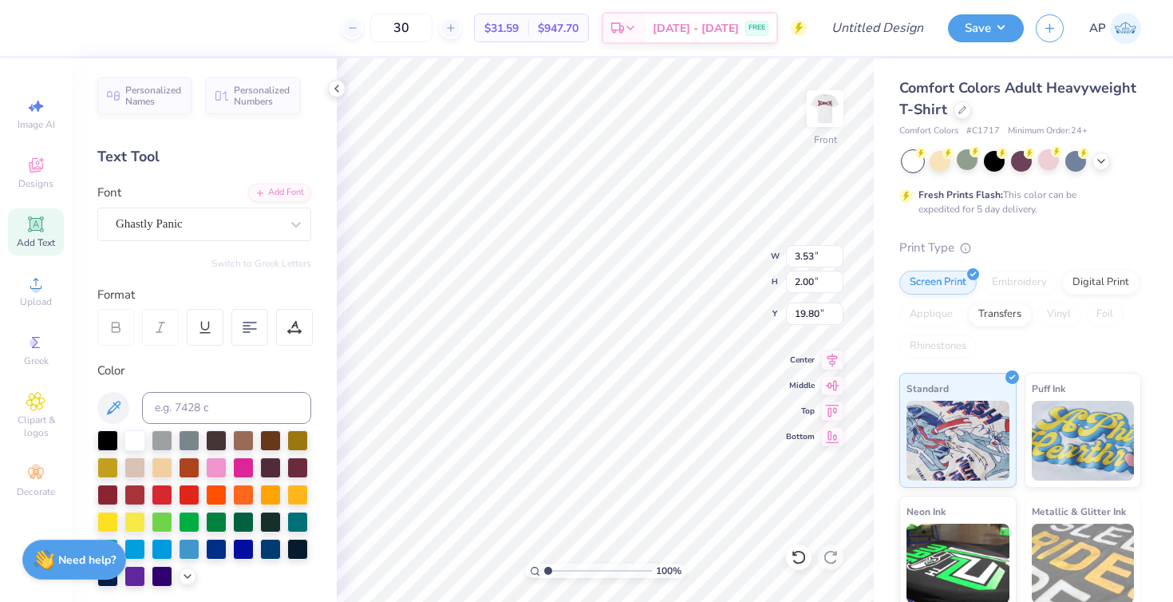
type input "2.58"
type input "3.01"
type input "19.29"
type textarea "est 1855"
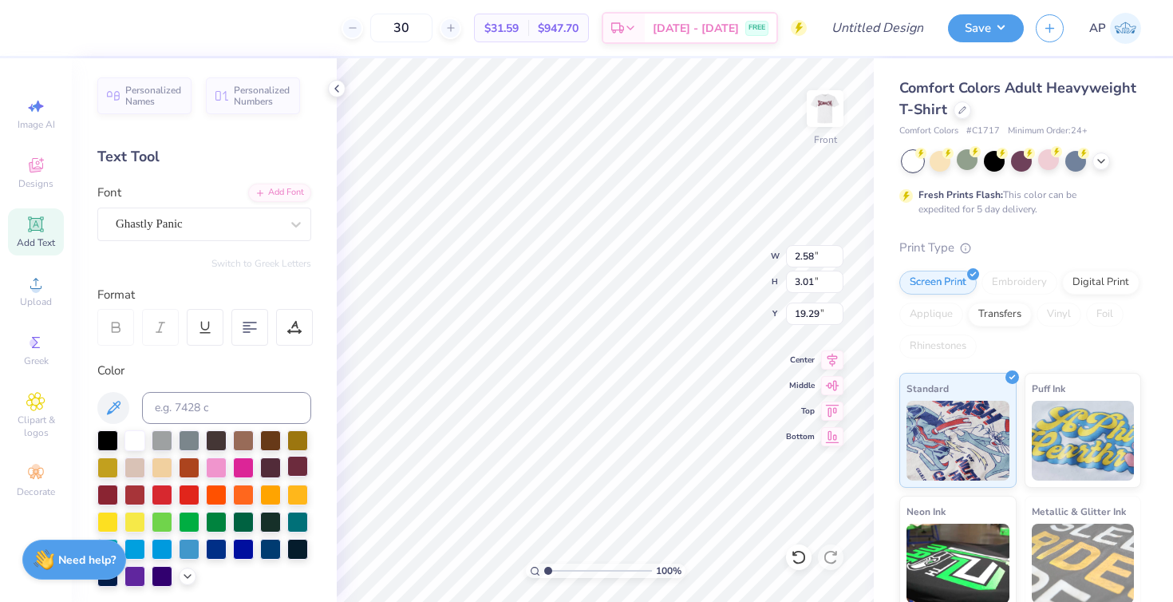
click at [296, 464] on div at bounding box center [297, 466] width 21 height 21
type input "19.97"
type input "20.75"
click at [20, 177] on span "Designs" at bounding box center [35, 183] width 35 height 13
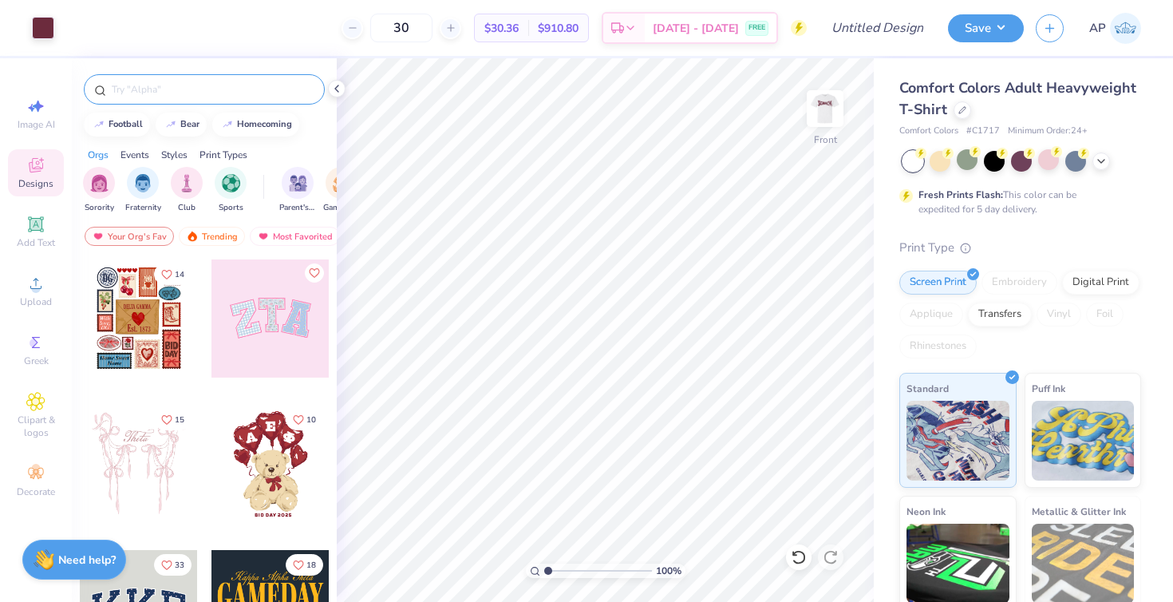
click at [152, 93] on input "text" at bounding box center [212, 89] width 204 height 16
type input "spider"
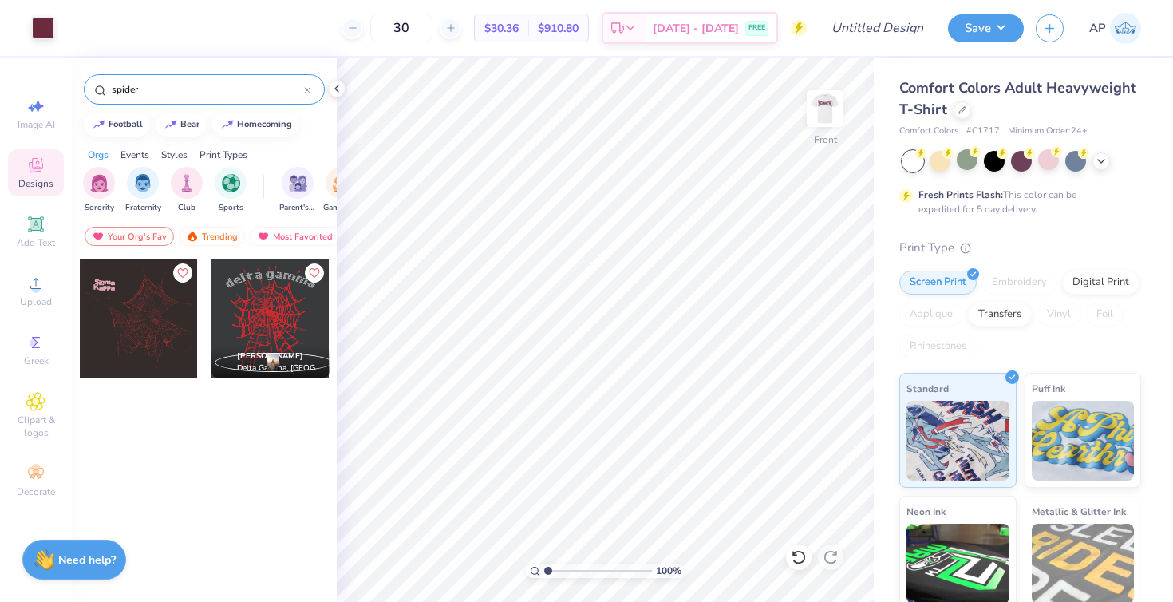
click at [306, 92] on icon at bounding box center [307, 90] width 5 height 5
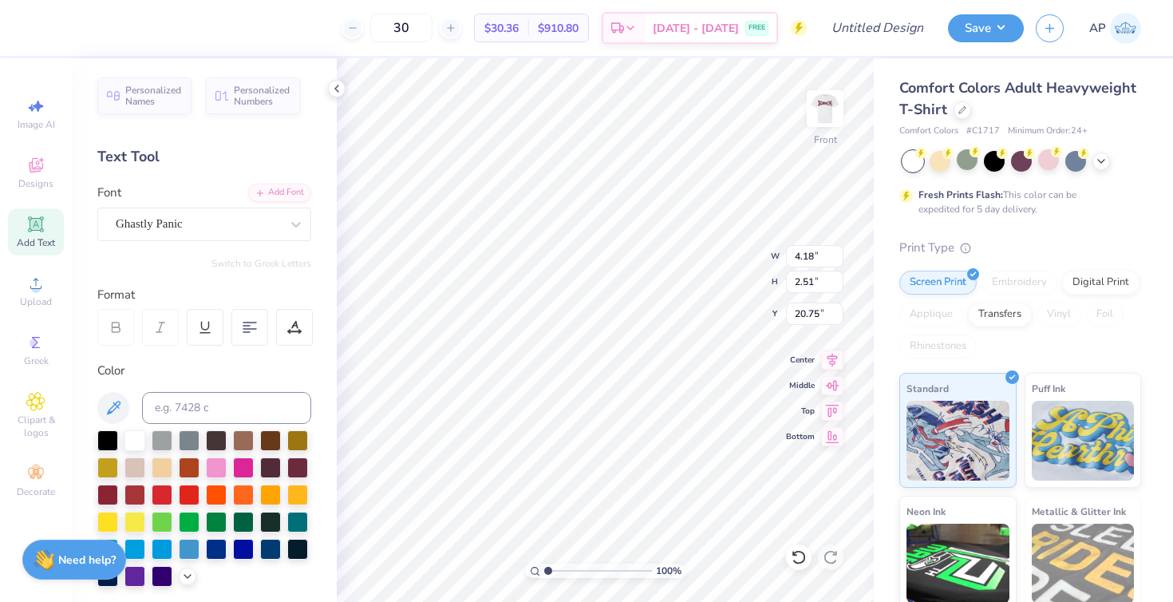
type input "20.88"
type input "19.97"
type input "22.74"
type textarea "sacred heart university"
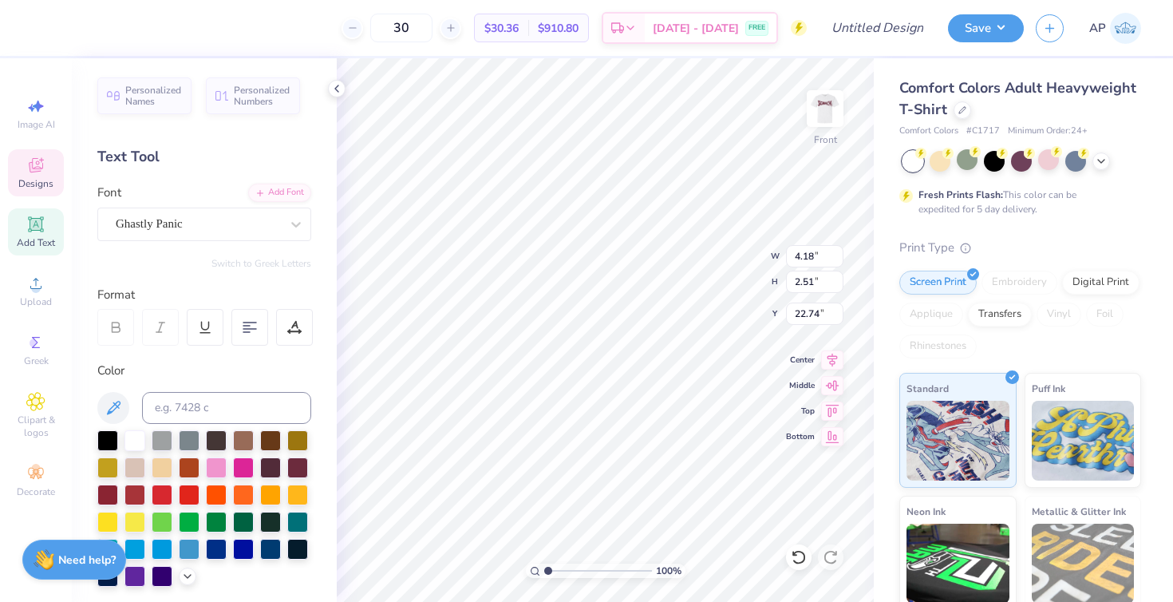
type input "14.41"
type input "14.58"
type input "5.39"
type input "11.96"
type input "3.07"
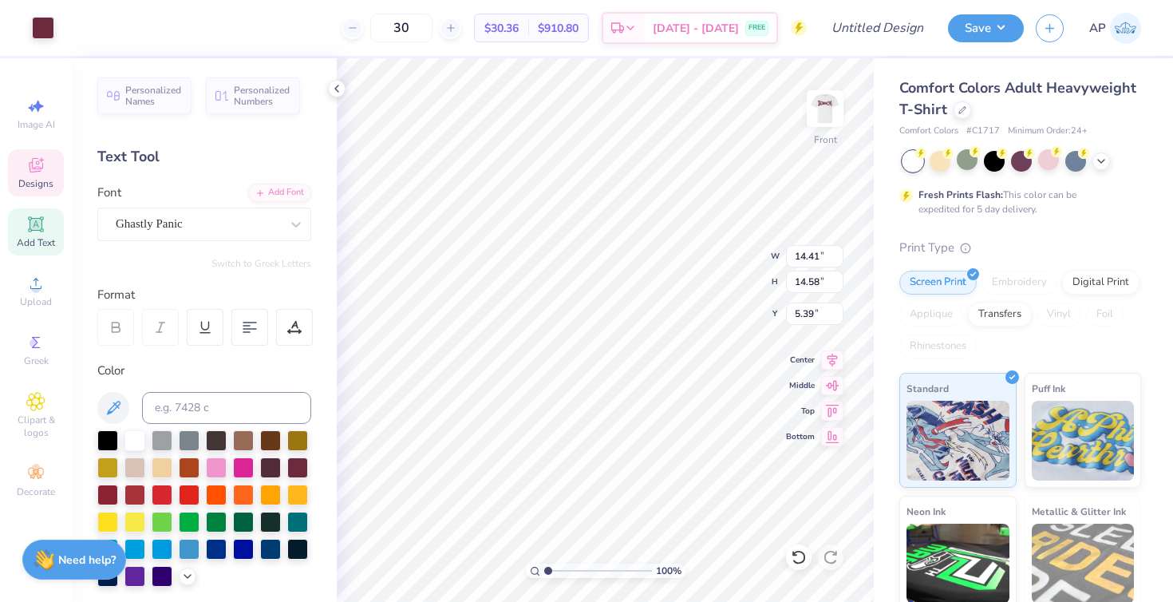
type input "22.46"
type input "6.14"
type input "1.57"
type input "4.18"
type input "2.51"
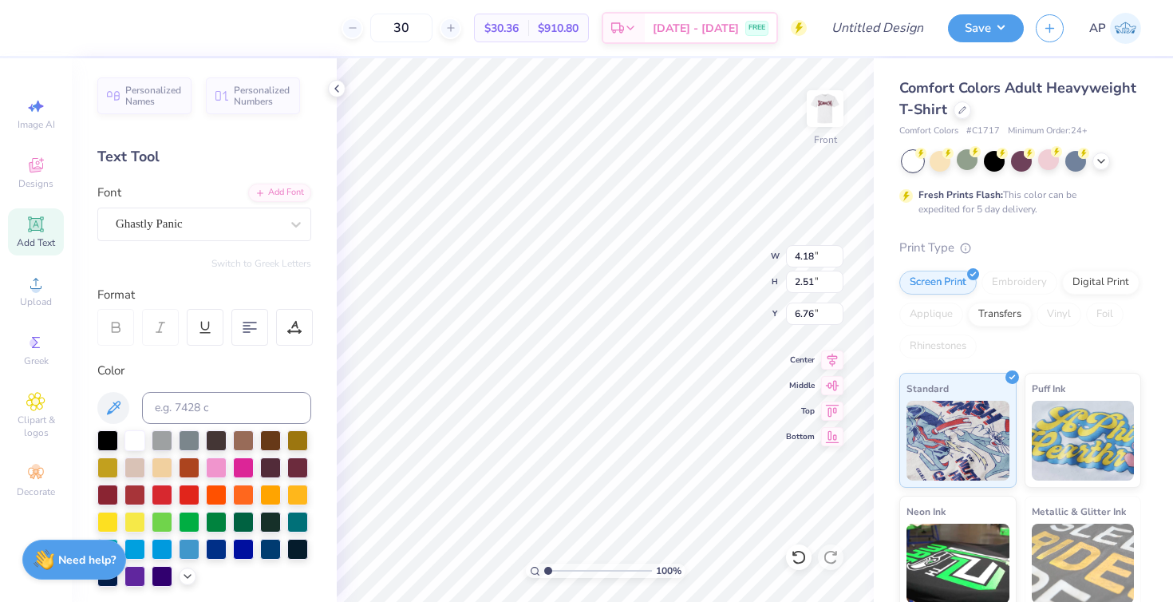
type input "2.63"
type input "6.14"
type input "1.57"
type input "19.97"
type input "7.53"
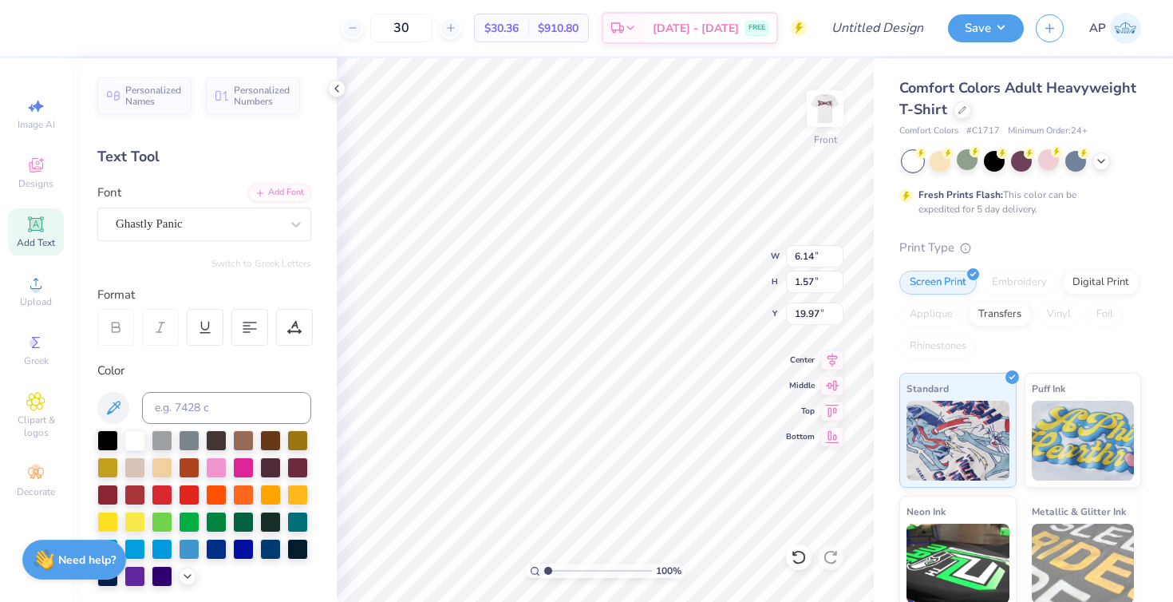
type input "1.93"
type input "20.29"
type input "20.79"
type input "4.12"
type input "3.67"
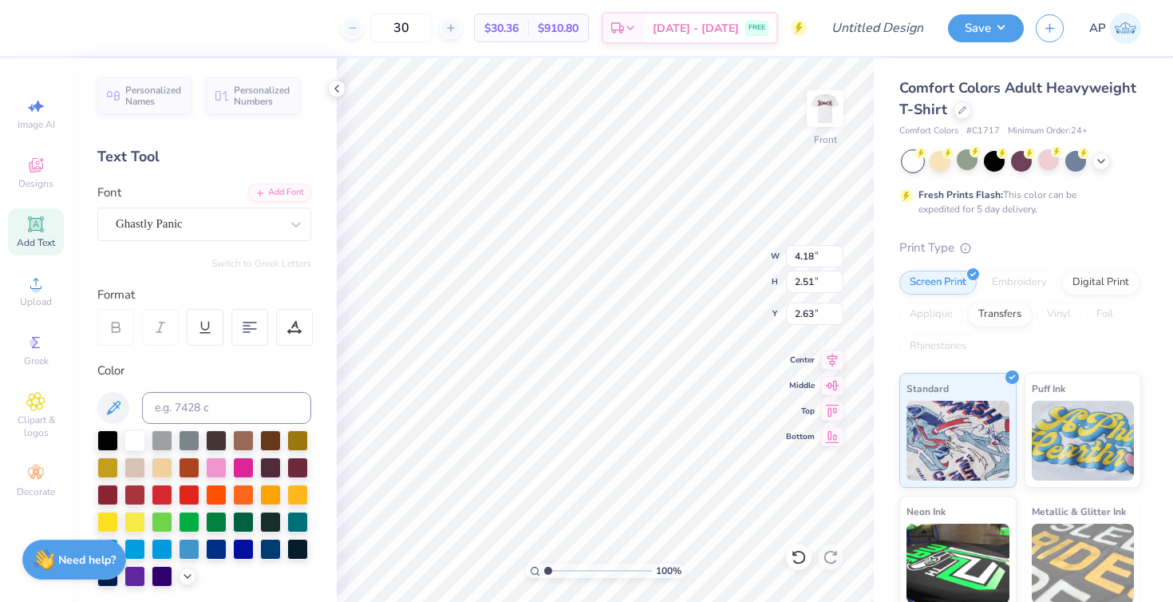
type input "2.03"
type input "2.24"
type input "1.99"
type input "2.93"
type input "2.23"
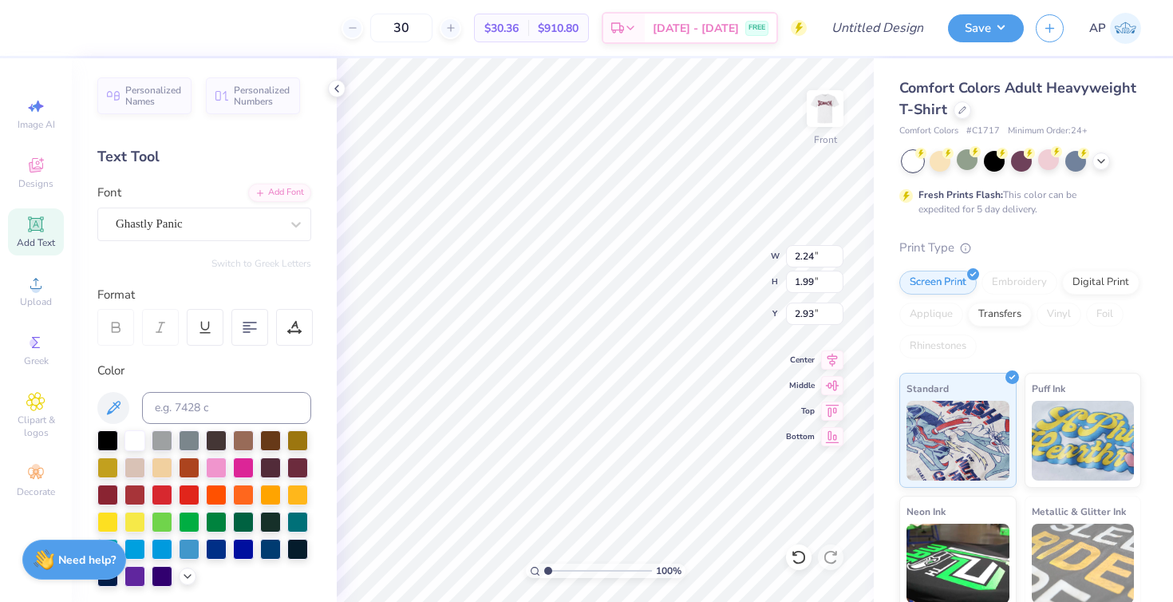
type input "2.14"
type input "7.42"
click at [835, 113] on img at bounding box center [825, 109] width 64 height 64
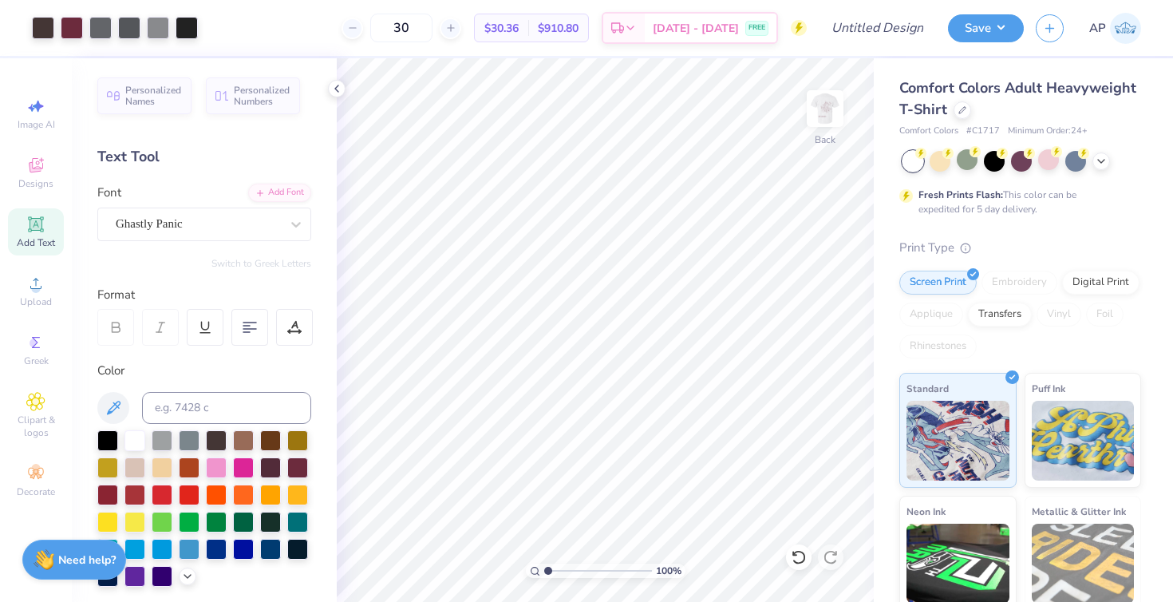
click at [835, 113] on img at bounding box center [825, 109] width 32 height 32
click at [825, 111] on img at bounding box center [825, 109] width 64 height 64
click at [829, 111] on img at bounding box center [825, 109] width 64 height 64
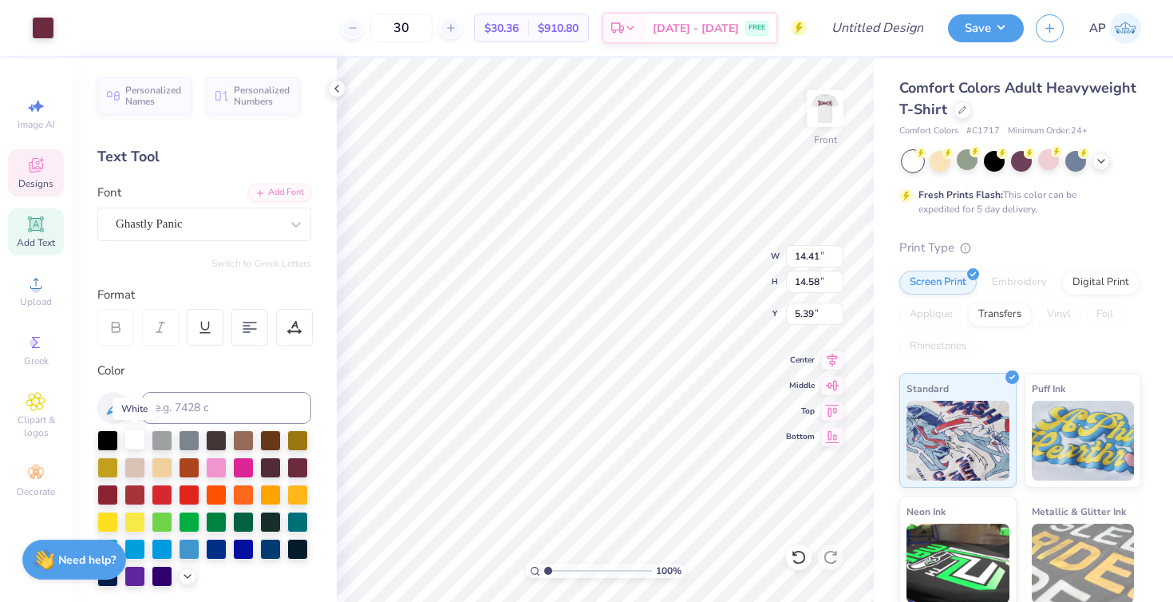
click at [133, 447] on div at bounding box center [134, 438] width 21 height 21
click at [997, 160] on div at bounding box center [994, 159] width 21 height 21
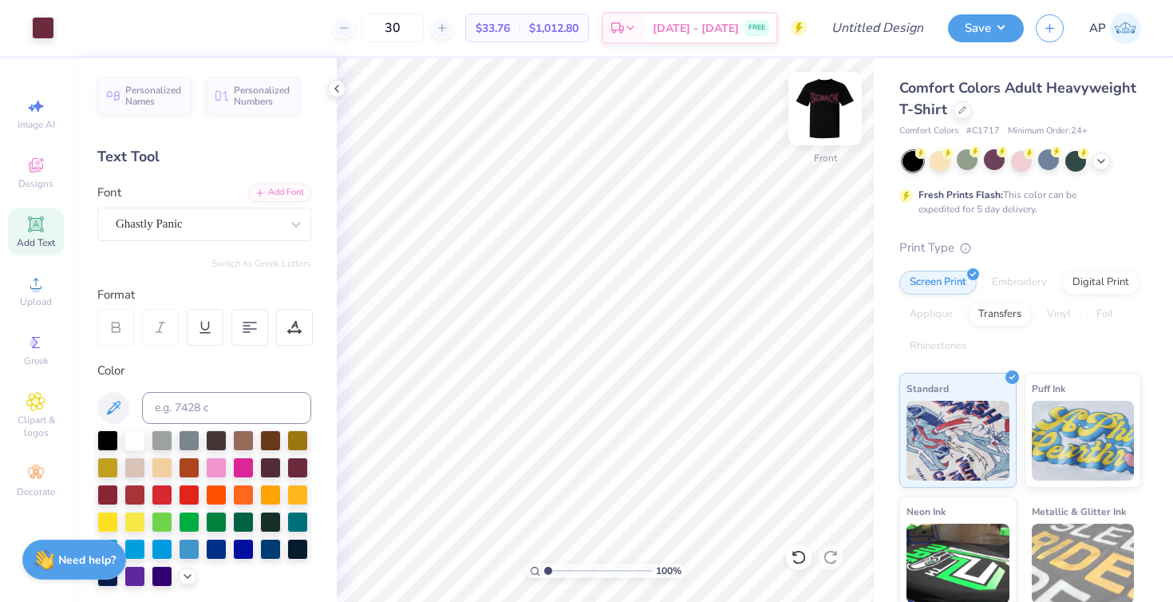
click at [831, 117] on img at bounding box center [825, 109] width 64 height 64
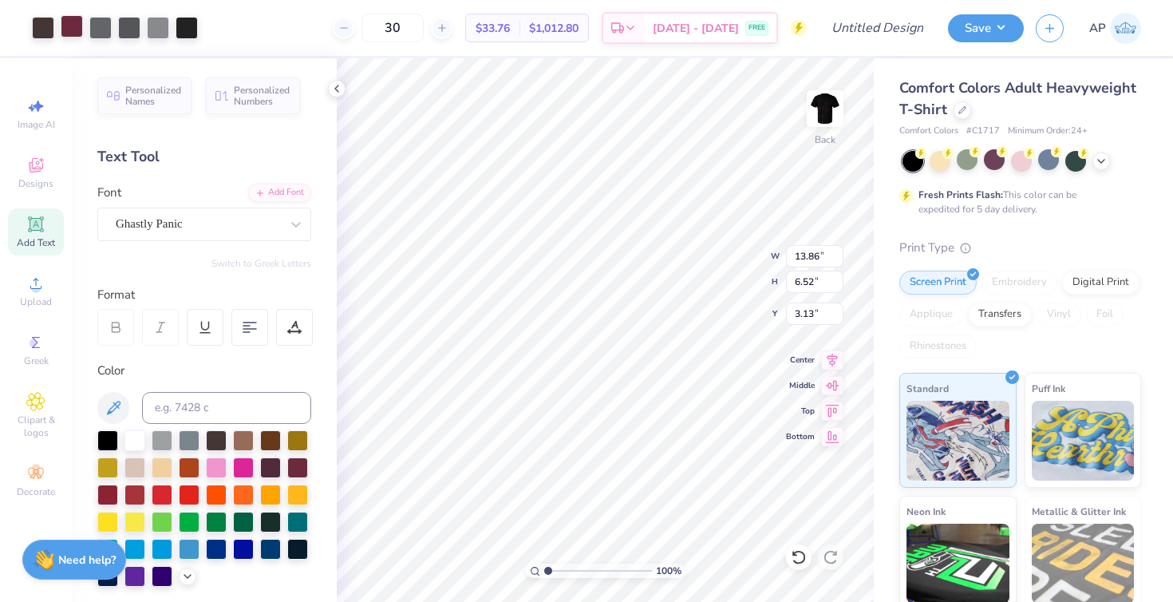
click at [70, 34] on div at bounding box center [72, 26] width 22 height 22
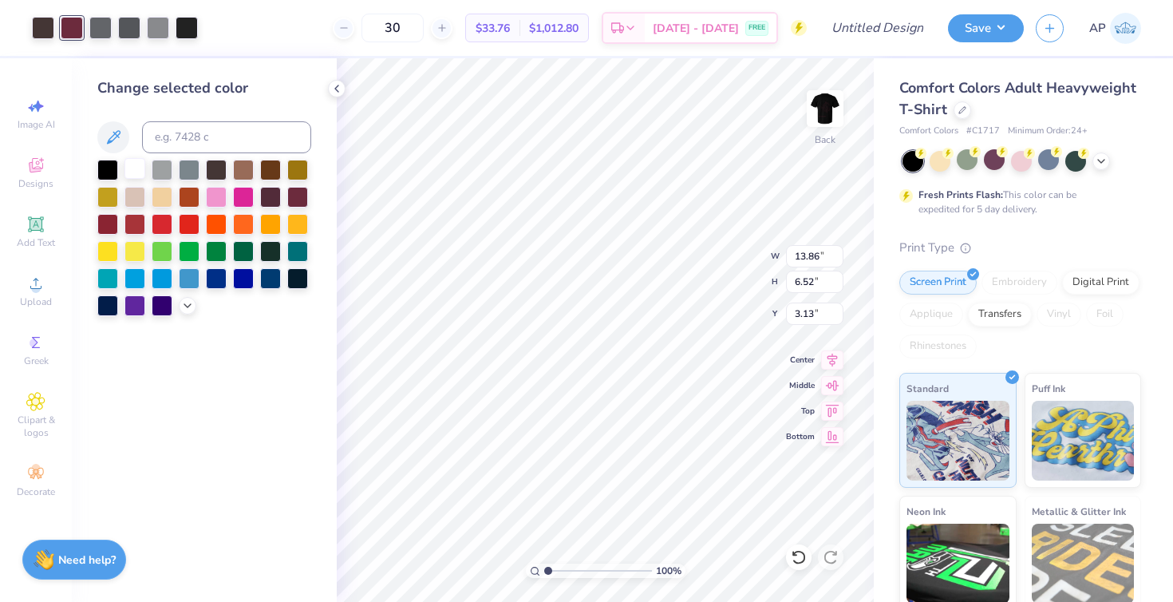
click at [132, 168] on div at bounding box center [134, 168] width 21 height 21
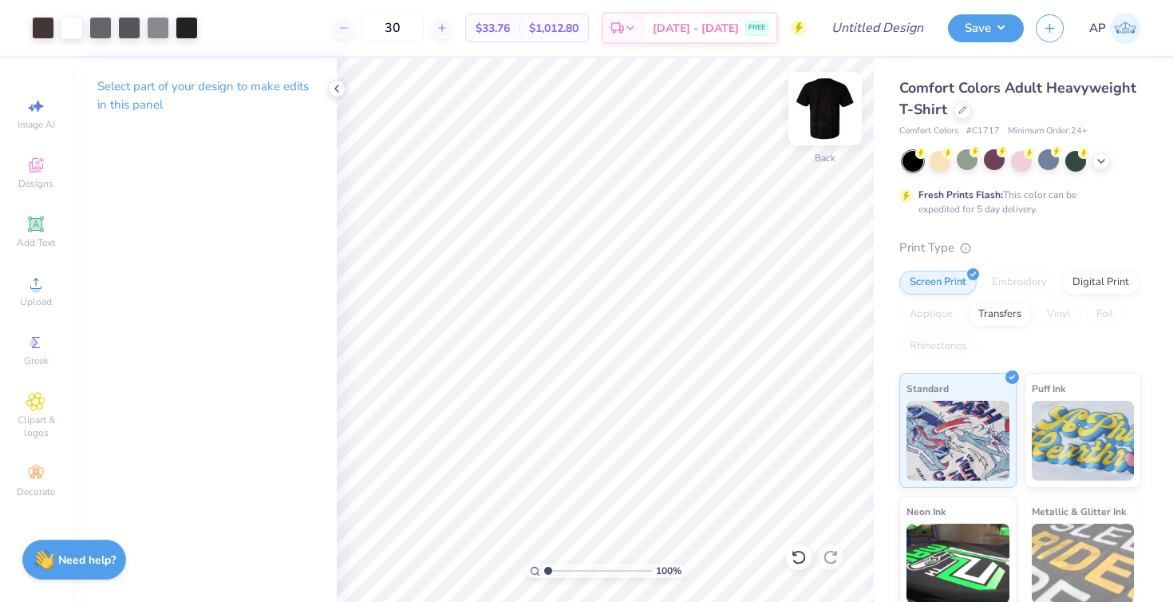
click at [816, 127] on img at bounding box center [825, 109] width 64 height 64
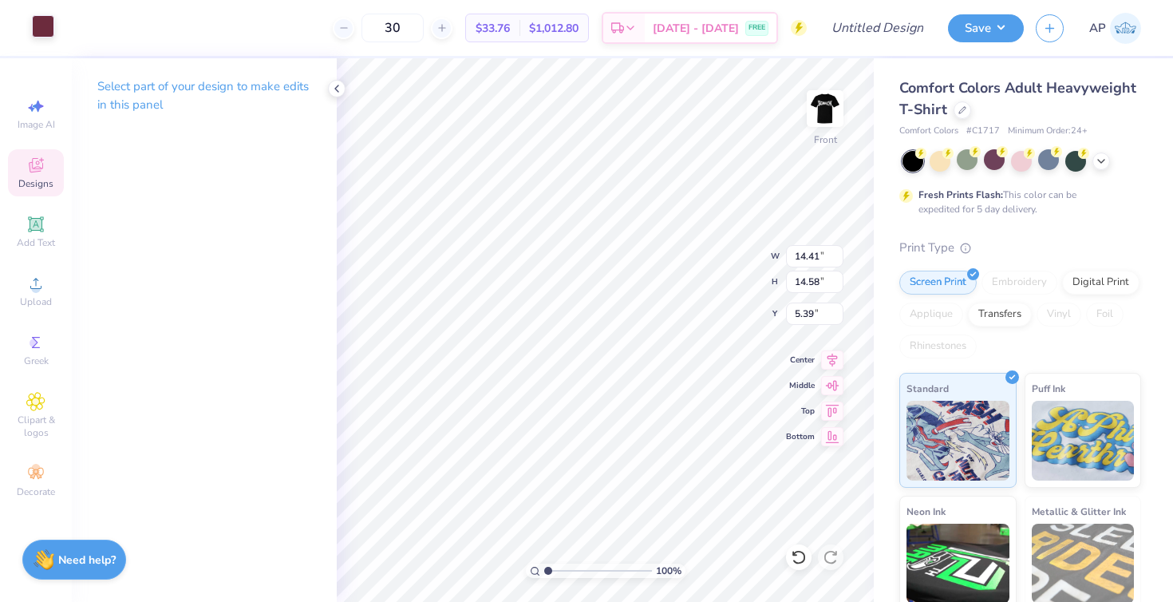
click at [45, 34] on div at bounding box center [43, 26] width 22 height 22
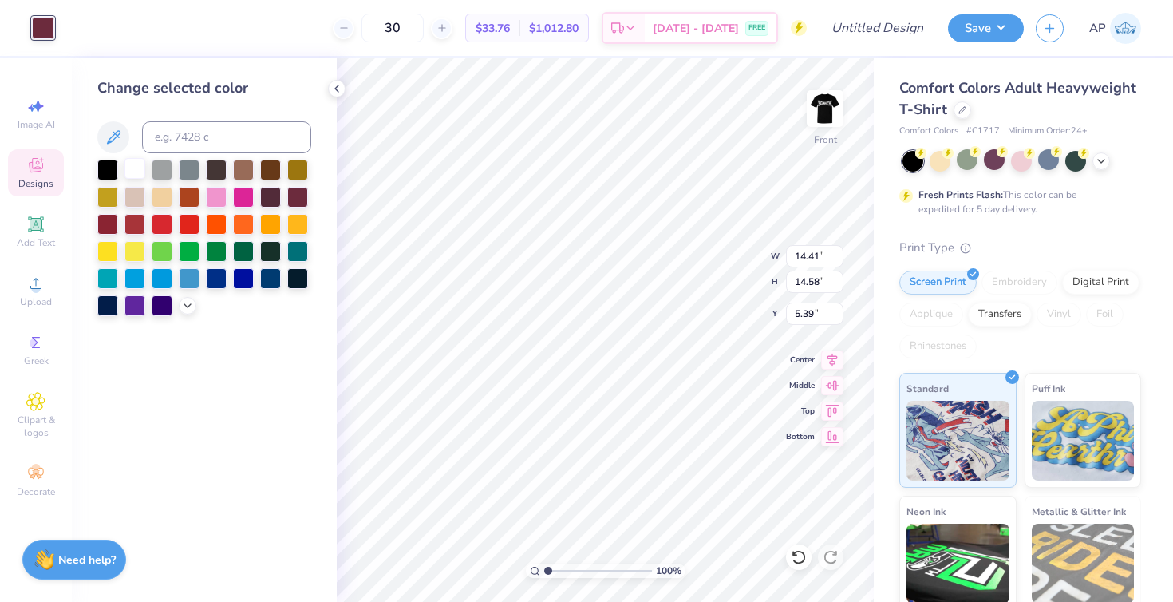
click at [131, 178] on div at bounding box center [134, 168] width 21 height 21
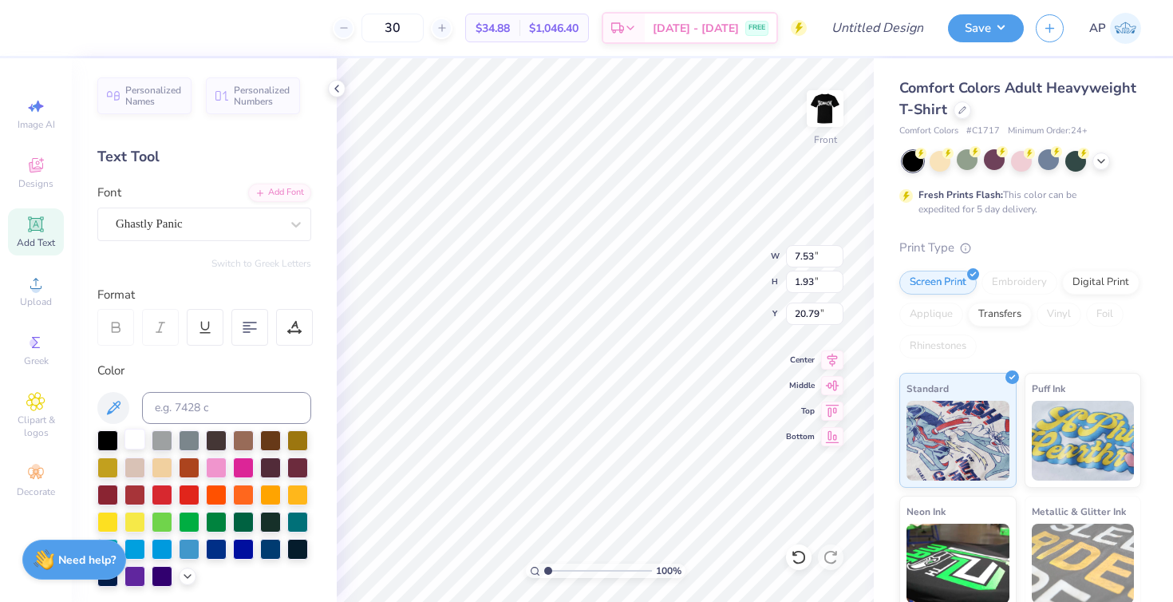
click at [138, 440] on div at bounding box center [134, 438] width 21 height 21
click at [823, 105] on img at bounding box center [825, 109] width 64 height 64
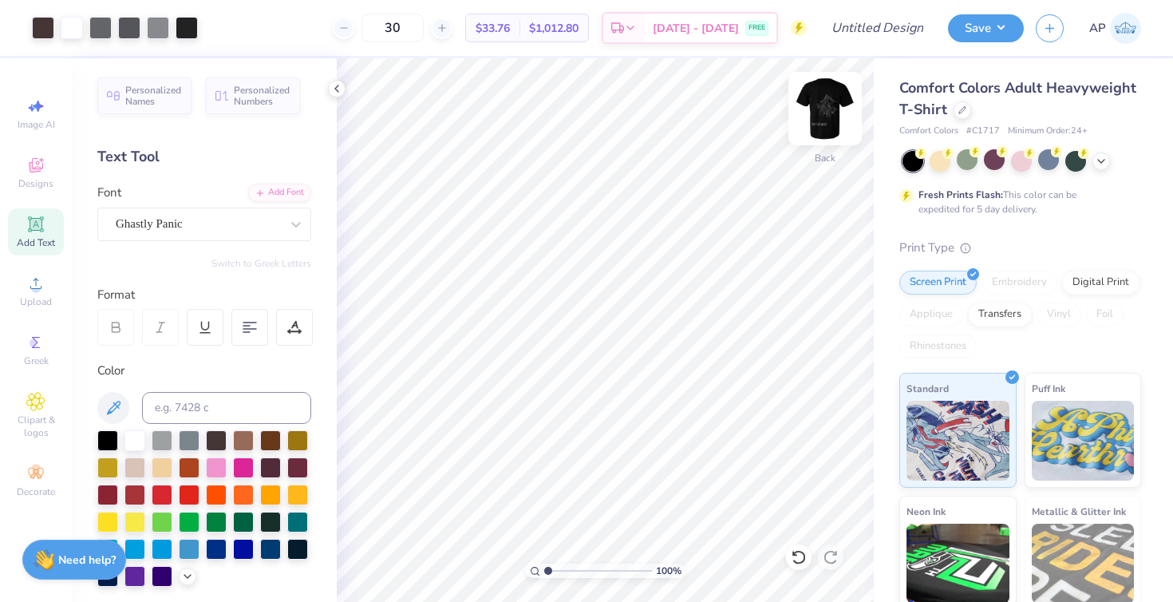
click at [826, 97] on img at bounding box center [825, 109] width 64 height 64
click at [828, 125] on img at bounding box center [825, 109] width 64 height 64
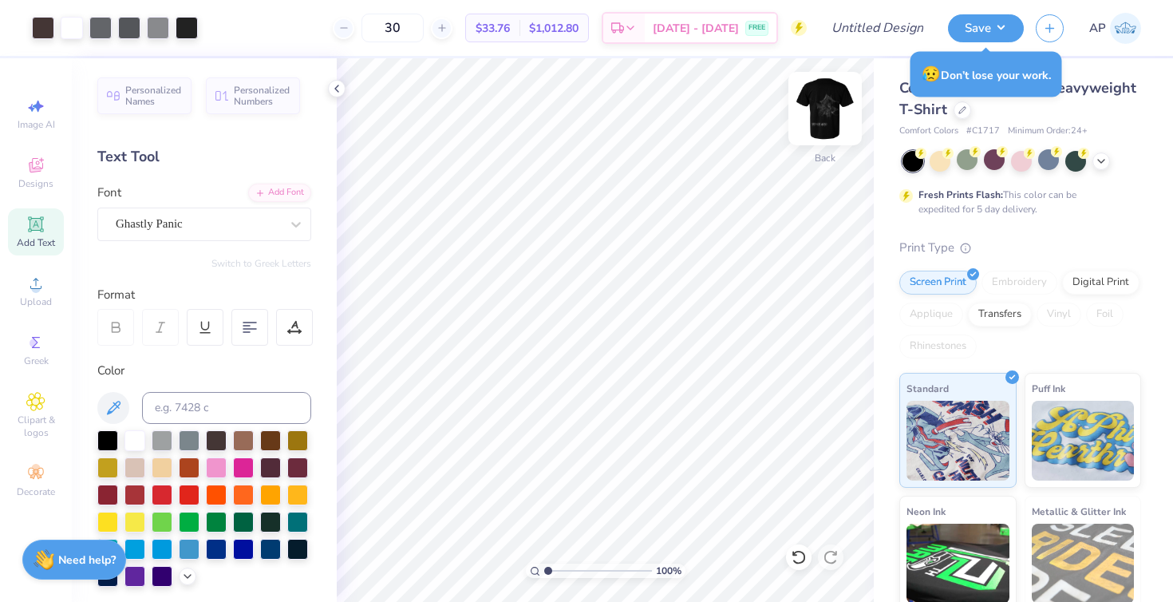
click at [835, 118] on img at bounding box center [825, 109] width 64 height 64
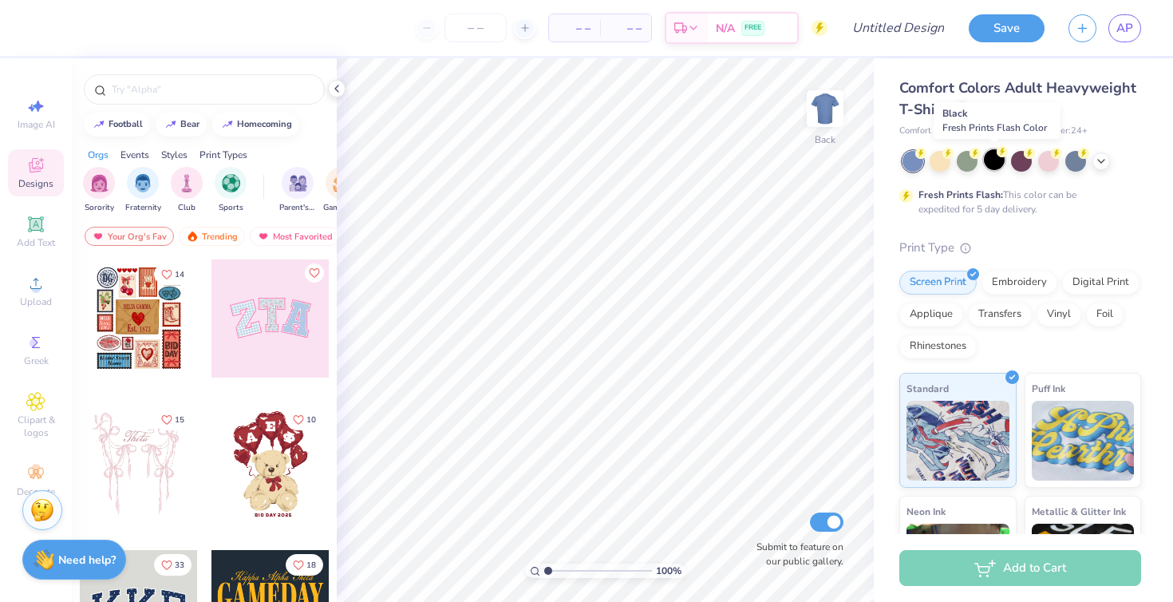
click at [997, 160] on div at bounding box center [994, 159] width 21 height 21
click at [340, 87] on icon at bounding box center [336, 88] width 13 height 13
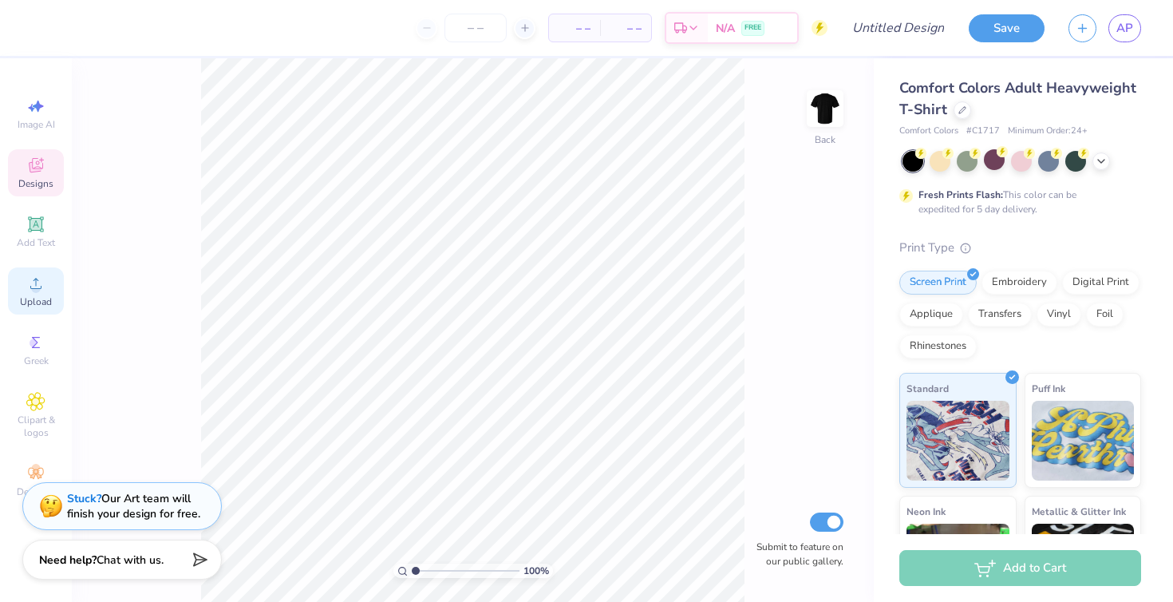
click at [41, 286] on icon at bounding box center [35, 283] width 11 height 11
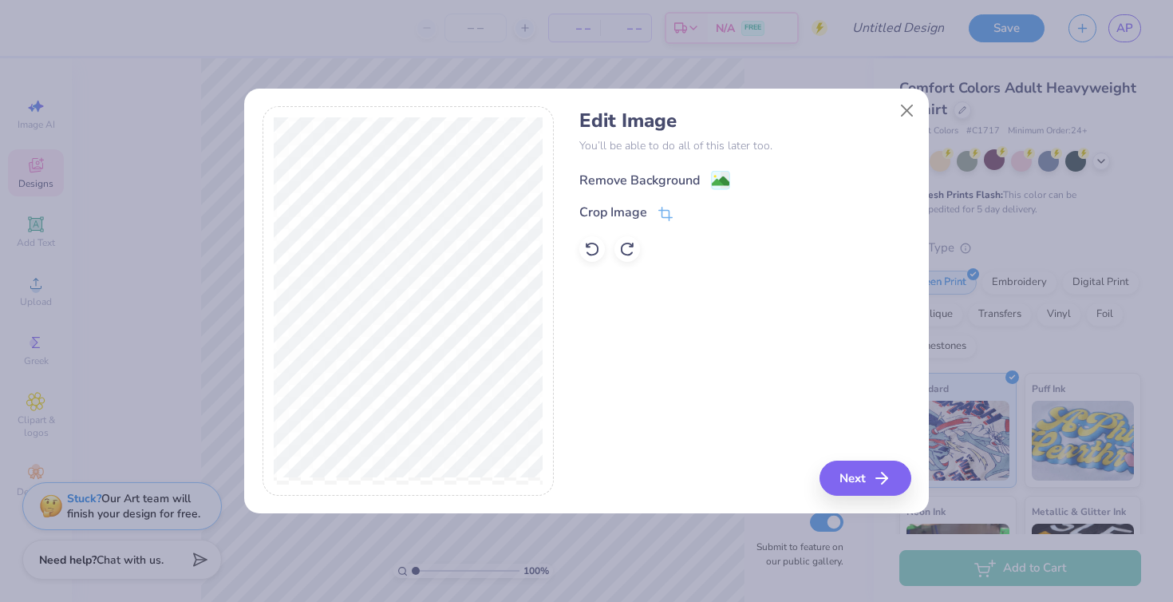
click at [629, 180] on div "Remove Background" at bounding box center [639, 180] width 120 height 19
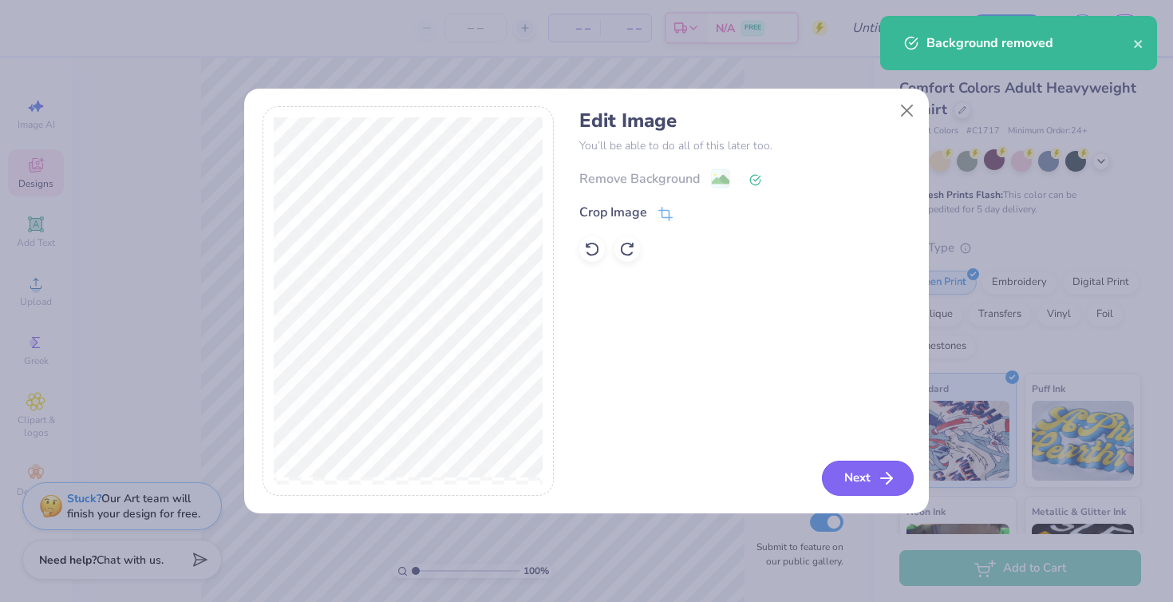
click at [871, 479] on button "Next" at bounding box center [868, 477] width 92 height 35
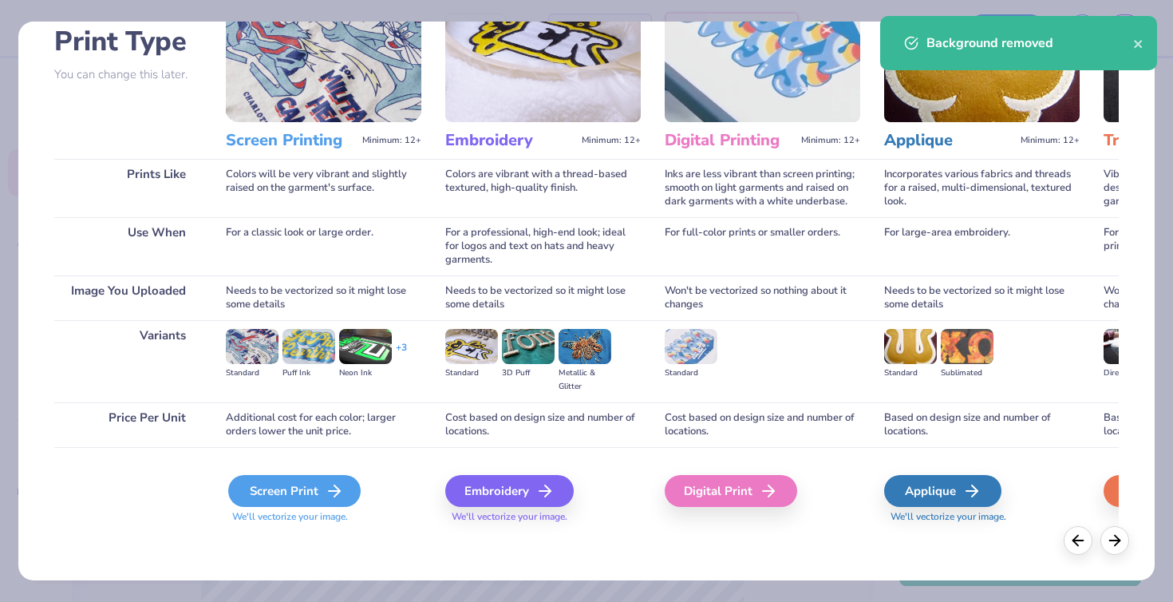
scroll to position [114, 0]
click at [332, 494] on icon at bounding box center [334, 490] width 19 height 19
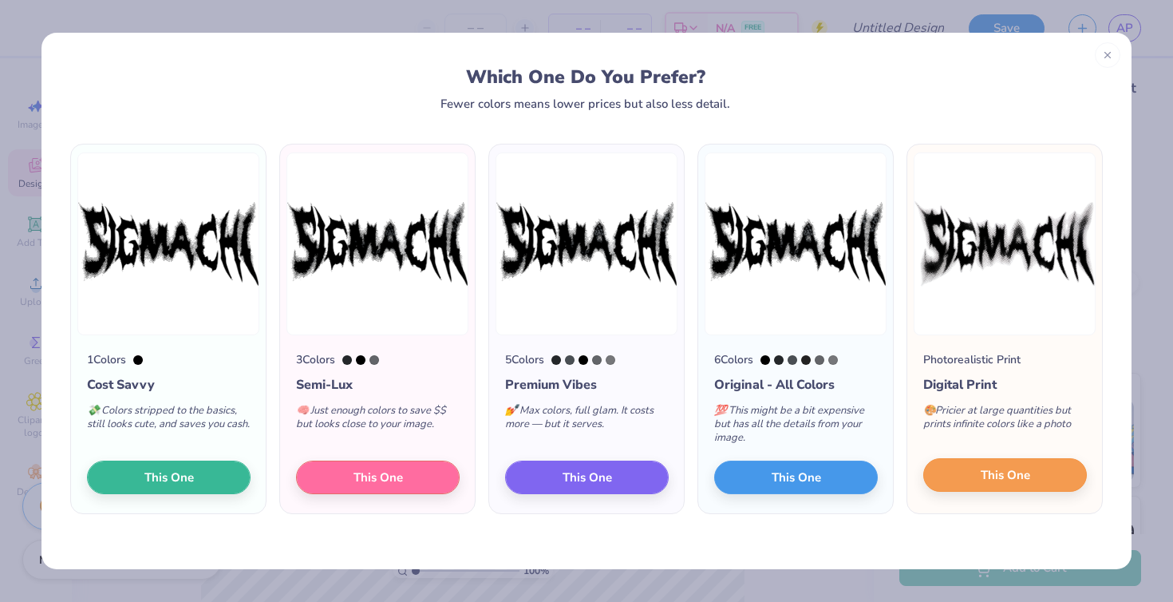
click at [962, 469] on button "This One" at bounding box center [1005, 475] width 164 height 34
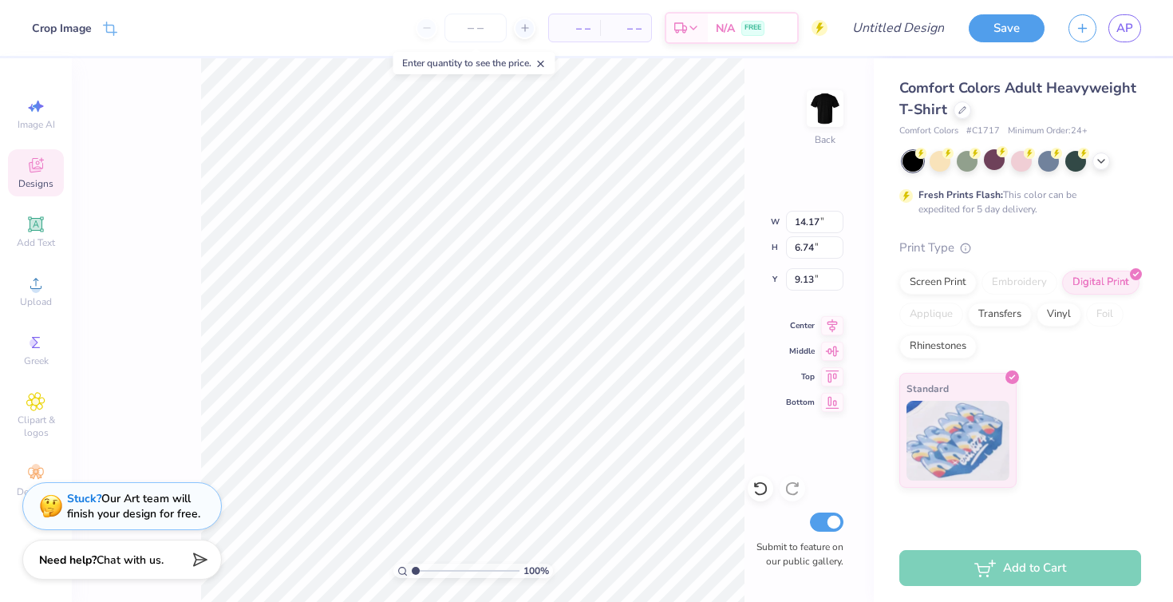
type input "3.00"
click at [938, 159] on div at bounding box center [940, 159] width 21 height 21
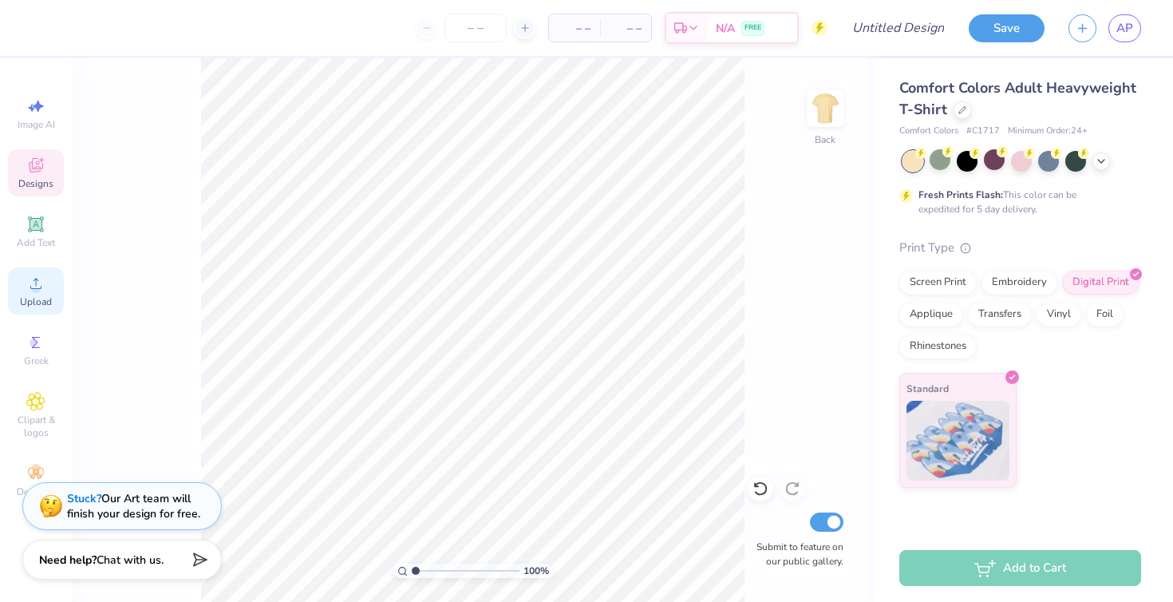
click at [37, 302] on span "Upload" at bounding box center [36, 301] width 32 height 13
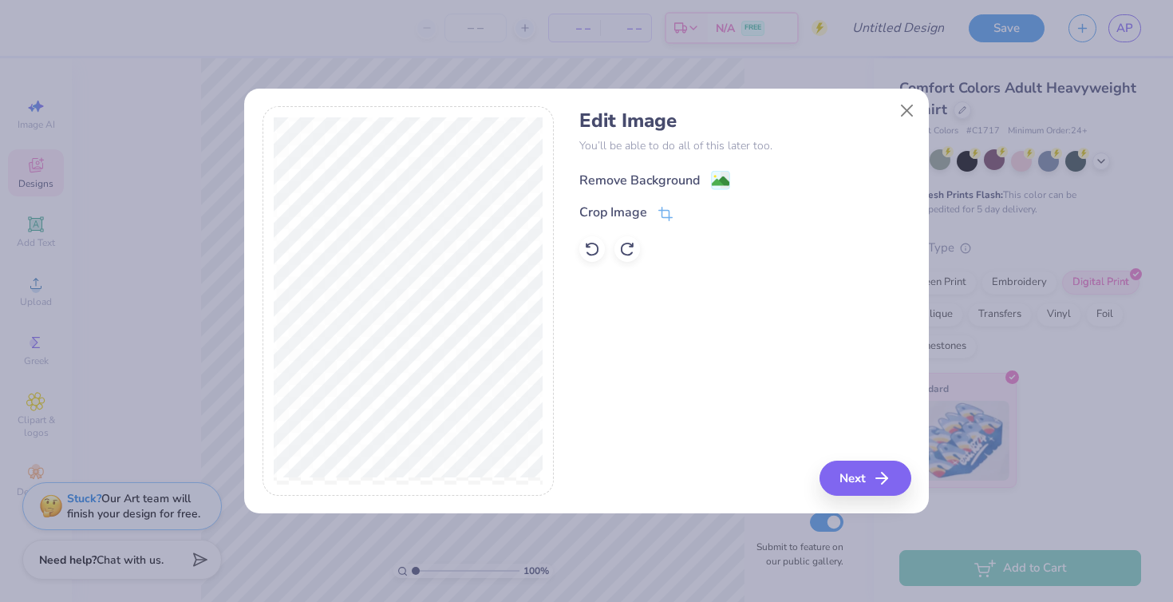
click at [685, 178] on div "Remove Background" at bounding box center [639, 180] width 120 height 19
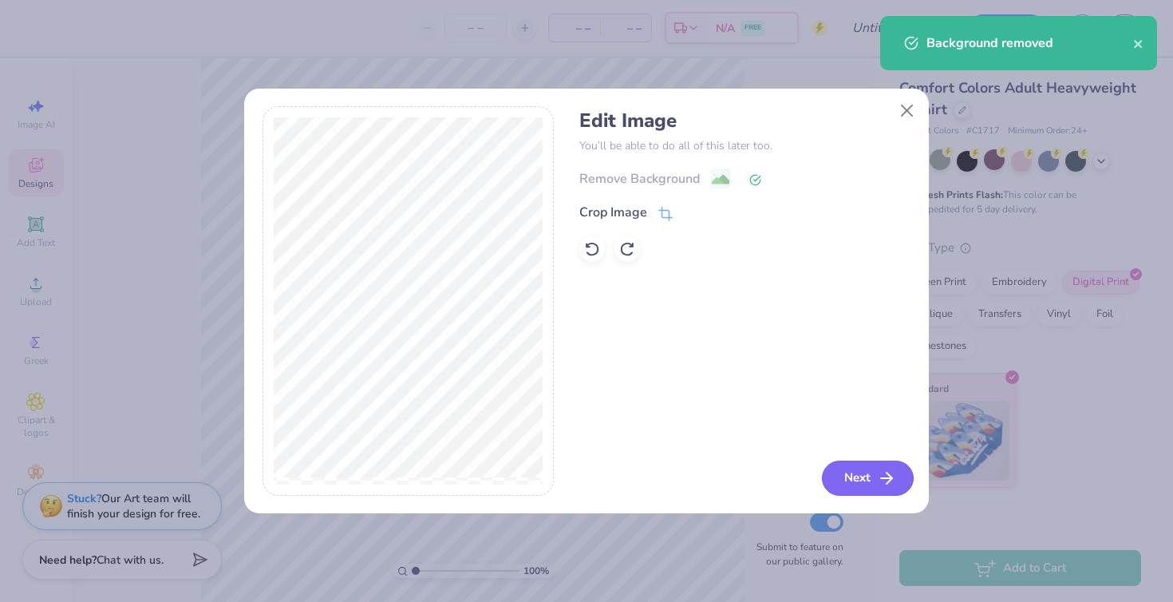
click at [853, 476] on button "Next" at bounding box center [868, 477] width 92 height 35
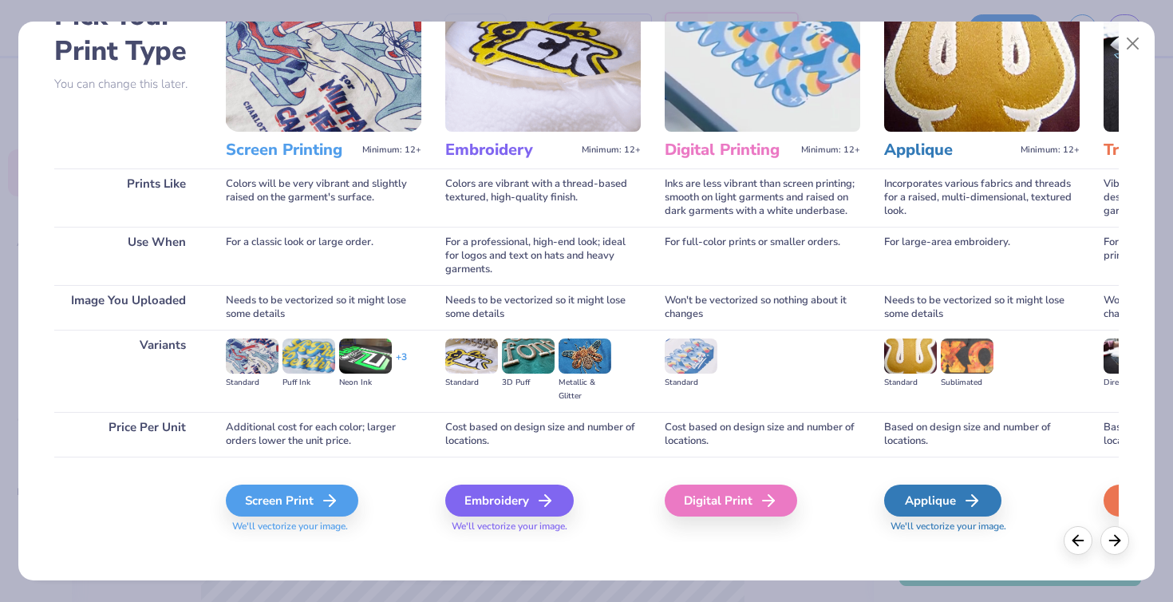
scroll to position [105, 0]
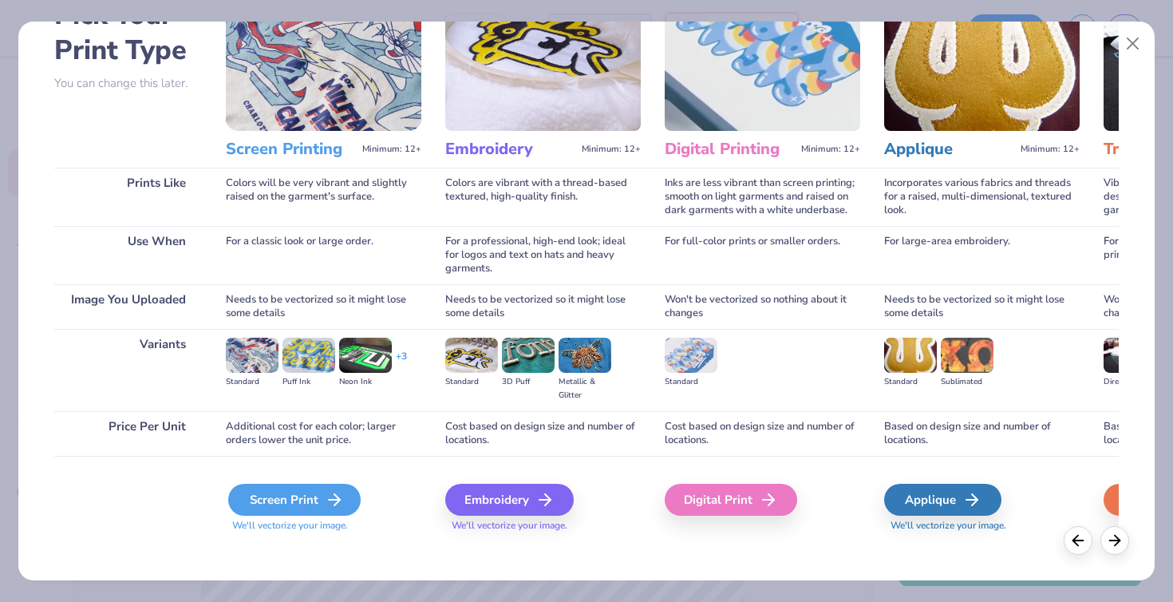
click at [274, 502] on div "Screen Print" at bounding box center [294, 500] width 132 height 32
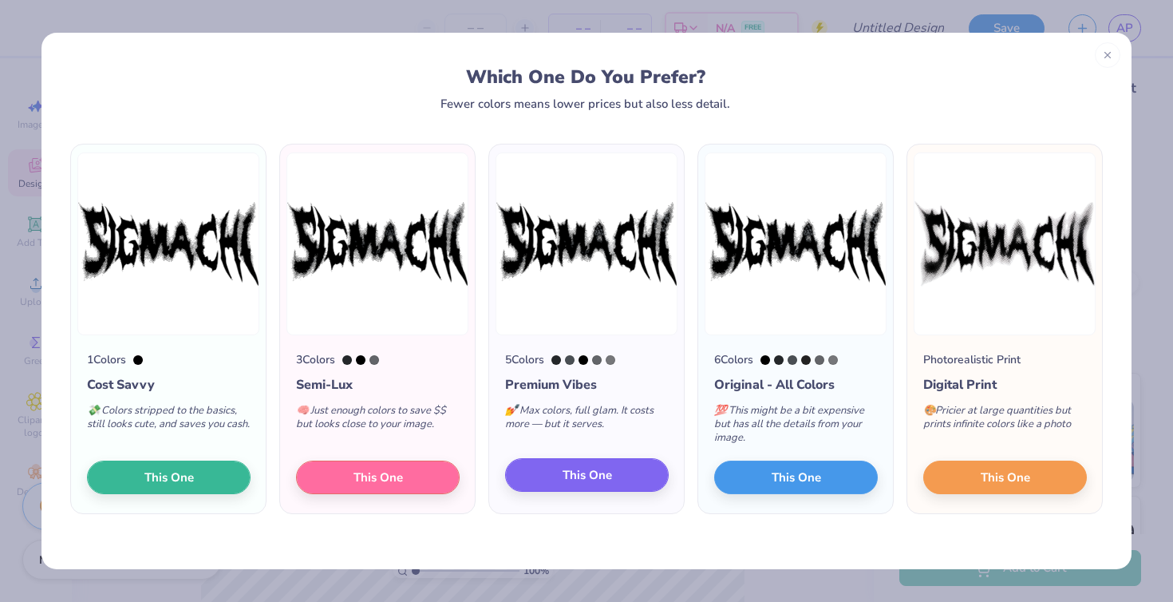
click at [557, 484] on button "This One" at bounding box center [587, 475] width 164 height 34
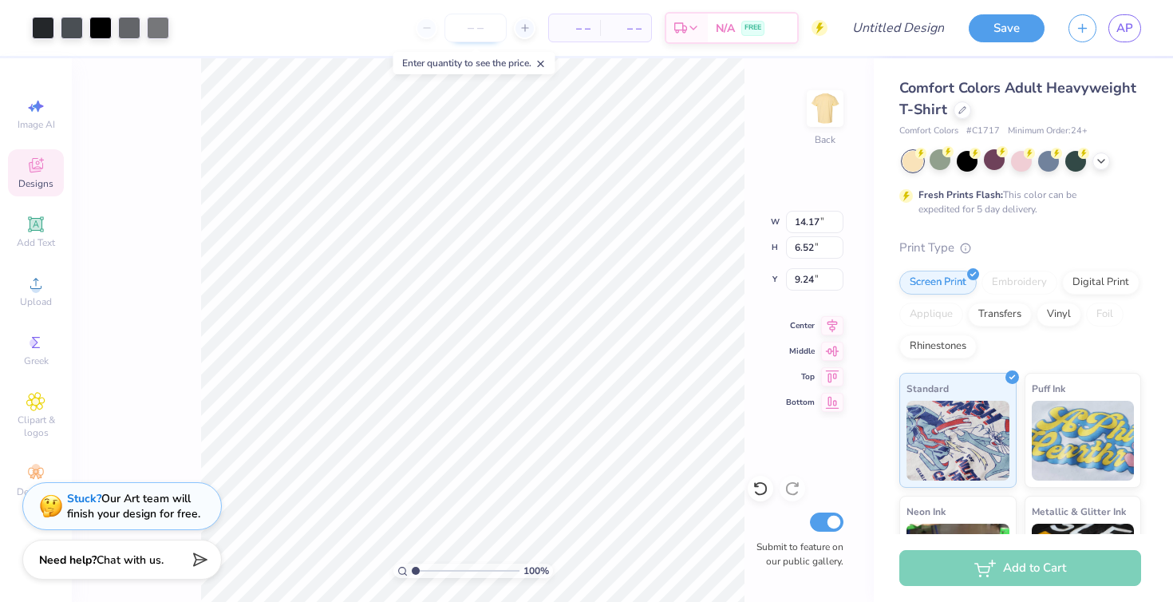
click at [460, 28] on input "number" at bounding box center [475, 28] width 62 height 29
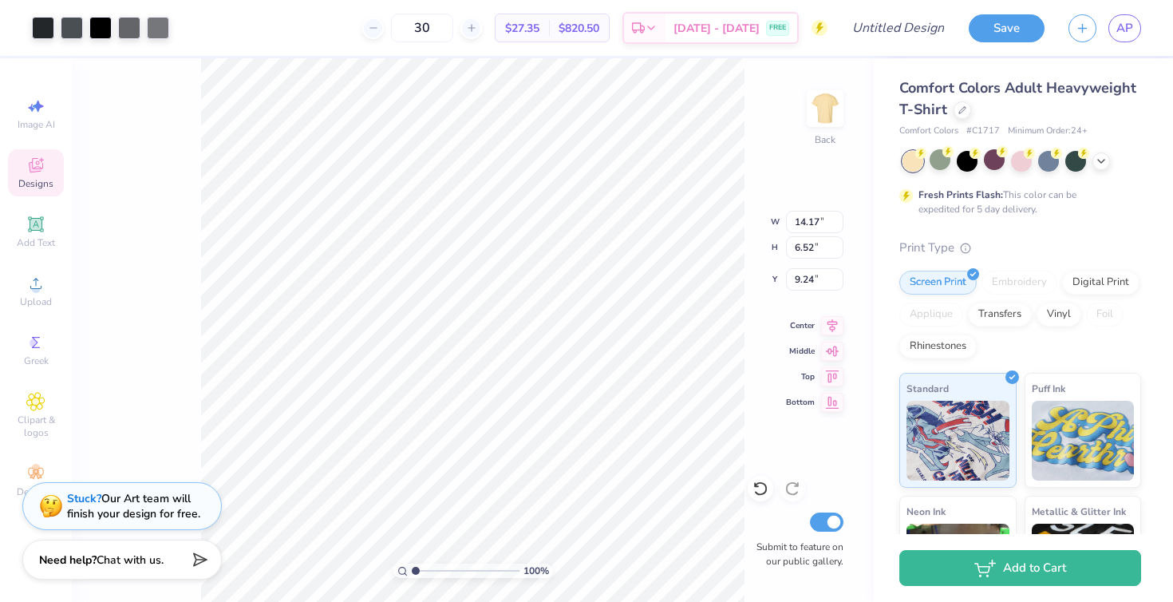
type input "30"
type input "3.00"
click at [105, 28] on div at bounding box center [100, 26] width 22 height 22
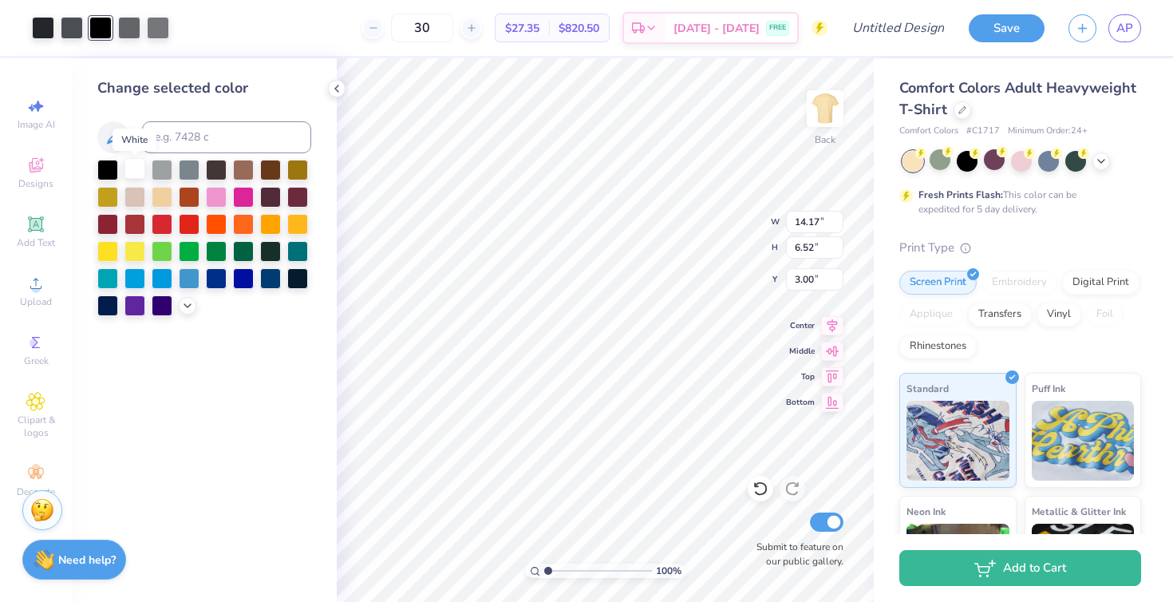
click at [132, 174] on div at bounding box center [134, 168] width 21 height 21
click at [43, 30] on div at bounding box center [43, 26] width 22 height 22
click at [160, 169] on div at bounding box center [162, 168] width 21 height 21
click at [183, 173] on div at bounding box center [189, 168] width 21 height 21
click at [159, 173] on div at bounding box center [162, 168] width 21 height 21
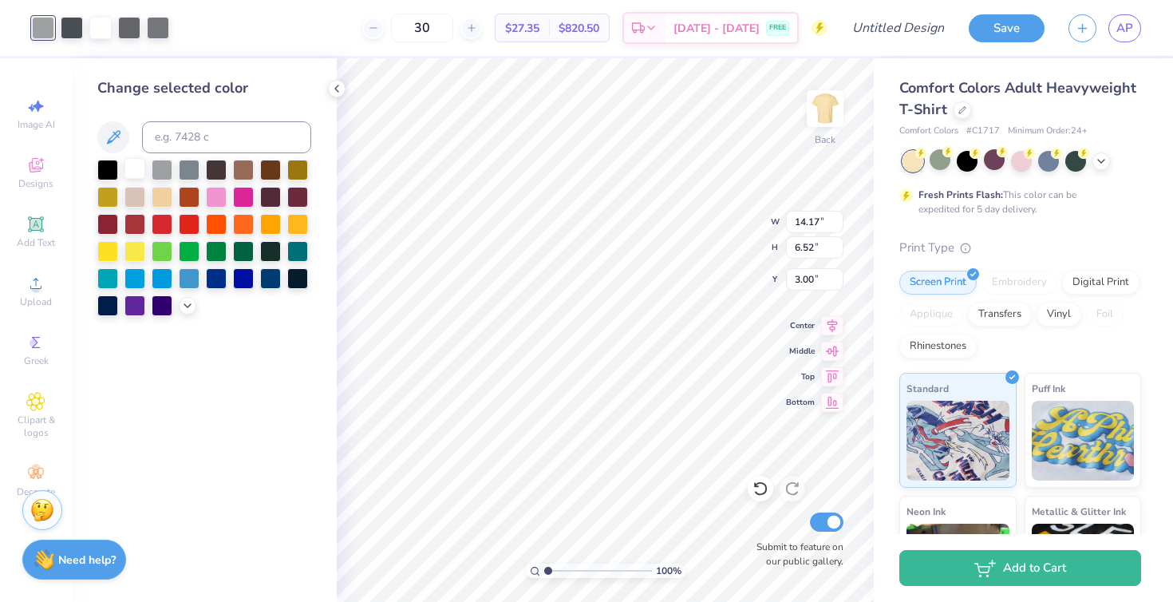
click at [133, 169] on div at bounding box center [134, 168] width 21 height 21
click at [72, 41] on div "Art colors" at bounding box center [70, 28] width 140 height 56
click at [72, 30] on div at bounding box center [72, 26] width 22 height 22
click at [132, 165] on div at bounding box center [134, 168] width 21 height 21
click at [75, 26] on div at bounding box center [72, 26] width 22 height 22
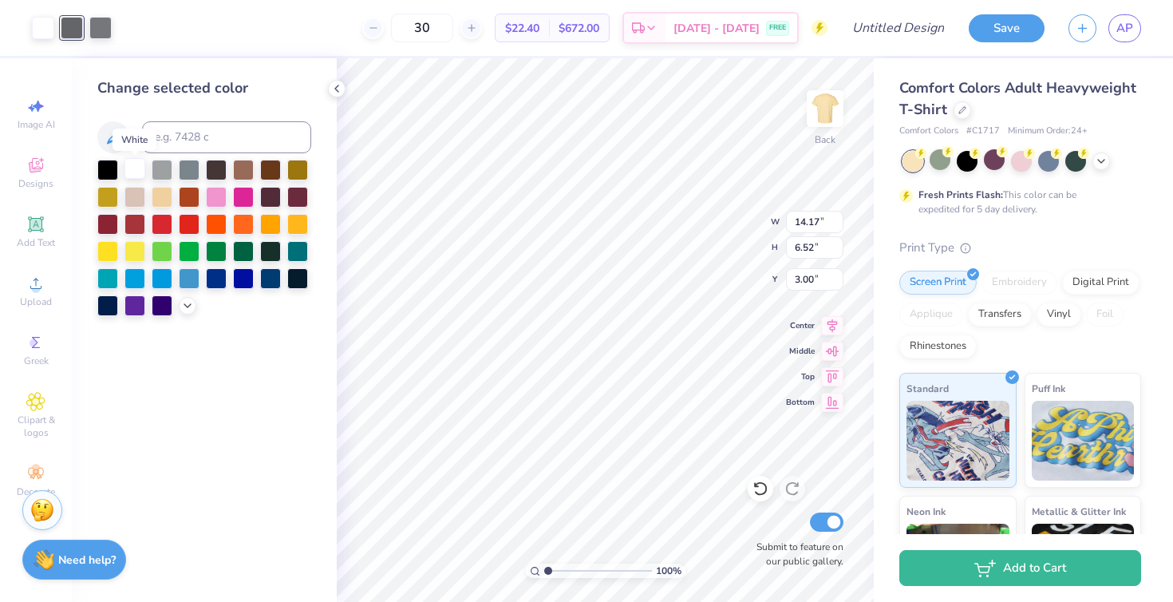
click at [135, 169] on div at bounding box center [134, 168] width 21 height 21
click at [70, 21] on div at bounding box center [72, 26] width 22 height 22
click at [128, 169] on div at bounding box center [134, 168] width 21 height 21
click at [331, 89] on icon at bounding box center [336, 88] width 13 height 13
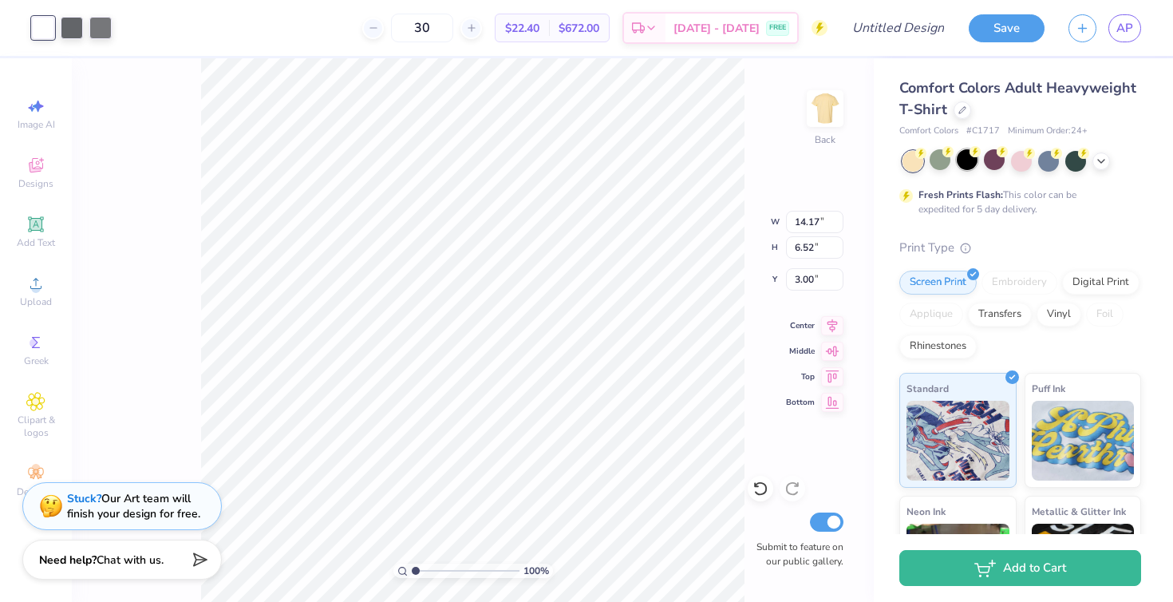
click at [970, 167] on div at bounding box center [967, 159] width 21 height 21
click at [818, 117] on img at bounding box center [825, 109] width 64 height 64
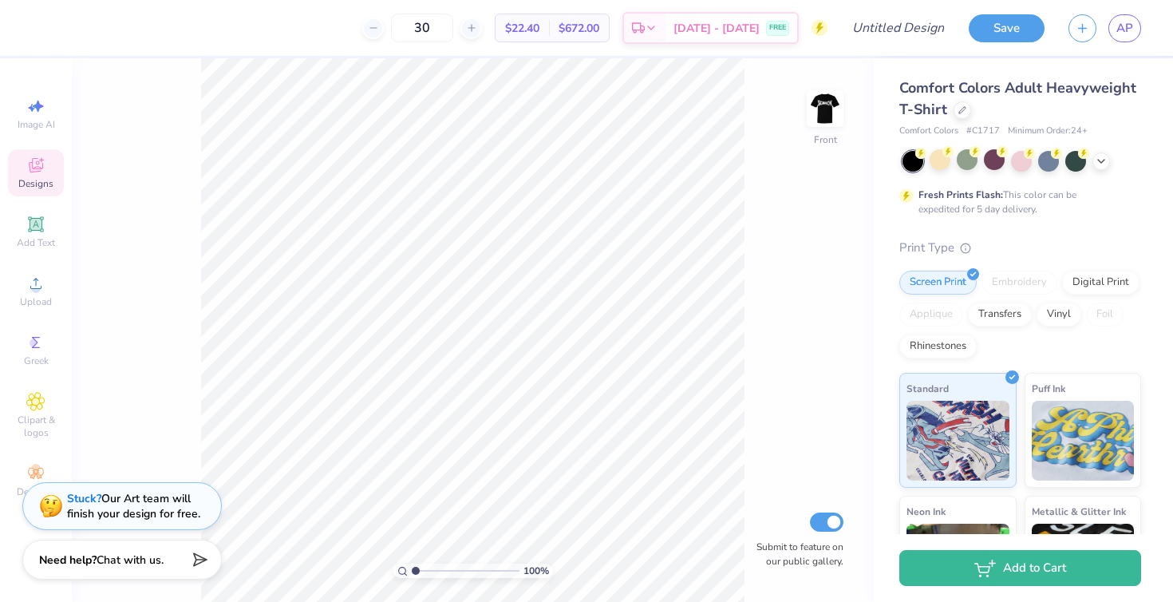
click at [36, 176] on div "Designs" at bounding box center [36, 172] width 56 height 47
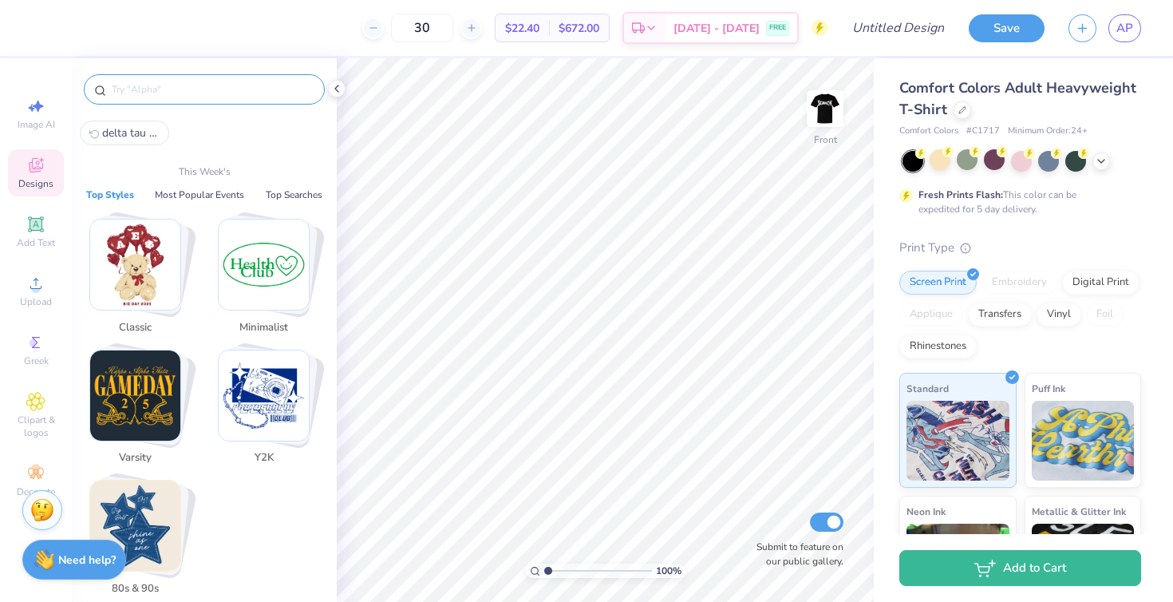
click at [199, 85] on input "text" at bounding box center [212, 89] width 204 height 16
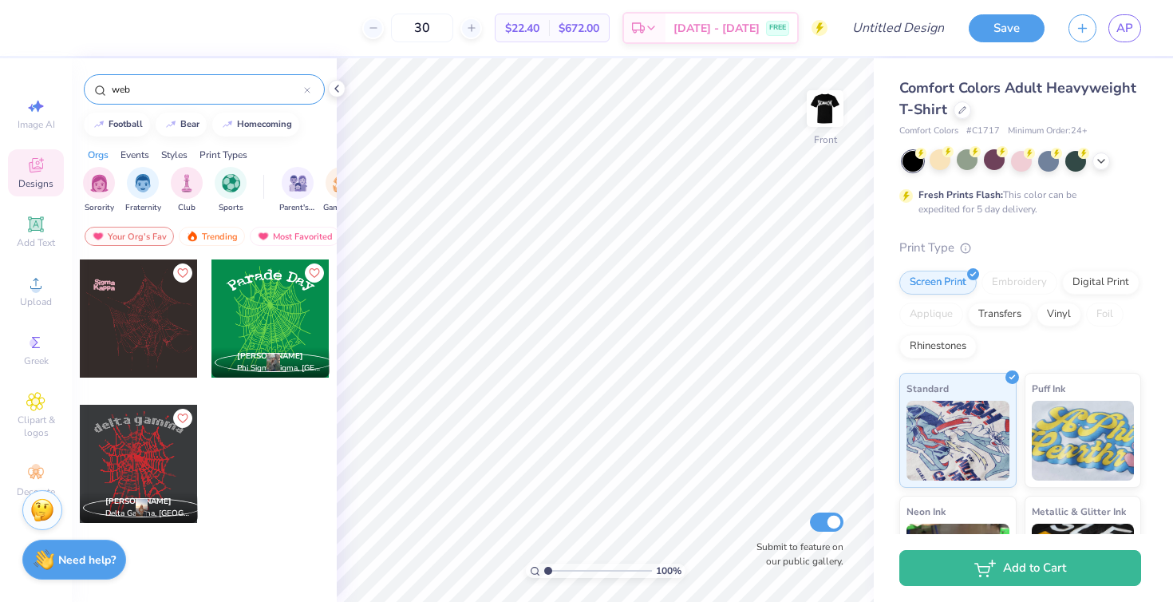
type input "web"
click at [108, 353] on div at bounding box center [139, 318] width 118 height 118
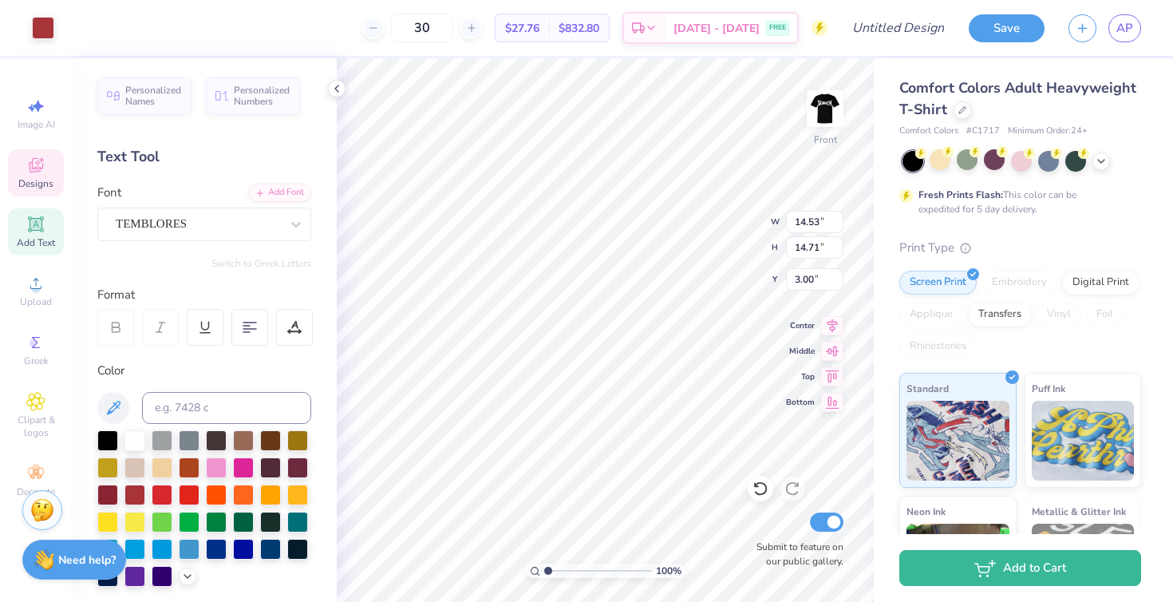
type input "2.77"
type input "0.84"
type input "4.94"
click at [50, 37] on div at bounding box center [43, 26] width 22 height 22
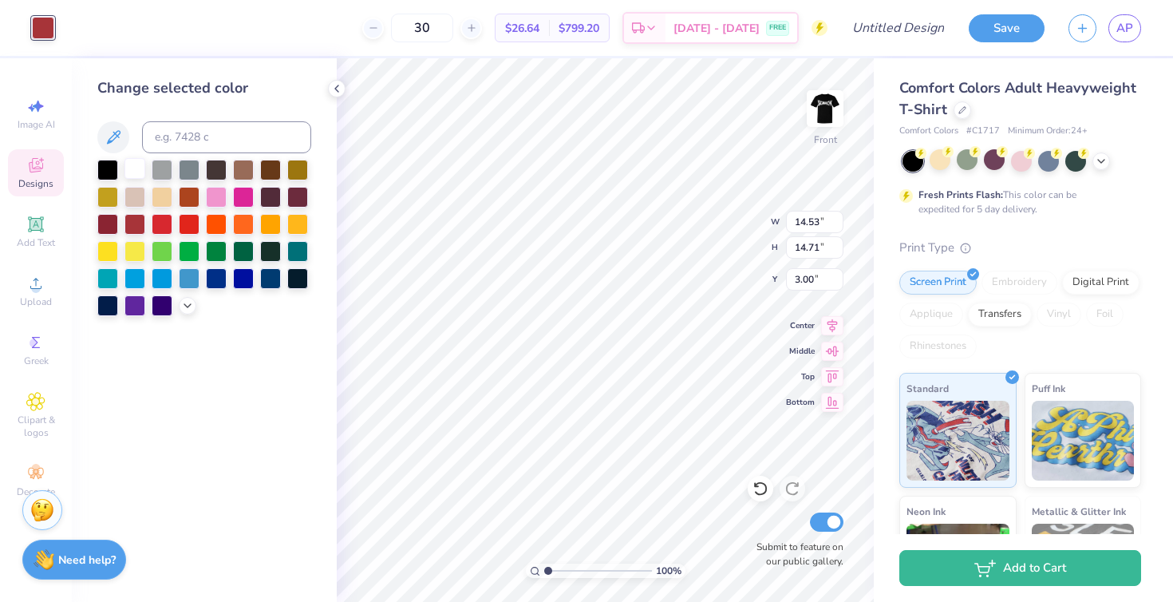
click at [134, 171] on div at bounding box center [134, 168] width 21 height 21
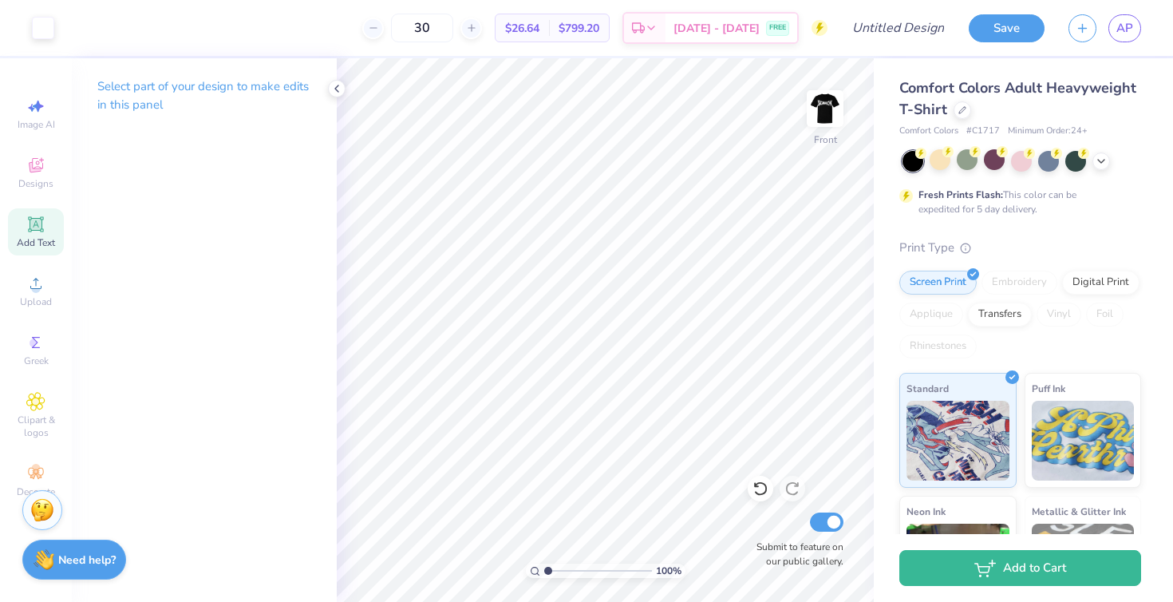
click at [32, 233] on icon at bounding box center [35, 224] width 19 height 19
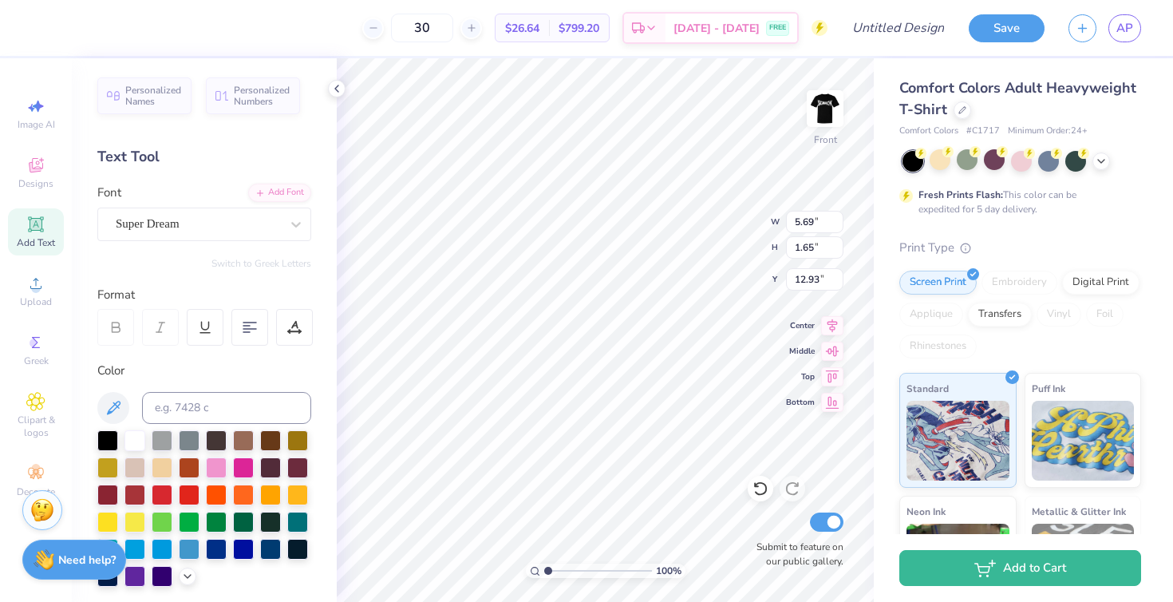
type input "17.71"
click at [178, 219] on span "Super Dream" at bounding box center [148, 224] width 64 height 18
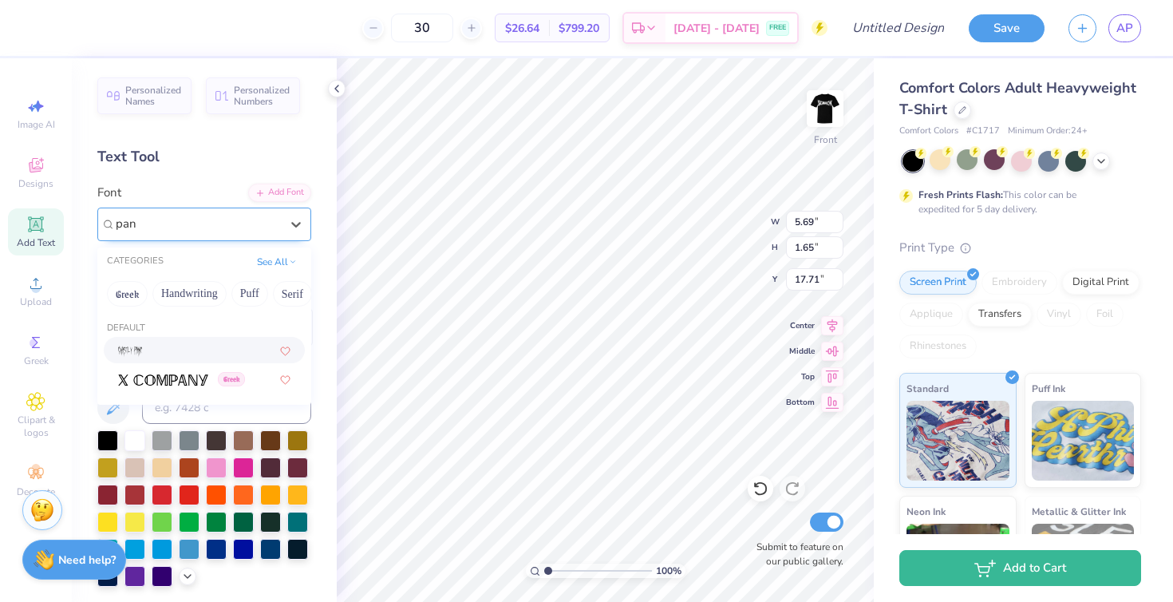
click at [156, 349] on div at bounding box center [204, 350] width 172 height 17
type input "pan"
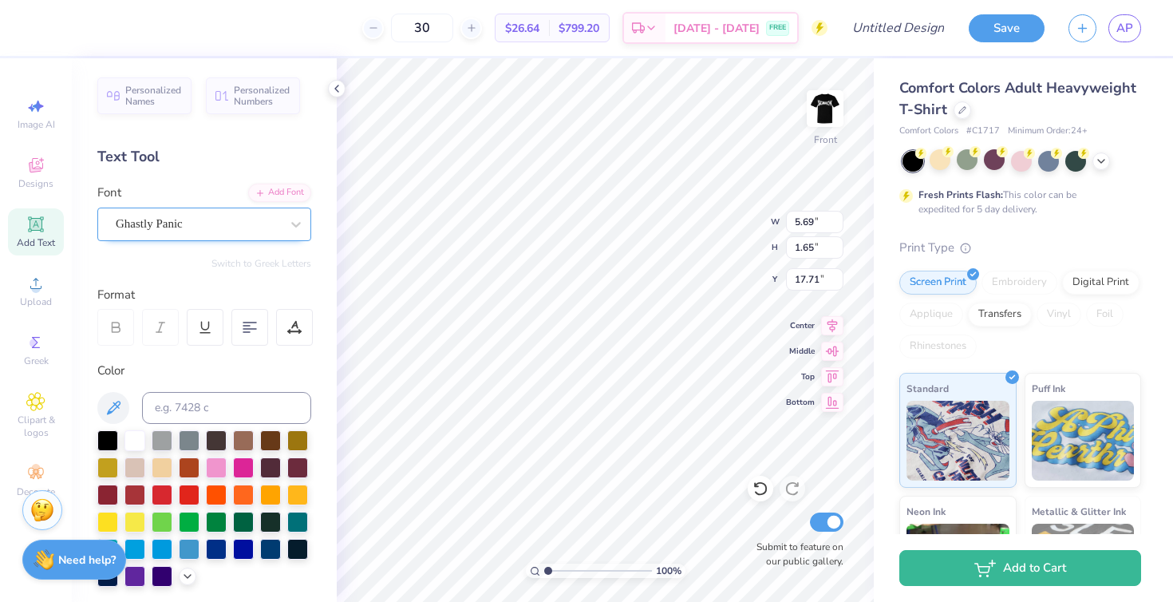
scroll to position [0, 6]
type textarea "sacred heart university"
type input "19.31"
type input "8.15"
type input "2.09"
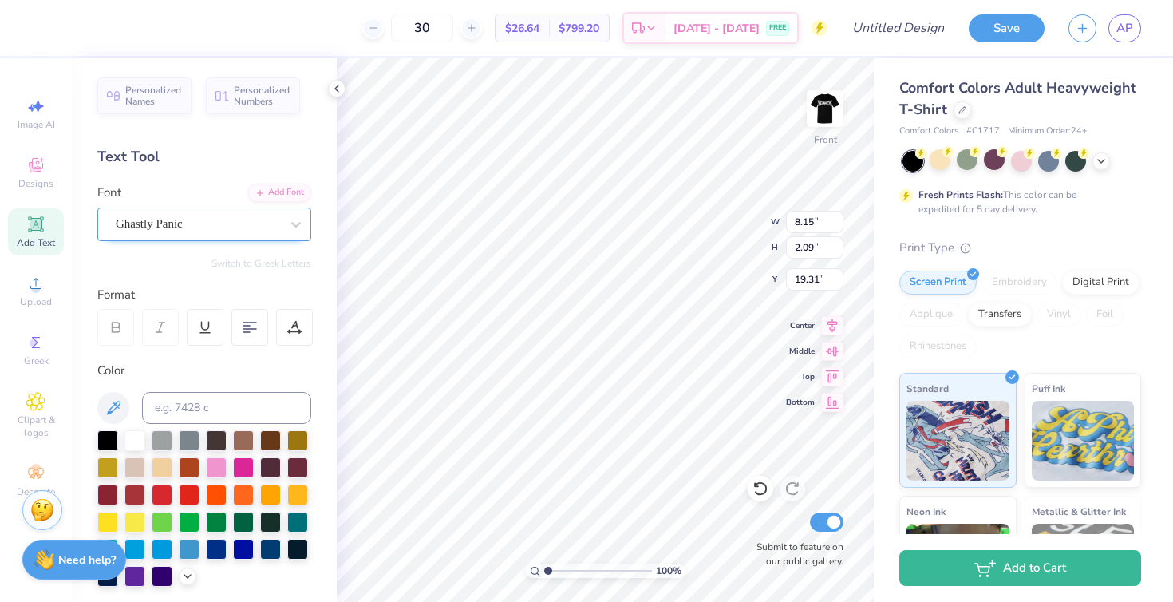
type input "18.77"
click at [812, 106] on img at bounding box center [825, 109] width 64 height 64
type input "13.47"
type input "6.20"
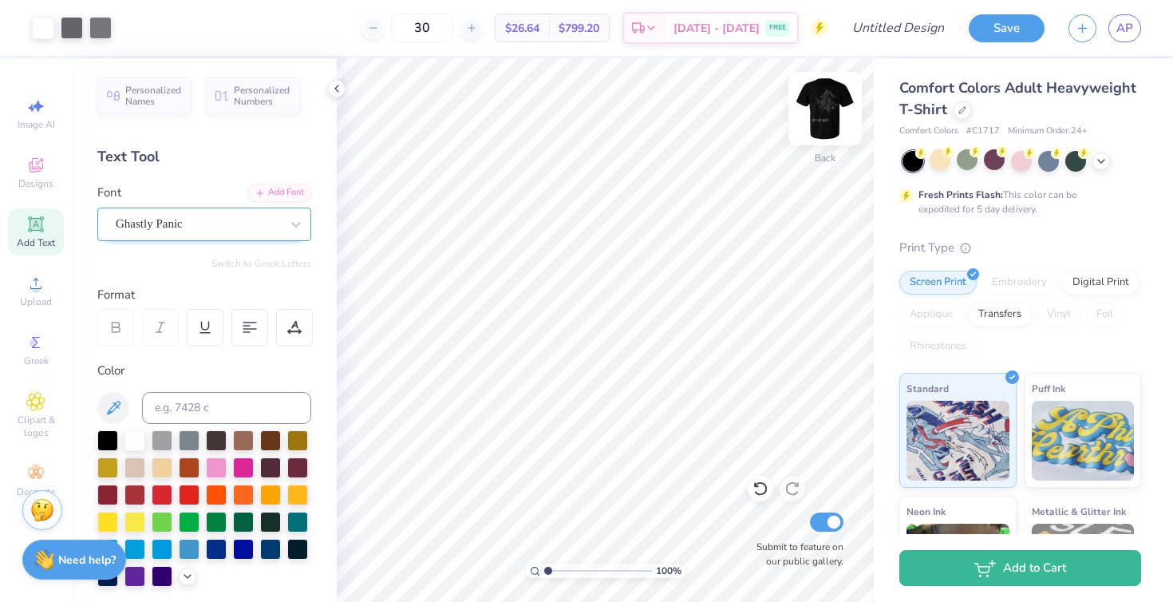
click at [826, 109] on img at bounding box center [825, 109] width 64 height 64
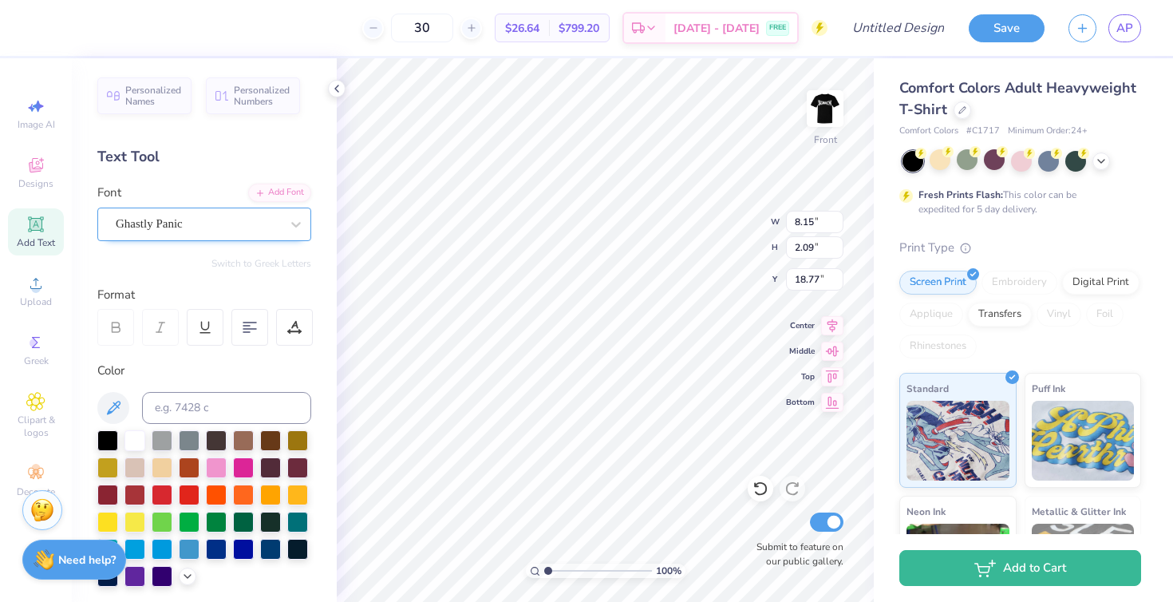
type input "20.49"
type input "5.18"
click at [441, 28] on input "30" at bounding box center [422, 28] width 62 height 29
type input "50"
click at [833, 99] on img at bounding box center [825, 109] width 64 height 64
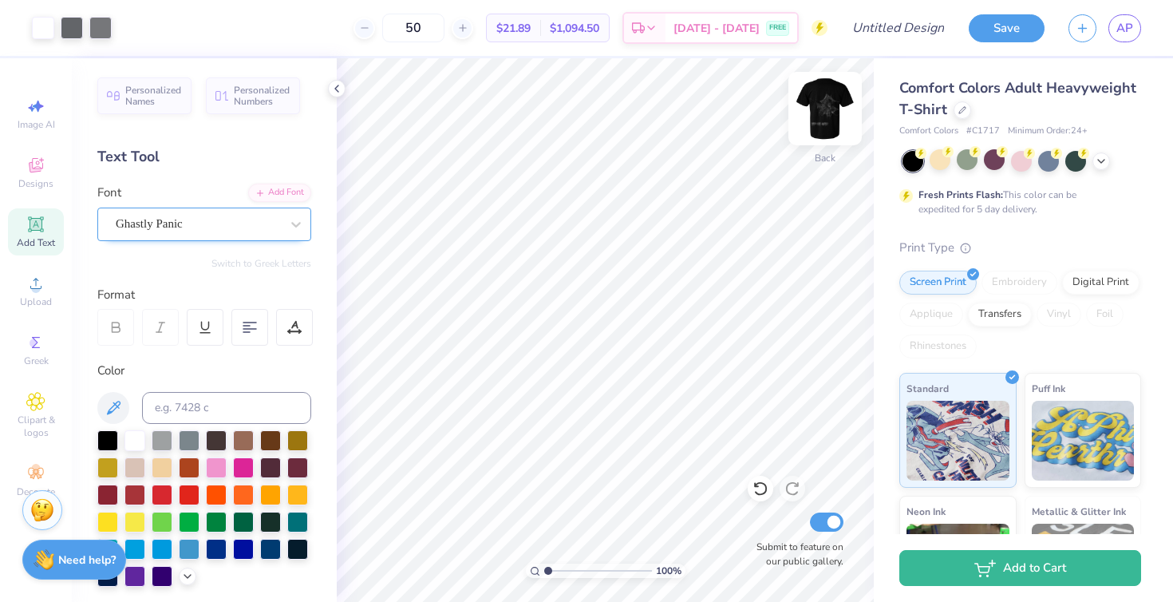
click at [819, 107] on img at bounding box center [825, 109] width 64 height 64
click at [827, 109] on img at bounding box center [825, 109] width 64 height 64
click at [828, 97] on img at bounding box center [825, 109] width 64 height 64
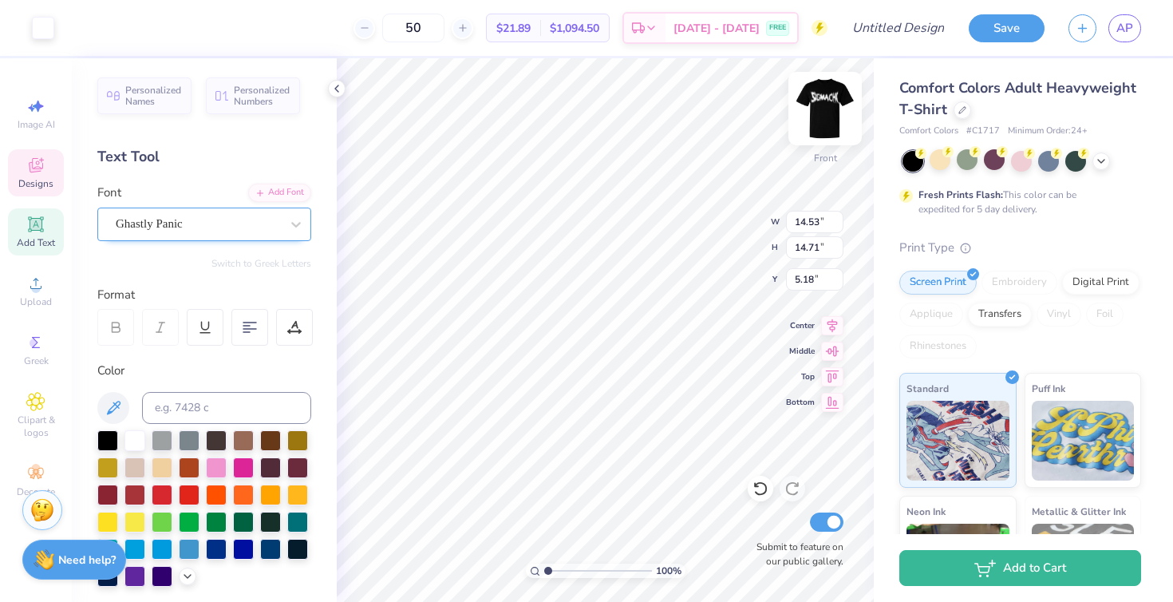
type input "4.23"
type input "7.29"
type input "1.87"
type input "19.36"
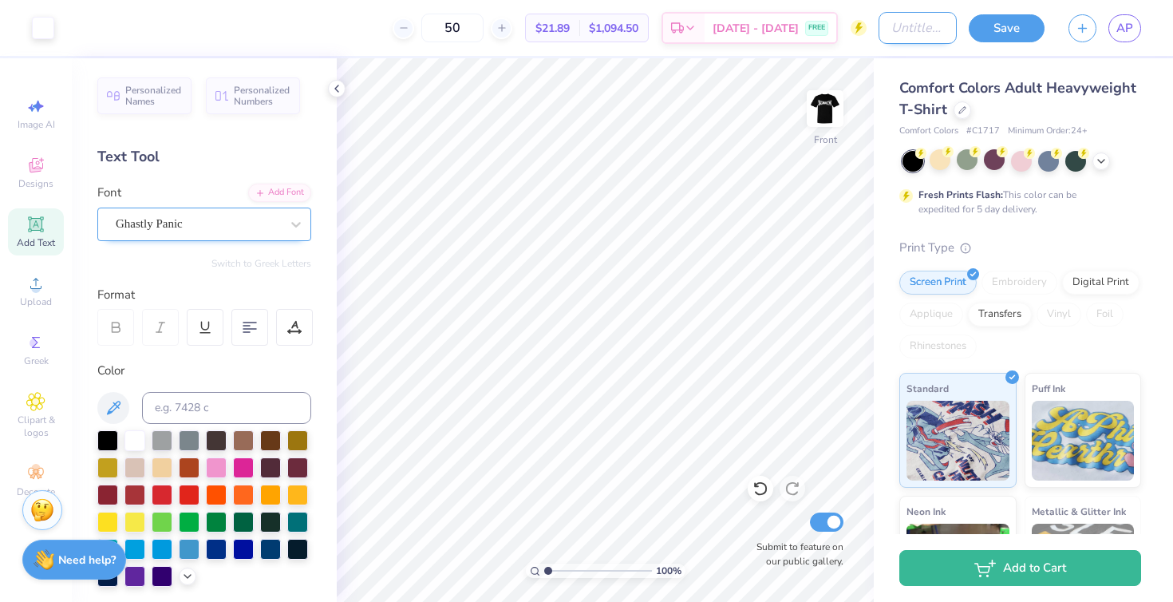
click at [883, 30] on input "Design Title" at bounding box center [918, 28] width 78 height 32
type input "sigchi web"
click at [997, 26] on button "Save" at bounding box center [1007, 26] width 76 height 28
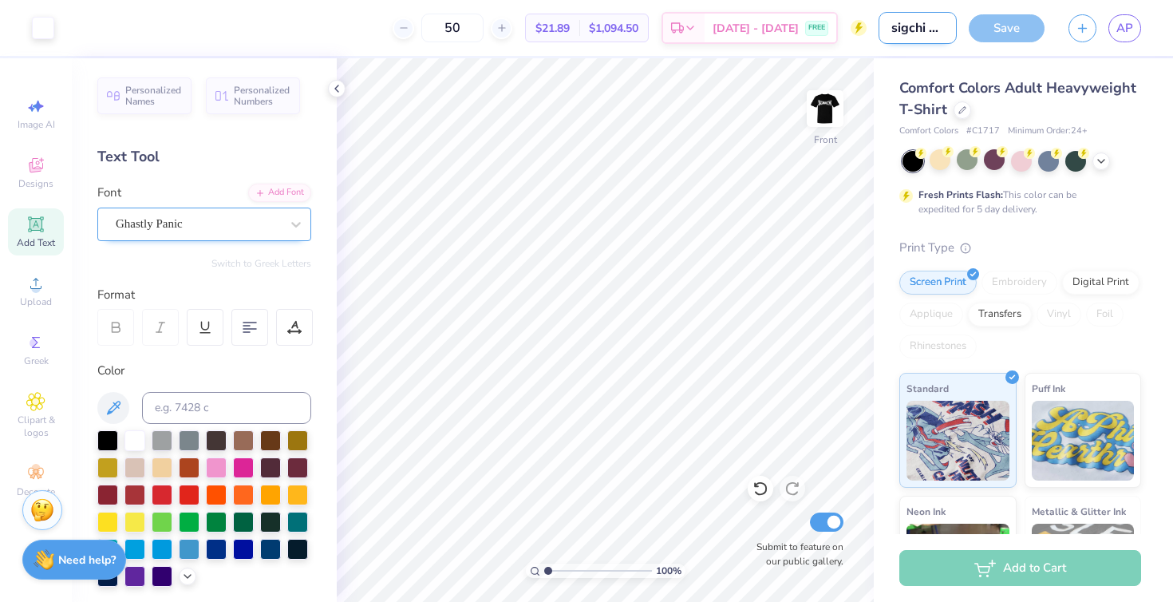
click at [910, 28] on input "sigchi web" at bounding box center [918, 28] width 78 height 32
click at [1009, 30] on div "Save" at bounding box center [1007, 28] width 76 height 28
click at [1125, 33] on span "AP" at bounding box center [1124, 28] width 17 height 18
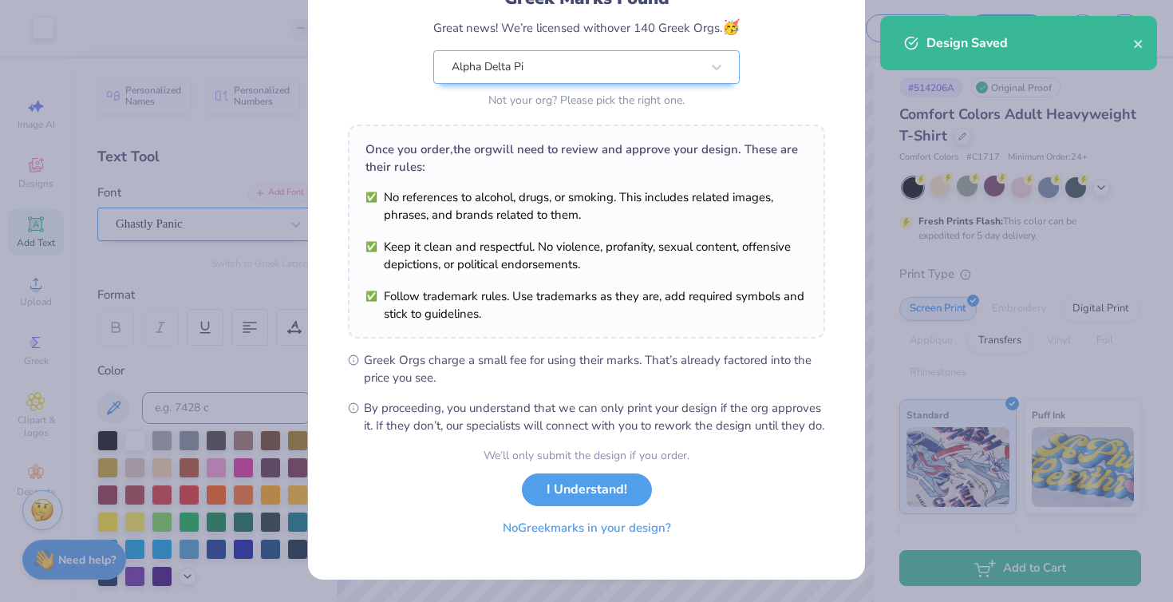
scroll to position [145, 0]
click at [554, 535] on button "No Greek marks in your design?" at bounding box center [586, 527] width 195 height 33
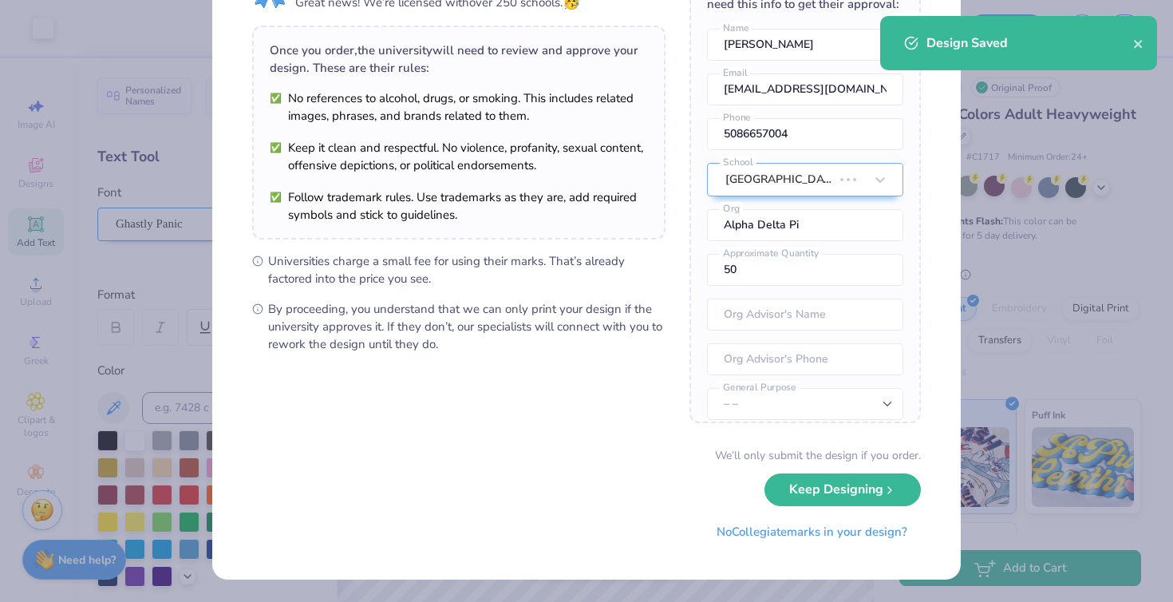
scroll to position [0, 0]
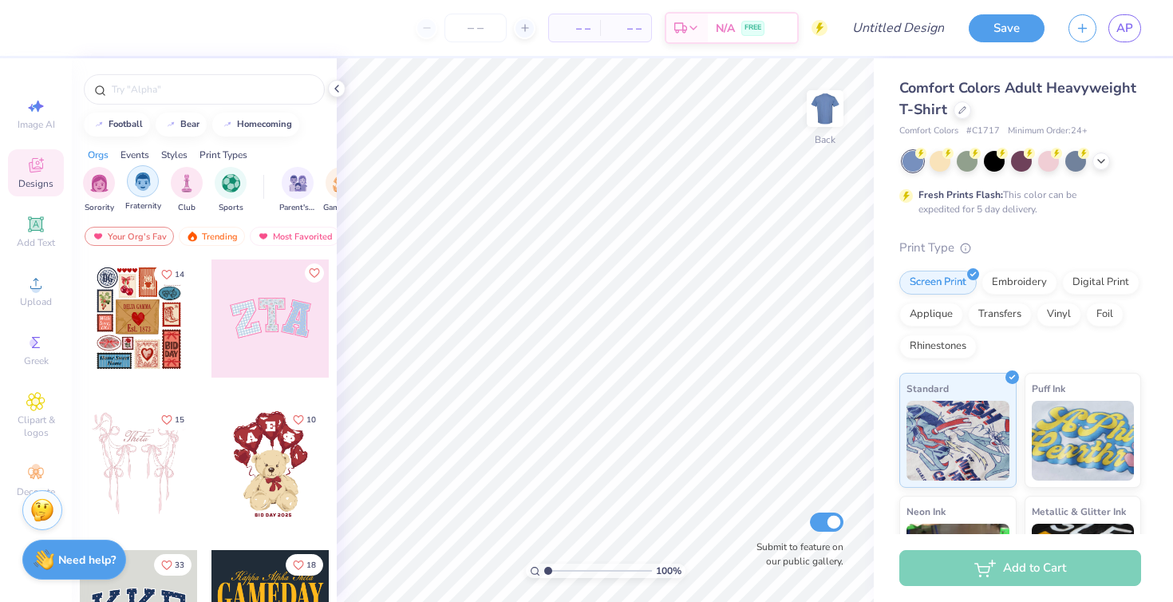
click at [134, 186] on img "filter for Fraternity" at bounding box center [143, 181] width 18 height 18
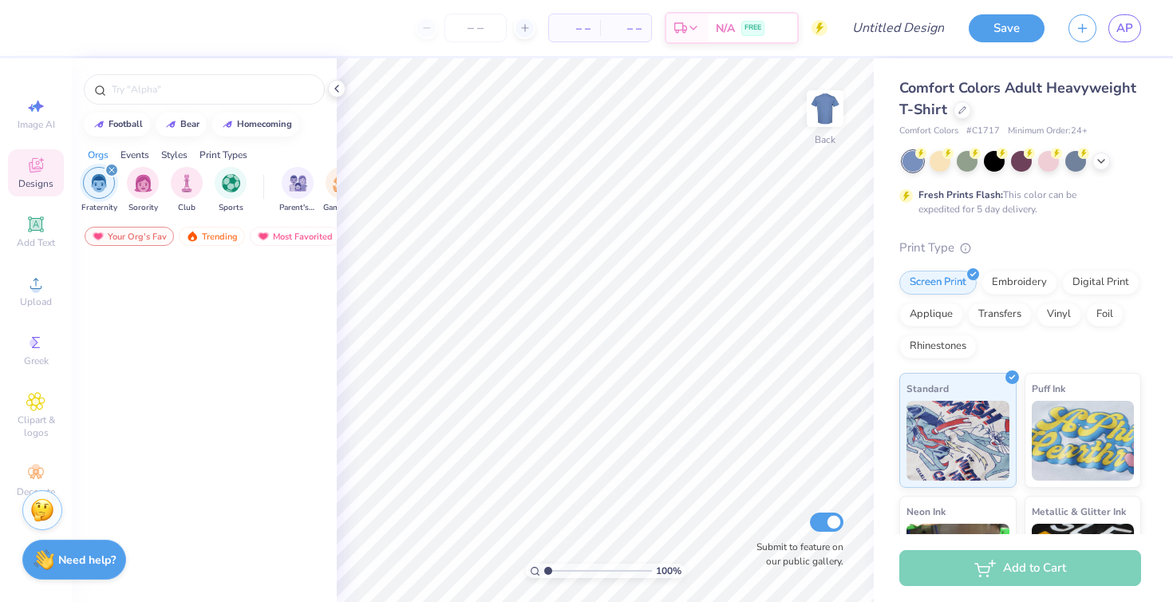
scroll to position [3462, 0]
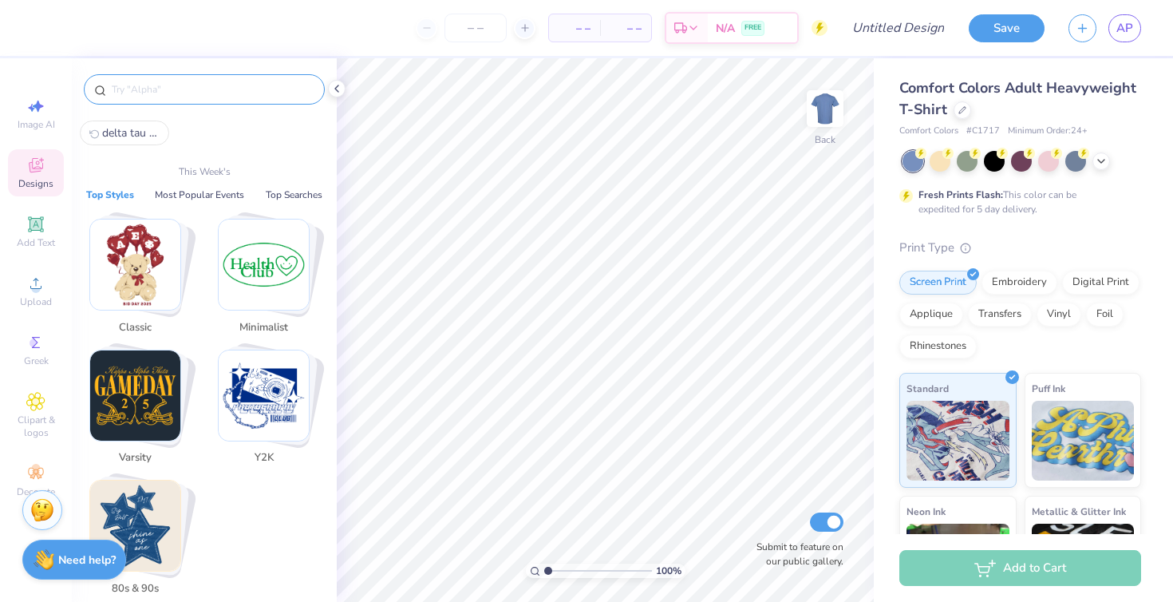
click at [211, 97] on input "text" at bounding box center [212, 89] width 204 height 16
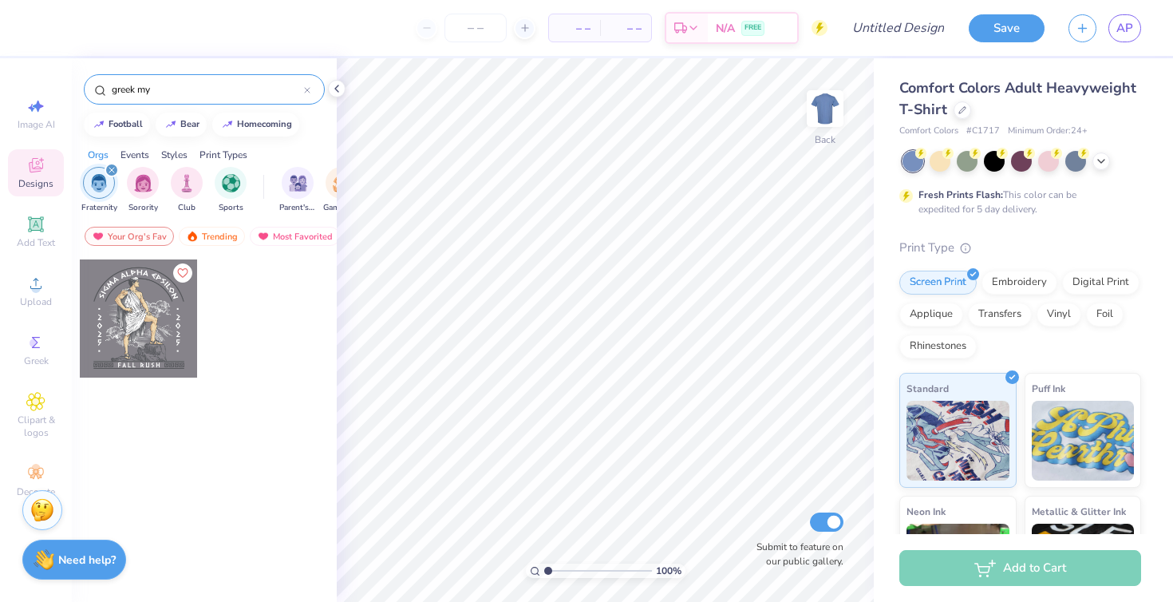
type input "greek my"
click at [115, 322] on div at bounding box center [139, 318] width 118 height 118
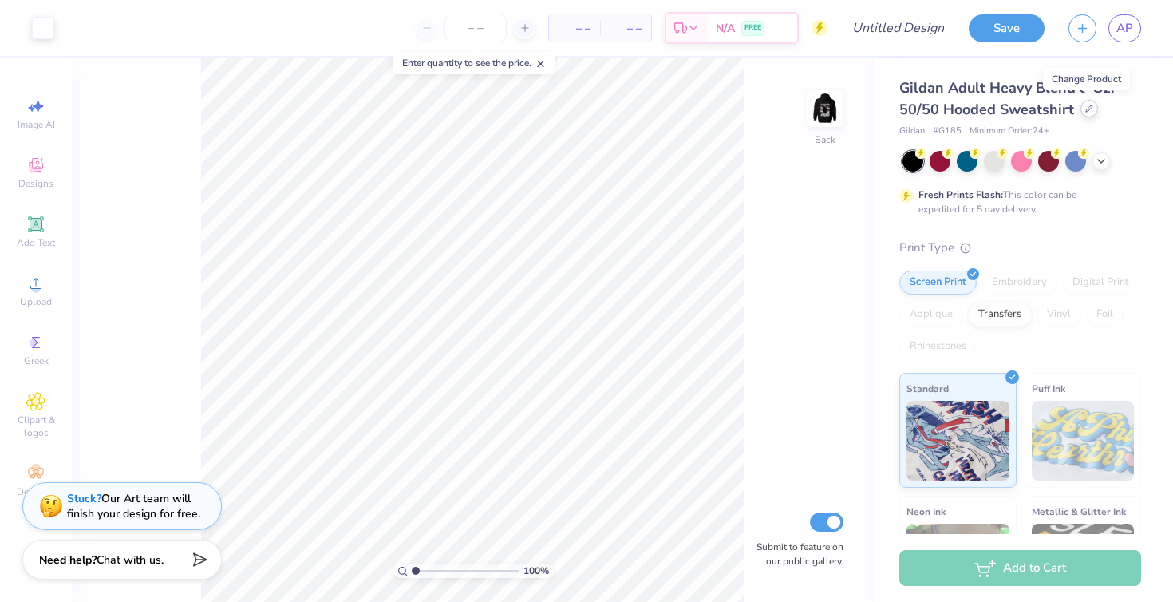
click at [1091, 110] on div at bounding box center [1089, 109] width 18 height 18
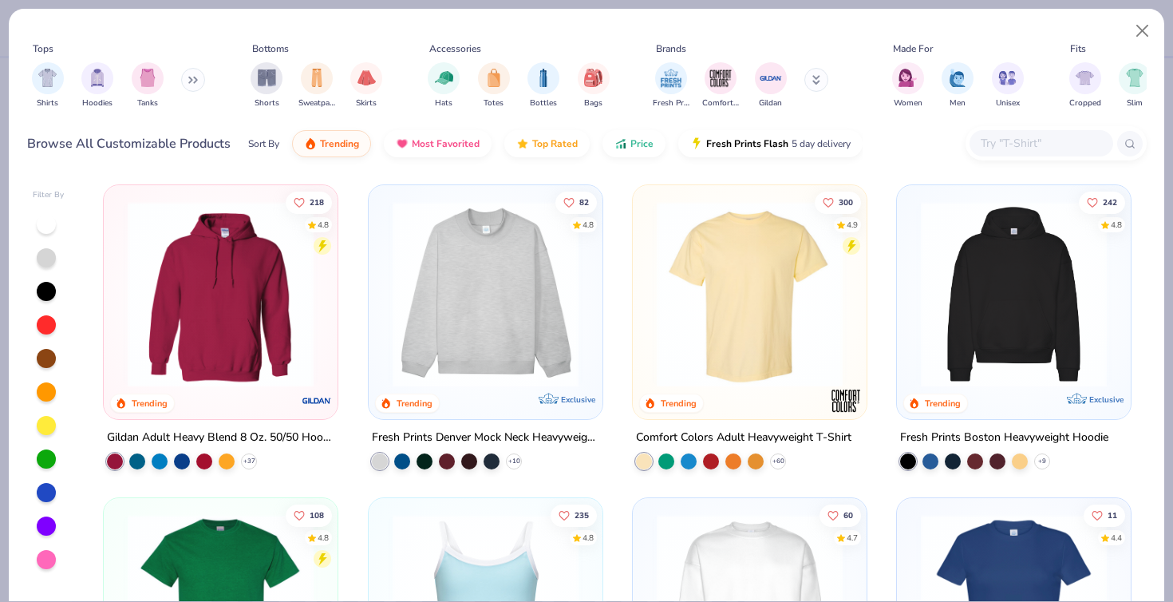
click at [733, 282] on img at bounding box center [750, 294] width 202 height 186
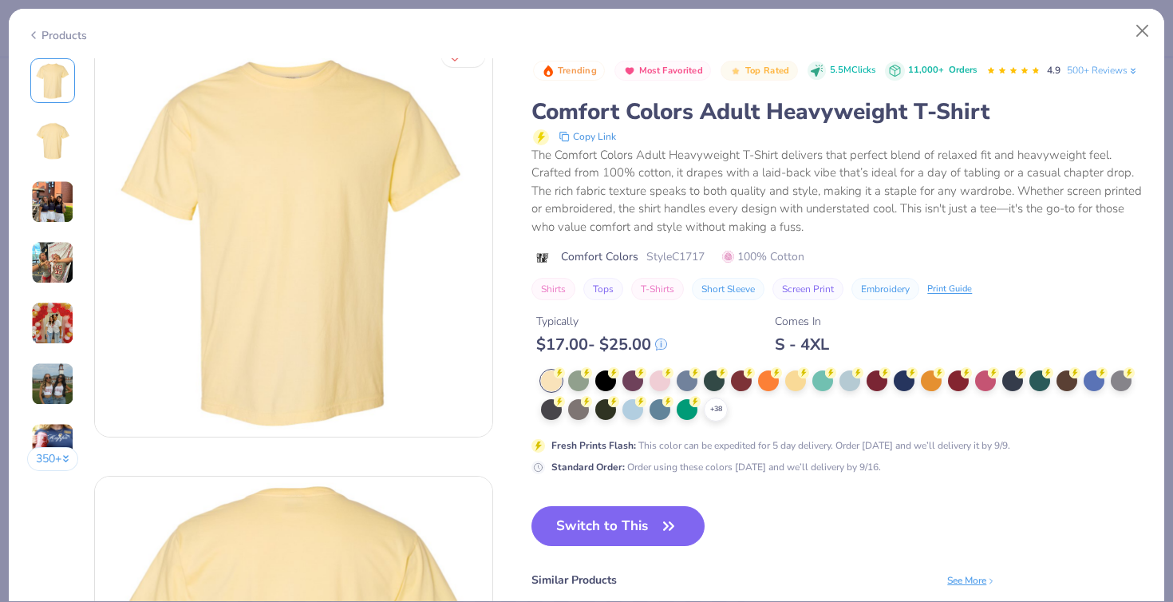
scroll to position [20, 0]
click at [719, 403] on icon at bounding box center [715, 409] width 13 height 13
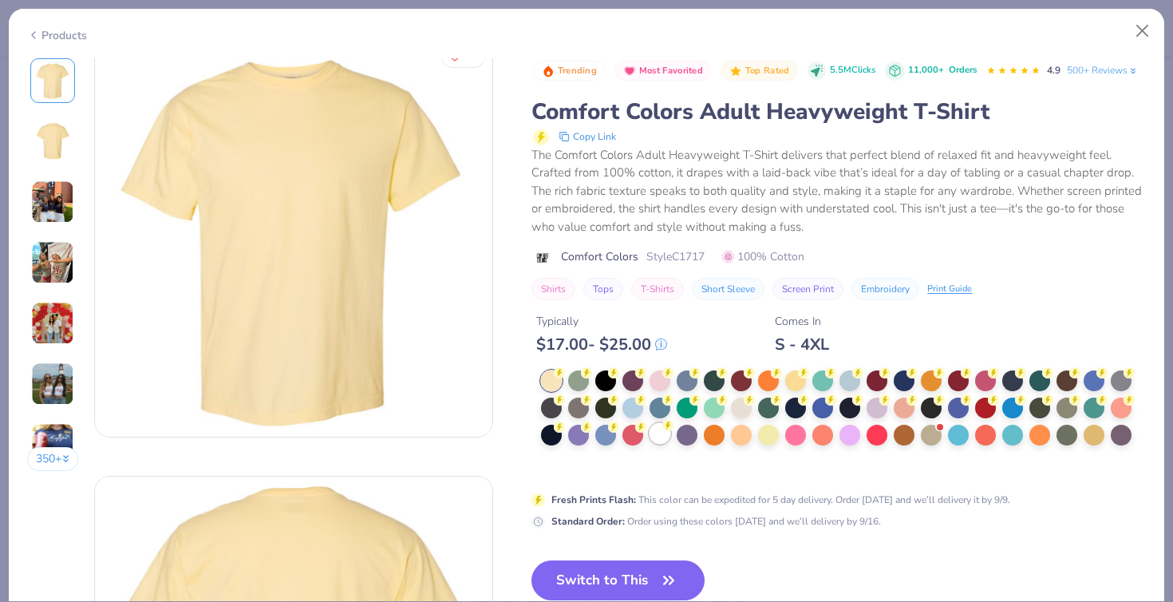
click at [565, 378] on circle at bounding box center [559, 372] width 11 height 11
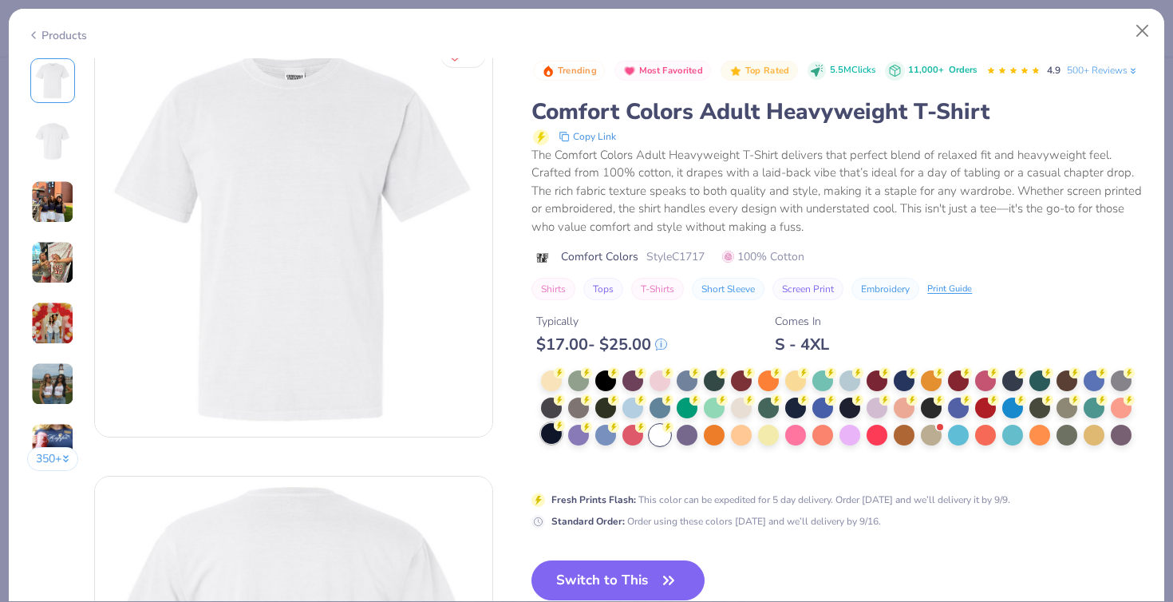
click at [553, 436] on div at bounding box center [551, 433] width 21 height 21
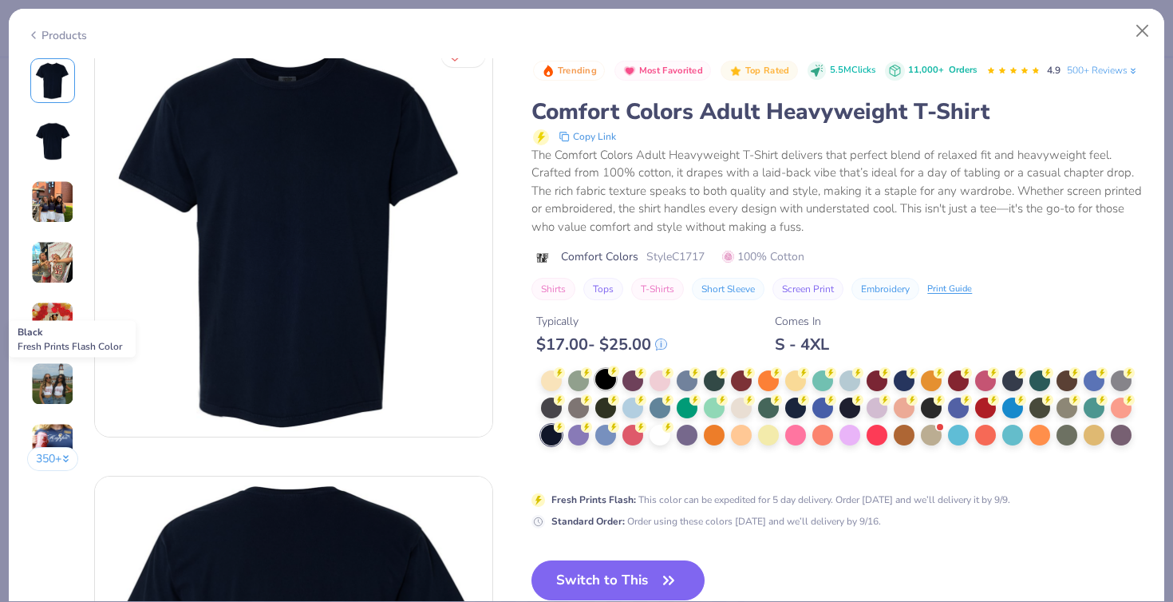
click at [605, 385] on div at bounding box center [605, 379] width 21 height 21
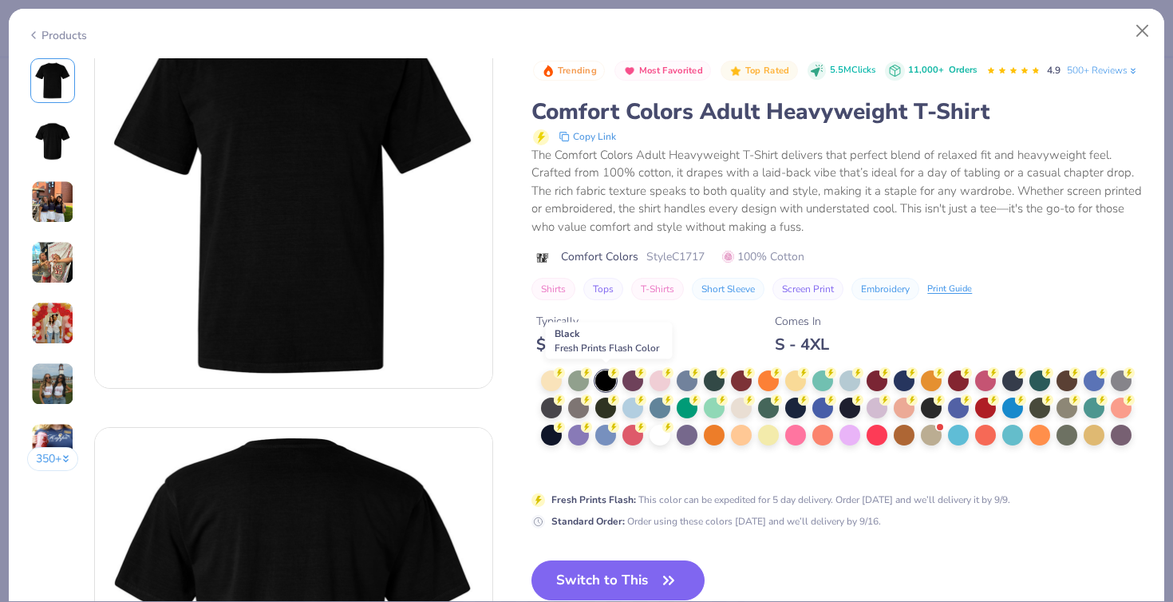
scroll to position [69, 0]
click at [616, 580] on button "Switch to This" at bounding box center [617, 580] width 173 height 40
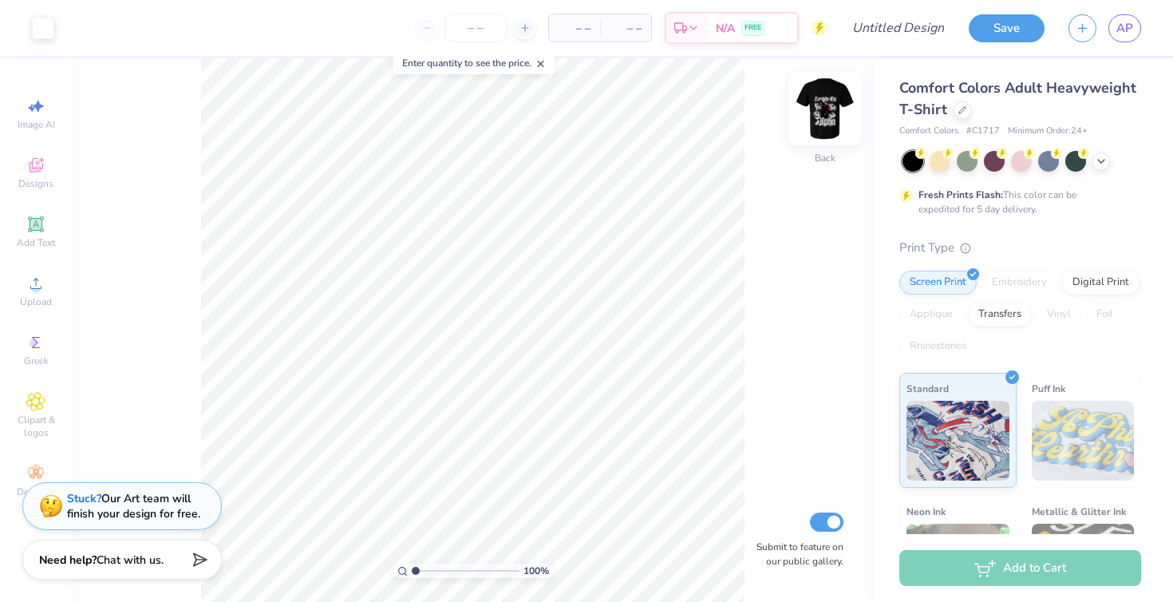
click at [837, 95] on img at bounding box center [825, 109] width 64 height 64
click at [837, 95] on img at bounding box center [825, 109] width 32 height 32
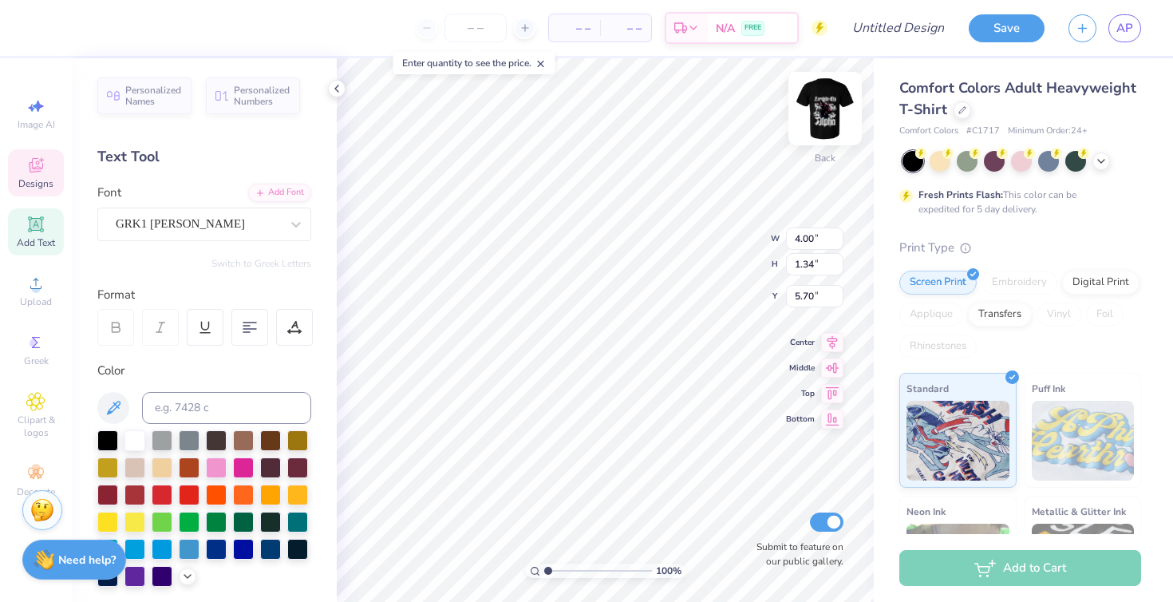
type textarea "s"
type textarea "sigma chi"
type input "5.78"
type input "0.83"
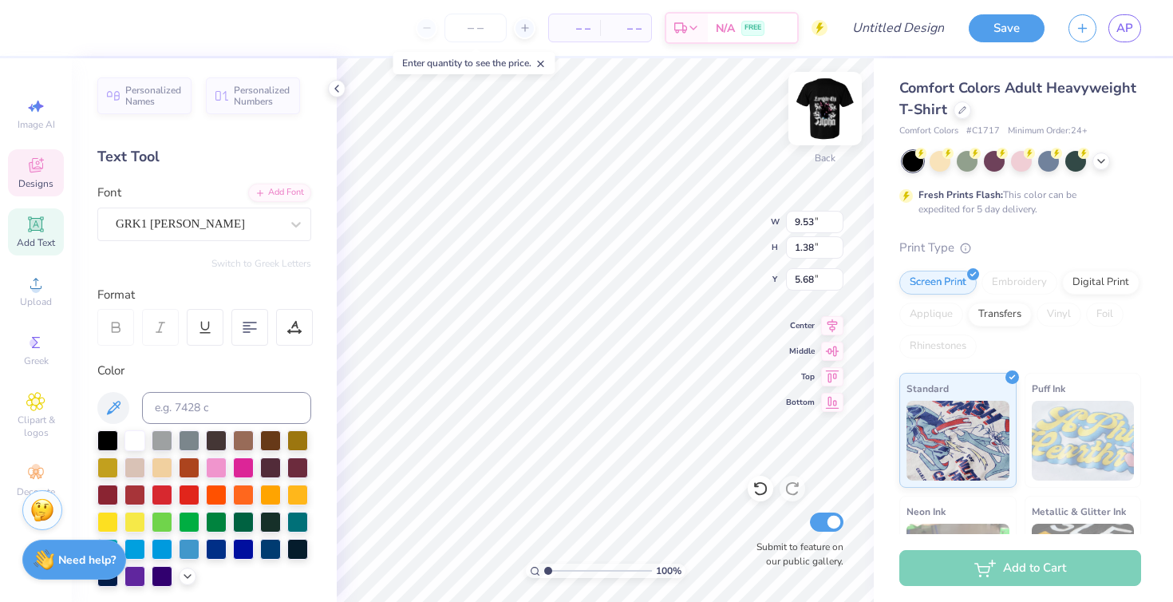
type input "6.22"
type input "5.95"
click at [822, 97] on img at bounding box center [825, 109] width 64 height 64
type textarea "Sigma"
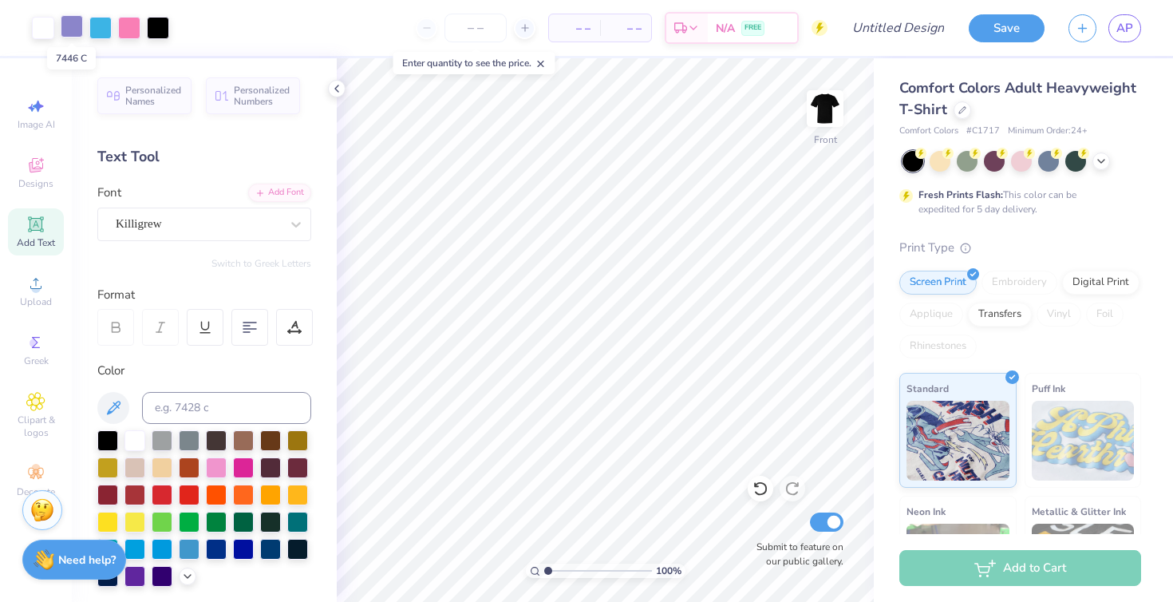
click at [69, 27] on div at bounding box center [72, 26] width 22 height 22
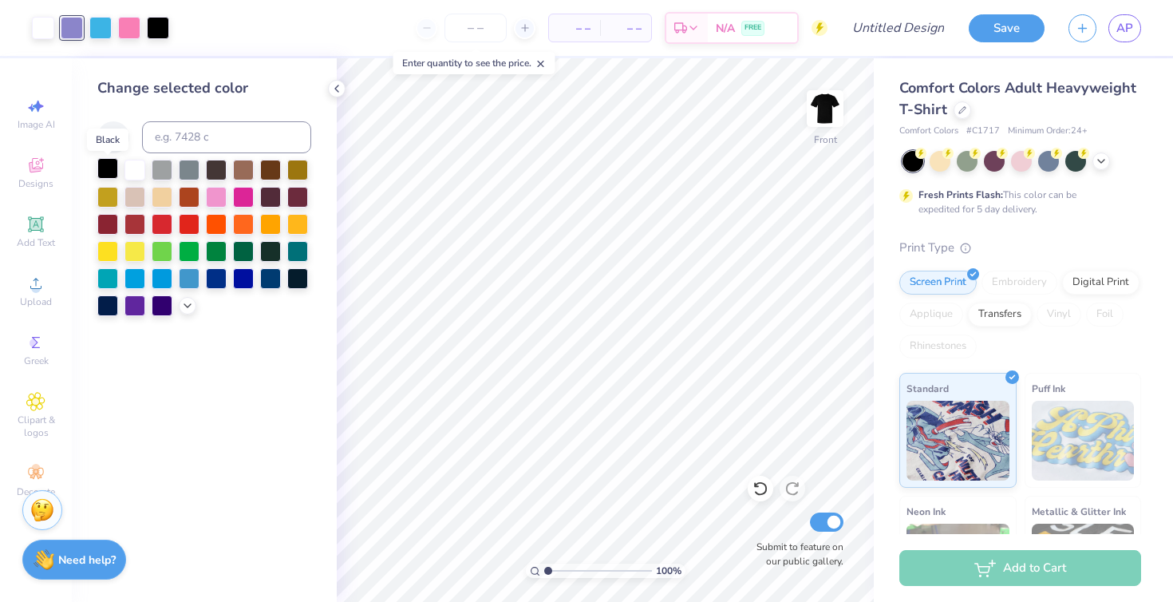
click at [109, 172] on div at bounding box center [107, 168] width 21 height 21
click at [100, 27] on div at bounding box center [100, 26] width 22 height 22
click at [133, 172] on div at bounding box center [134, 168] width 21 height 21
click at [98, 31] on div at bounding box center [100, 26] width 22 height 22
click at [131, 167] on div at bounding box center [134, 168] width 21 height 21
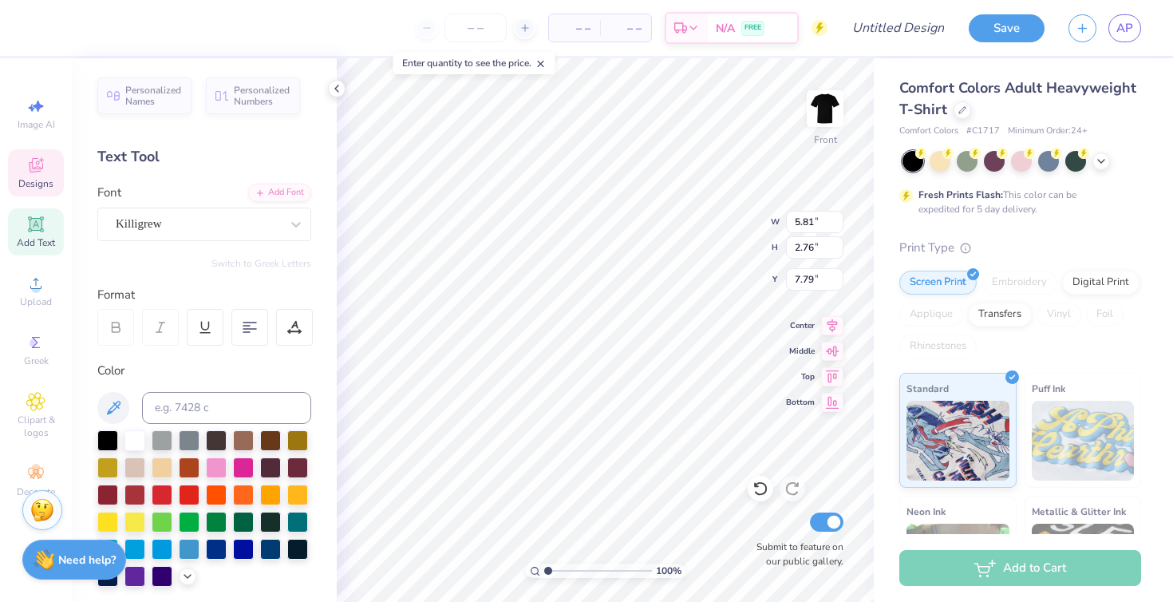
type input "7.01"
type input "3.20"
type input "2.75"
type input "7.02"
click at [962, 109] on icon at bounding box center [962, 109] width 8 height 8
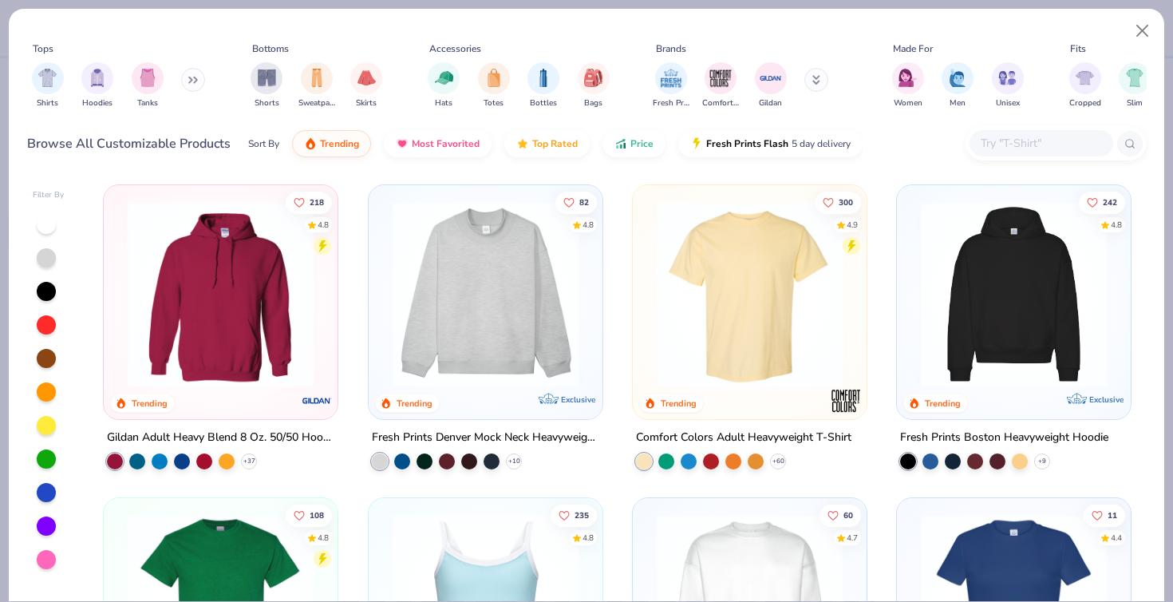
click at [694, 303] on img at bounding box center [750, 294] width 202 height 186
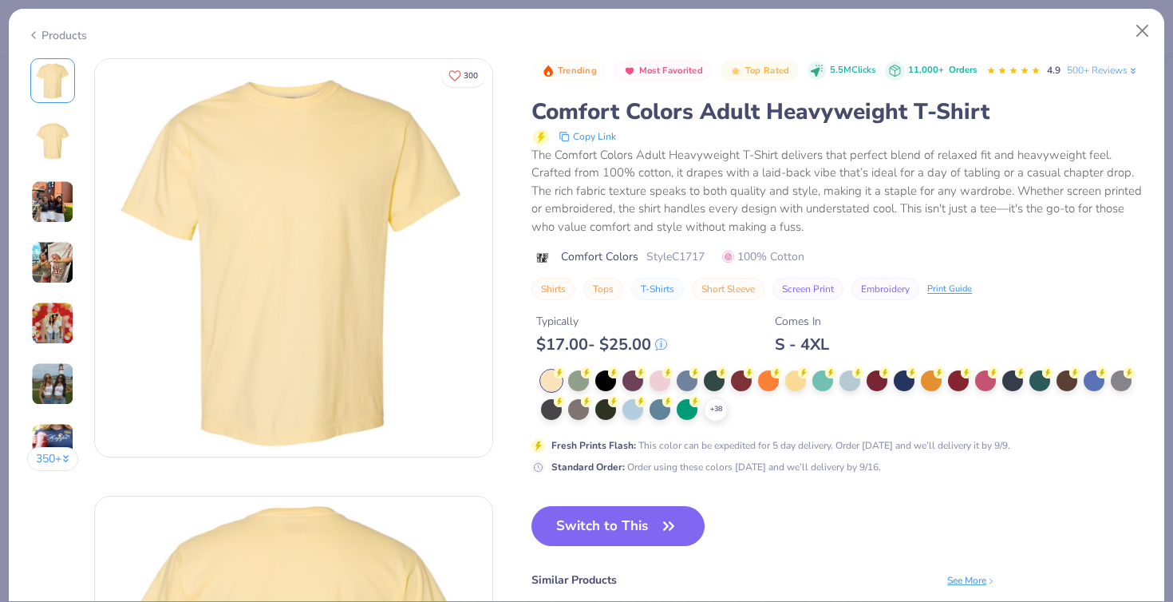
click at [729, 308] on div "Typically $ 17.00 - $ 25.00 Comes In S - 4XL" at bounding box center [838, 327] width 614 height 54
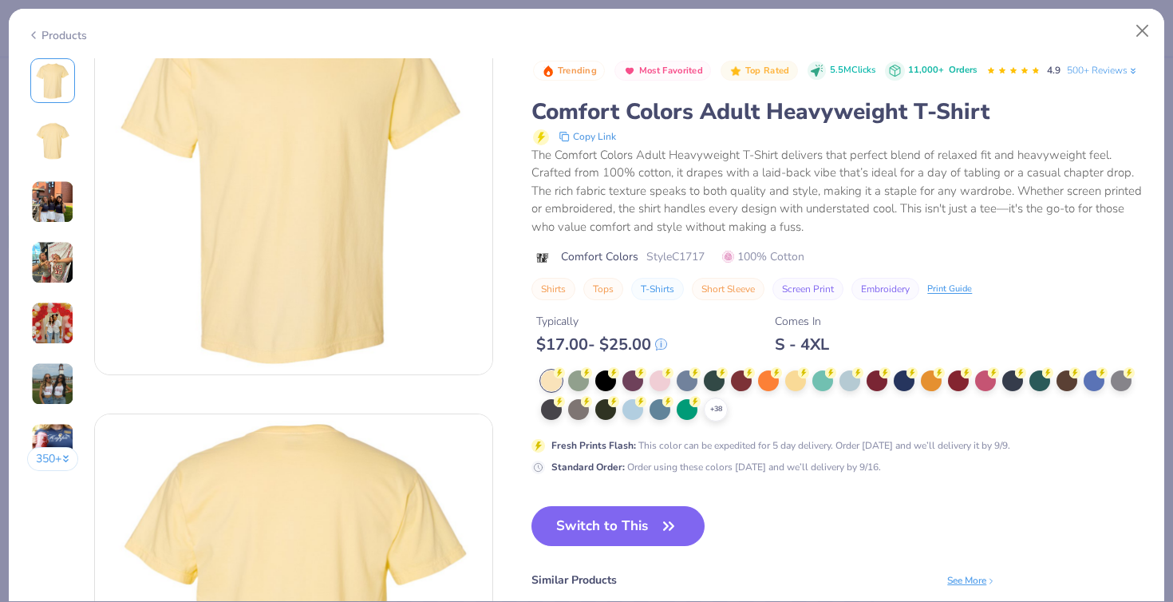
scroll to position [77, 0]
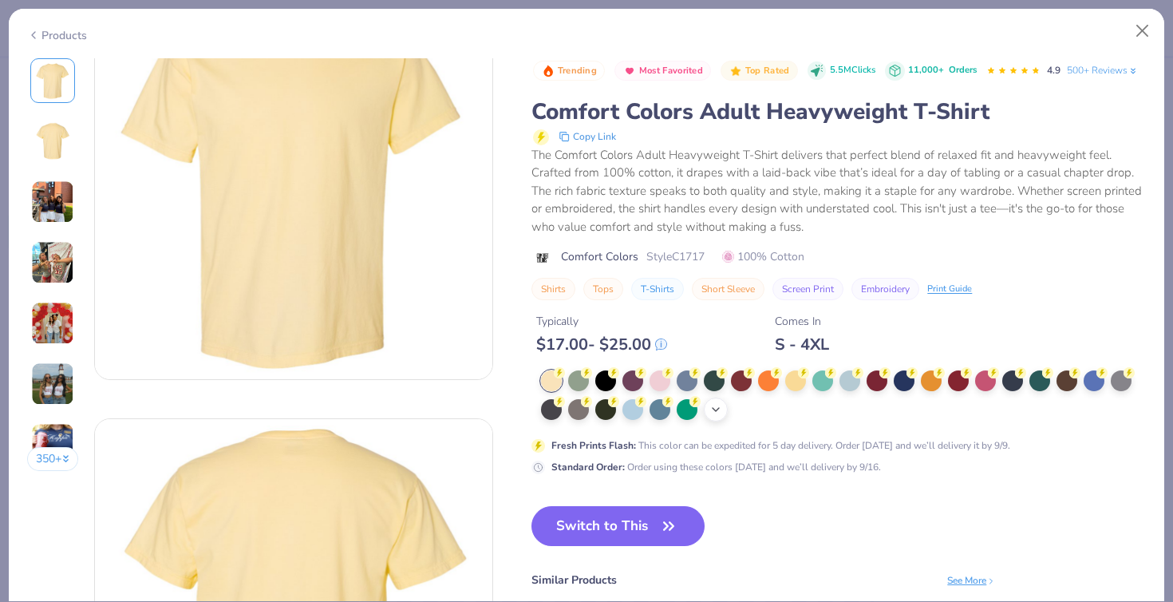
click at [711, 415] on div "+ 38" at bounding box center [716, 409] width 24 height 24
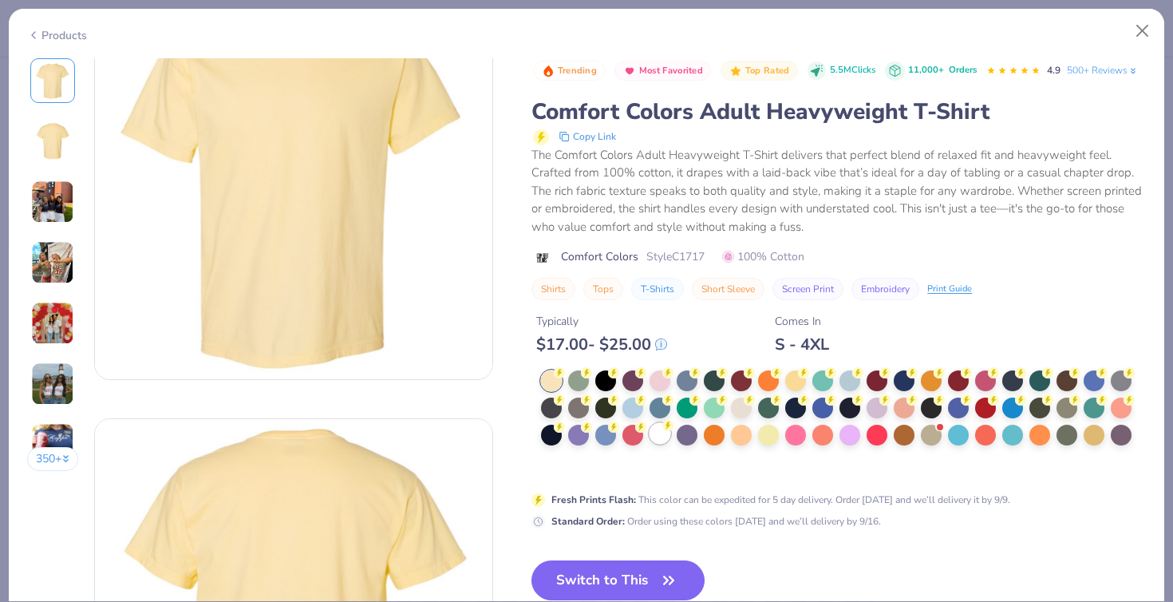
click at [664, 429] on icon at bounding box center [667, 425] width 11 height 11
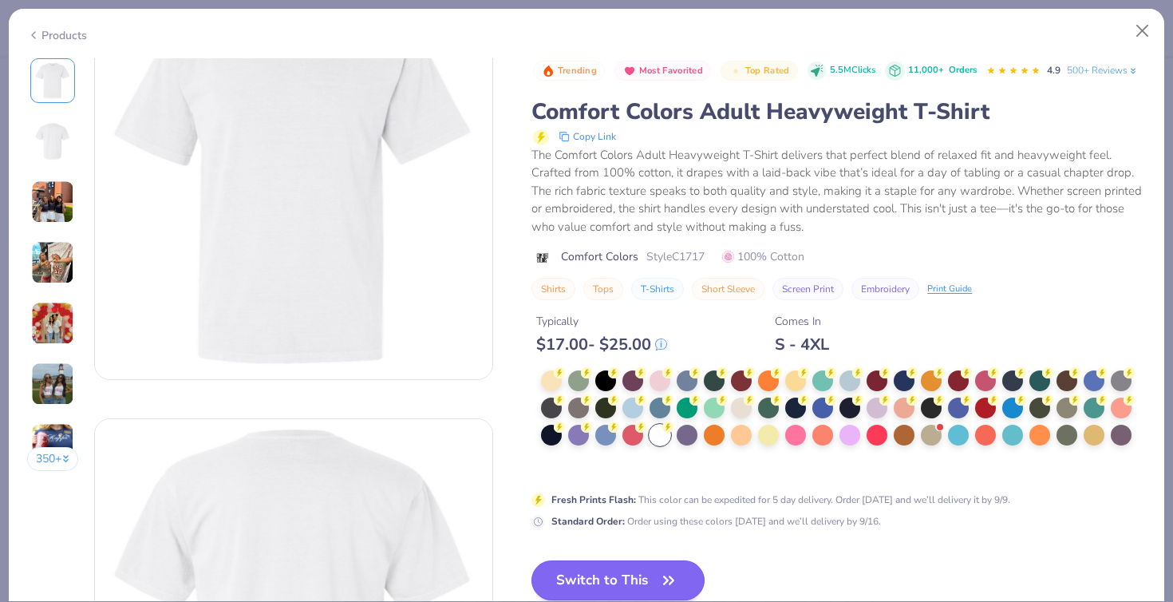
click at [590, 572] on button "Switch to This" at bounding box center [617, 580] width 173 height 40
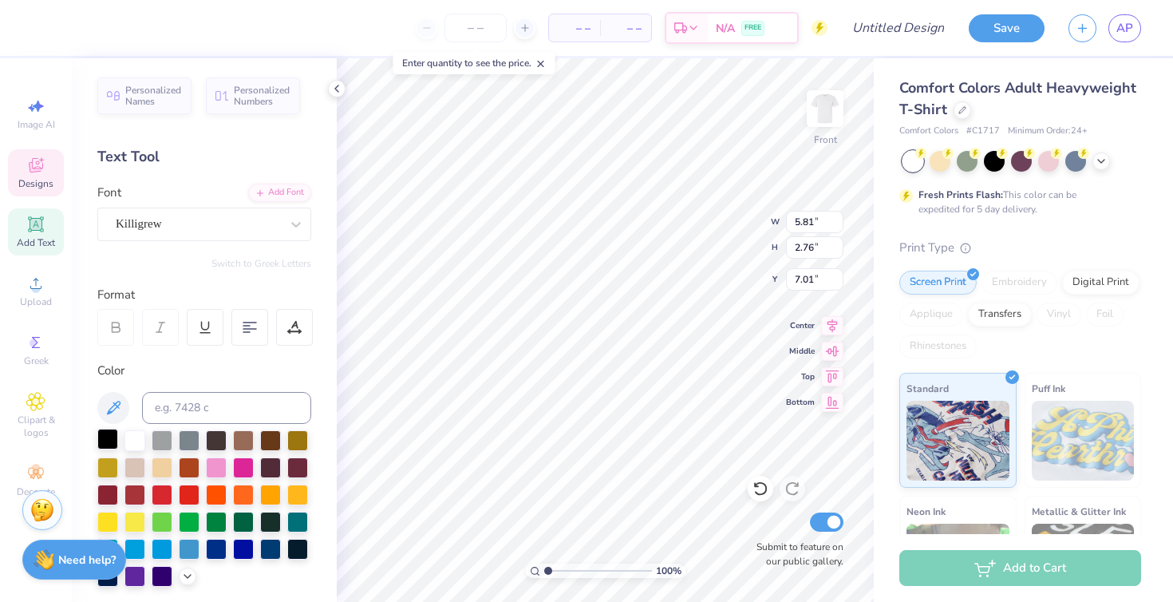
click at [104, 439] on div at bounding box center [107, 438] width 21 height 21
type input "3.20"
type input "2.75"
type input "7.02"
click at [105, 437] on div at bounding box center [107, 438] width 21 height 21
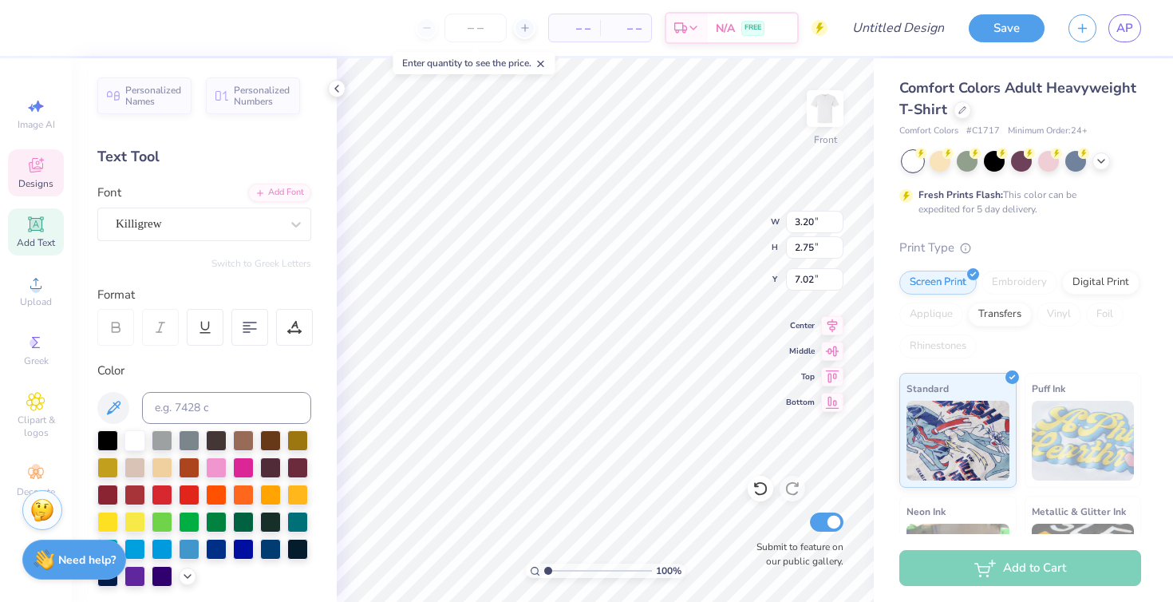
type input "11.50"
type input "11.03"
type input "9.77"
click at [44, 23] on div at bounding box center [43, 26] width 22 height 22
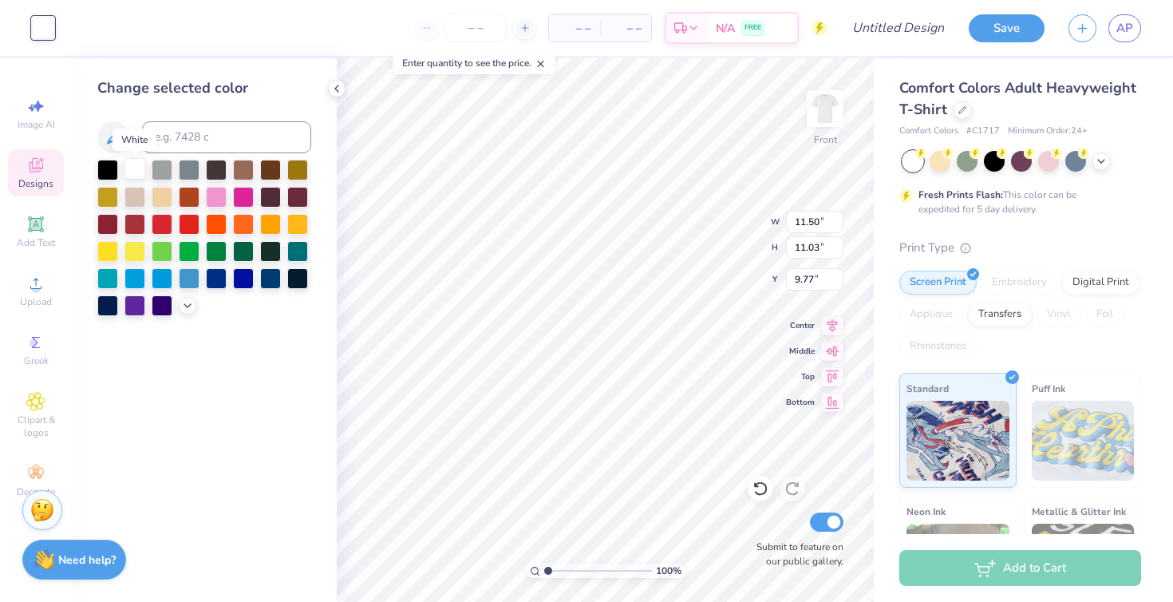
click at [130, 169] on div at bounding box center [134, 168] width 21 height 21
click at [106, 169] on div at bounding box center [107, 168] width 21 height 21
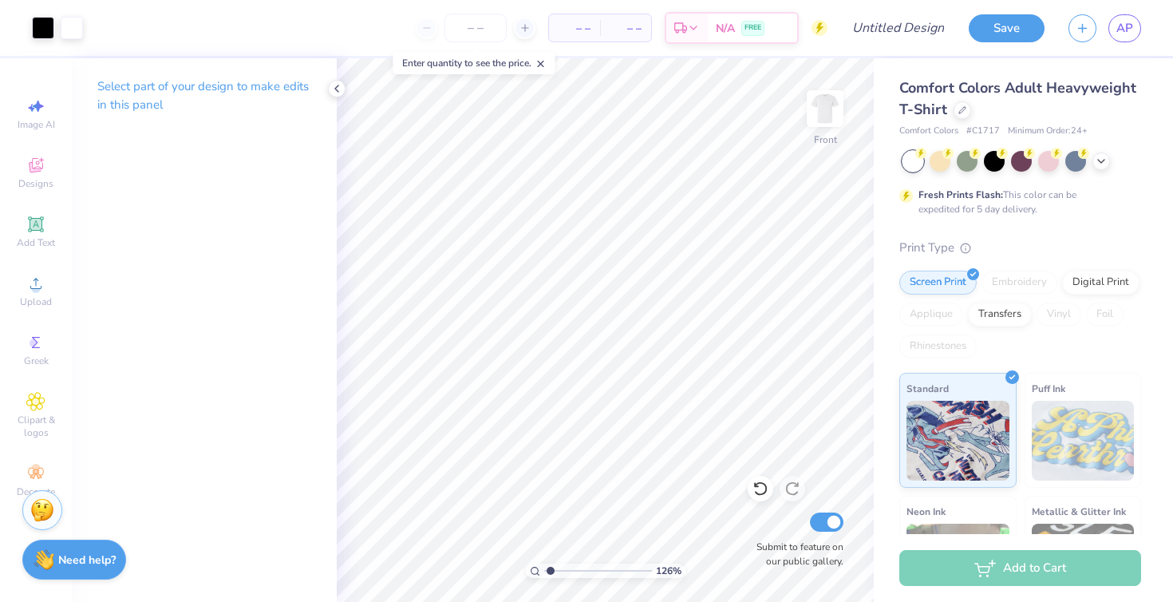
type input "1.19"
click at [550, 569] on input "range" at bounding box center [598, 570] width 108 height 14
